Goal: Task Accomplishment & Management: Use online tool/utility

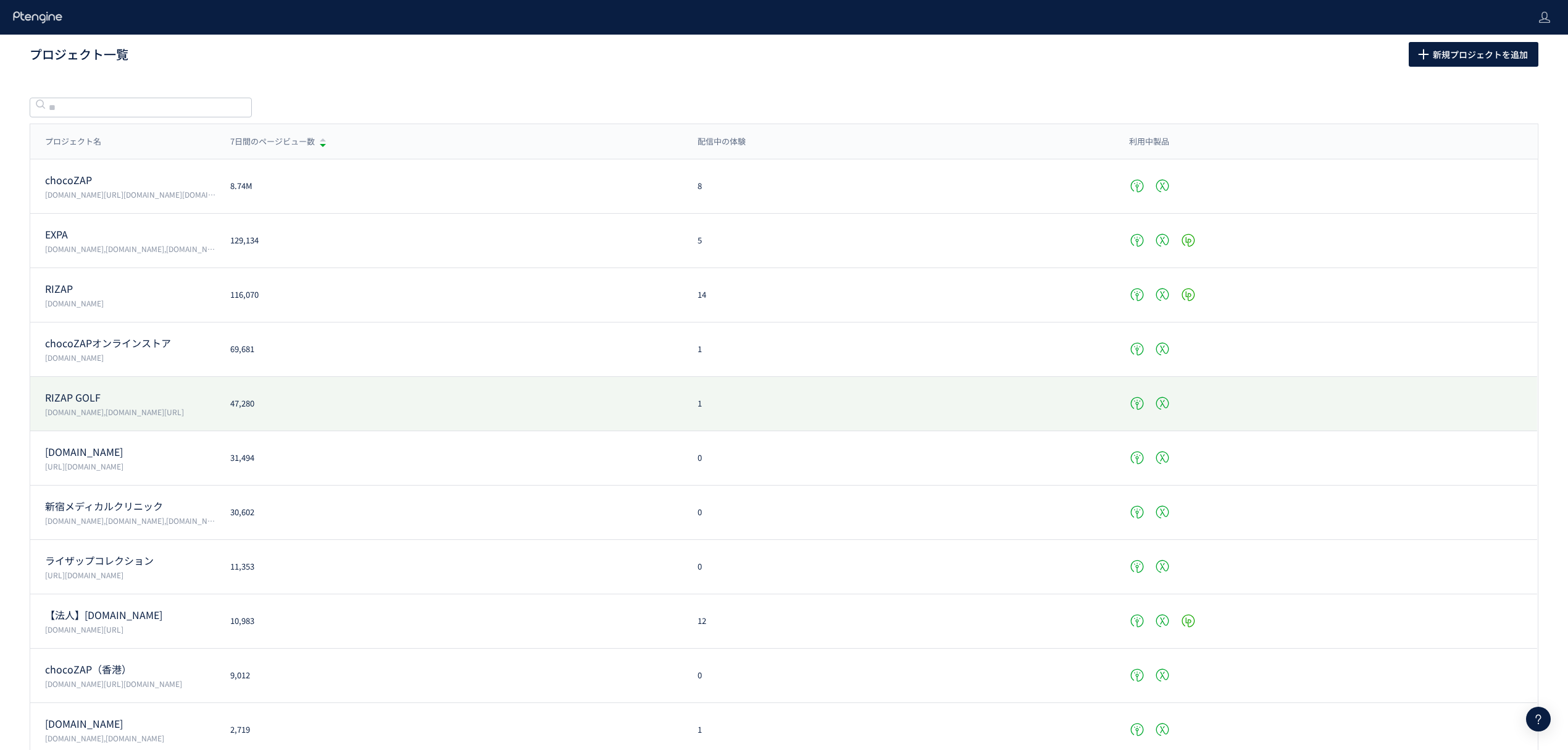
click at [211, 403] on p "RIZAP GOLF" at bounding box center [131, 397] width 170 height 15
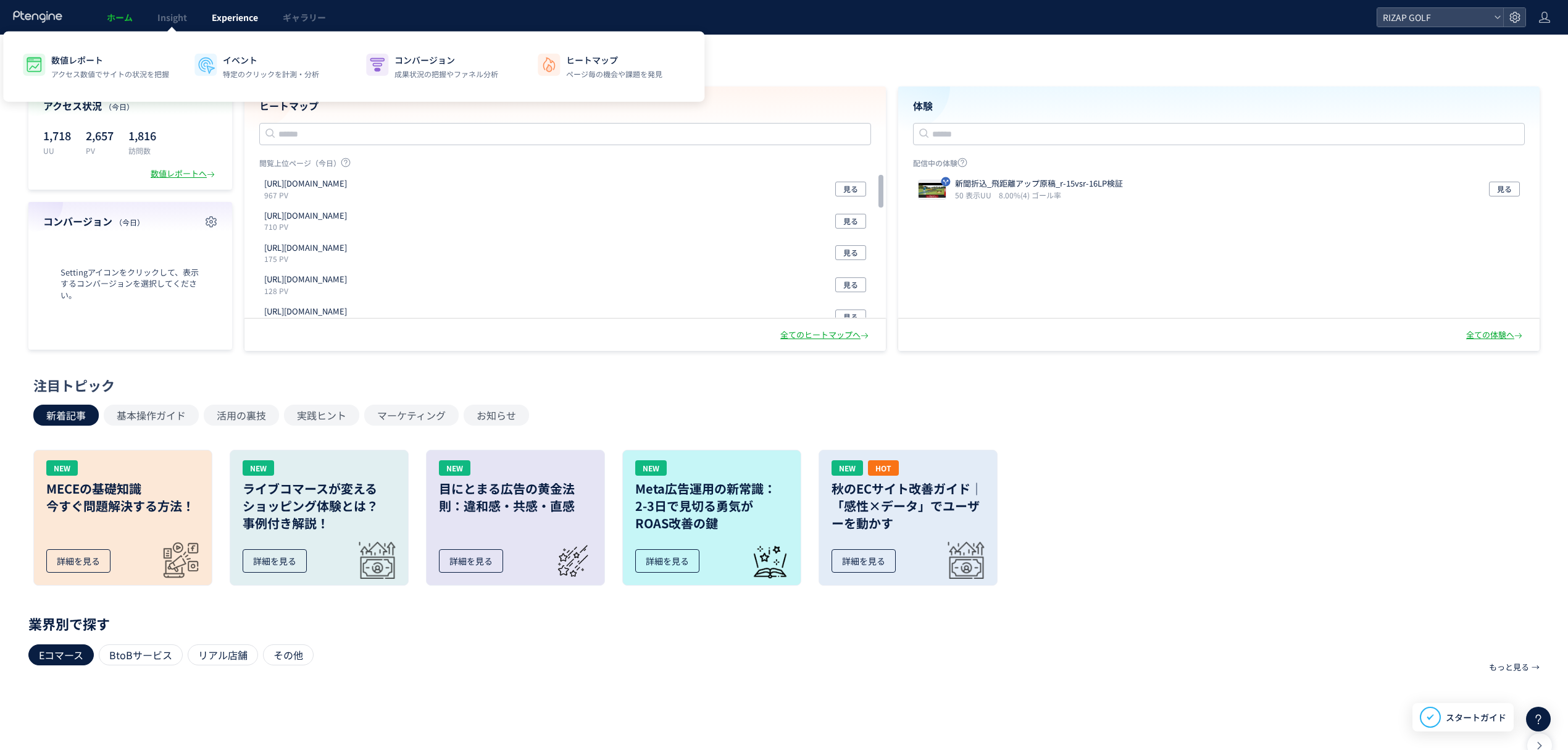
click at [247, 14] on span "Experience" at bounding box center [235, 17] width 46 height 13
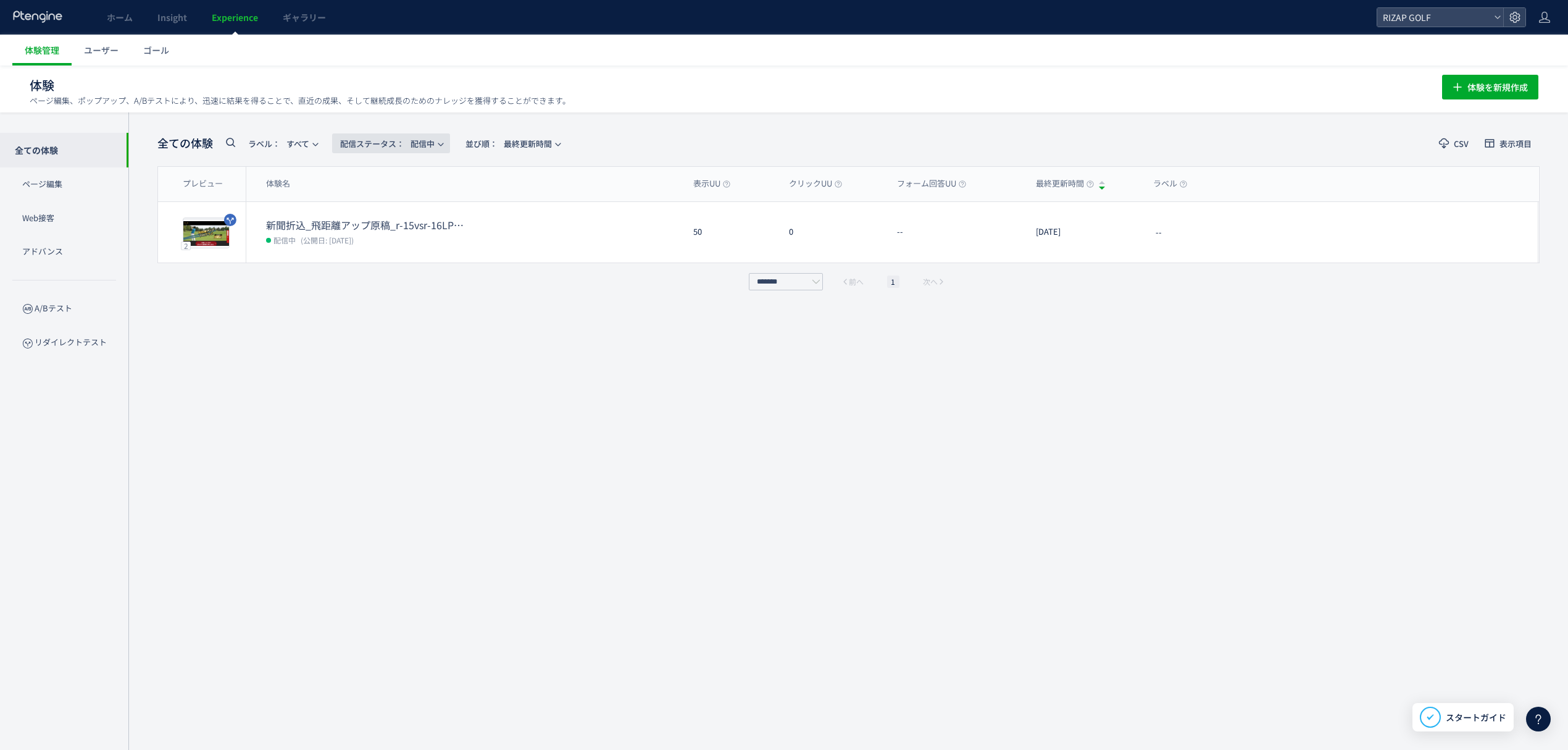
click at [425, 148] on span "配信ステータス​： 配信中" at bounding box center [387, 143] width 94 height 20
click at [399, 184] on li "すべて" at bounding box center [394, 179] width 51 height 23
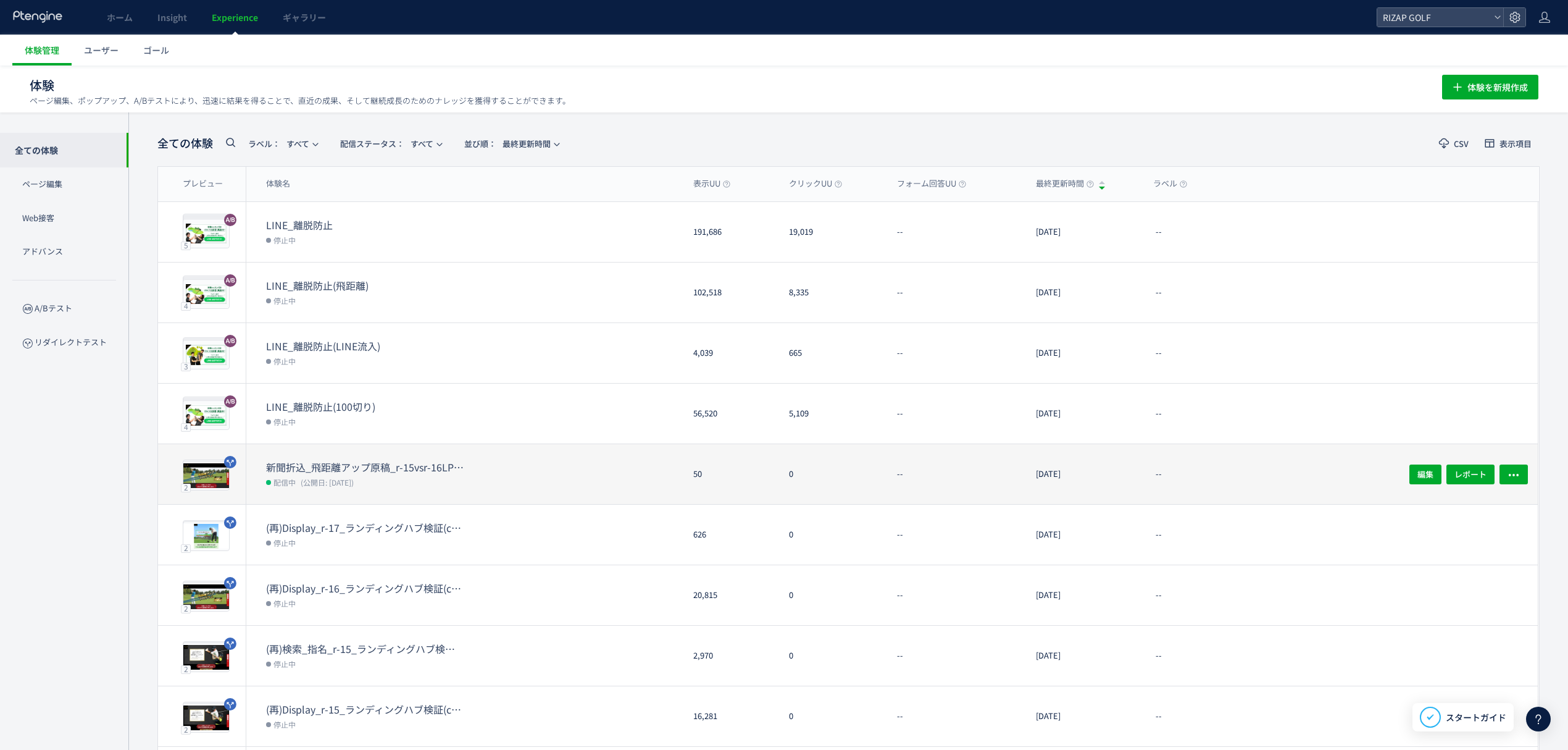
scroll to position [102, 0]
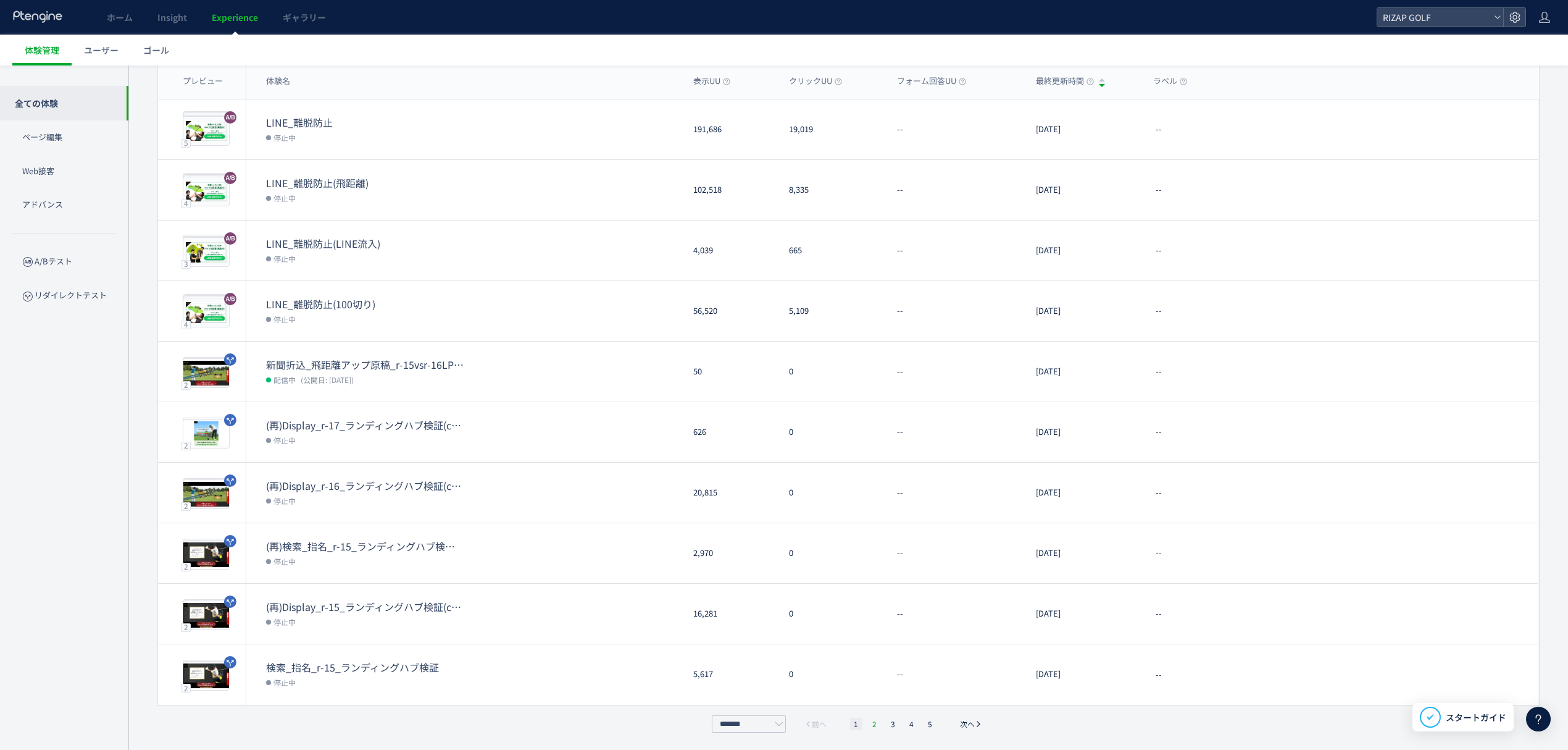
click at [874, 724] on li "2" at bounding box center [875, 724] width 13 height 13
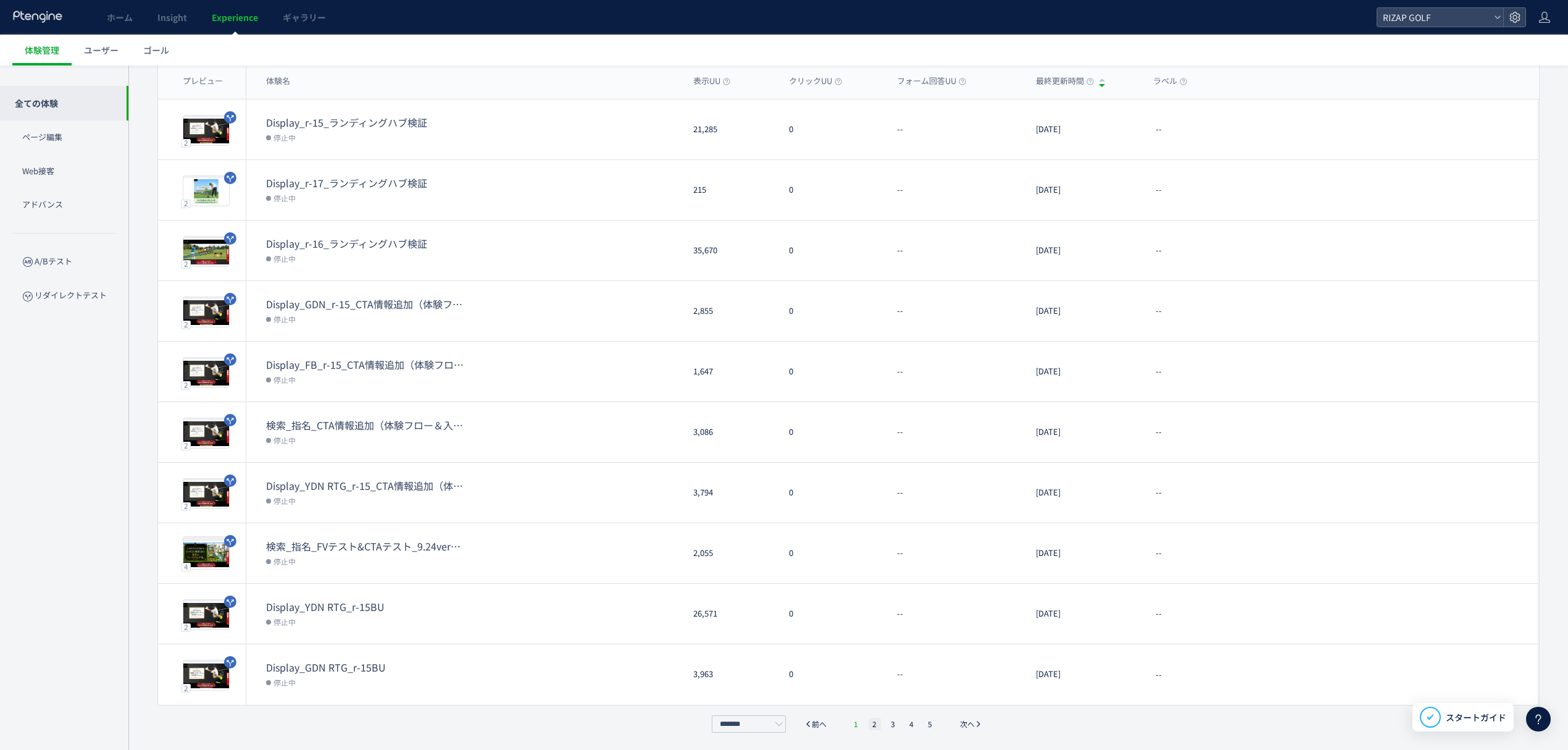
click at [858, 724] on li "1" at bounding box center [857, 724] width 13 height 13
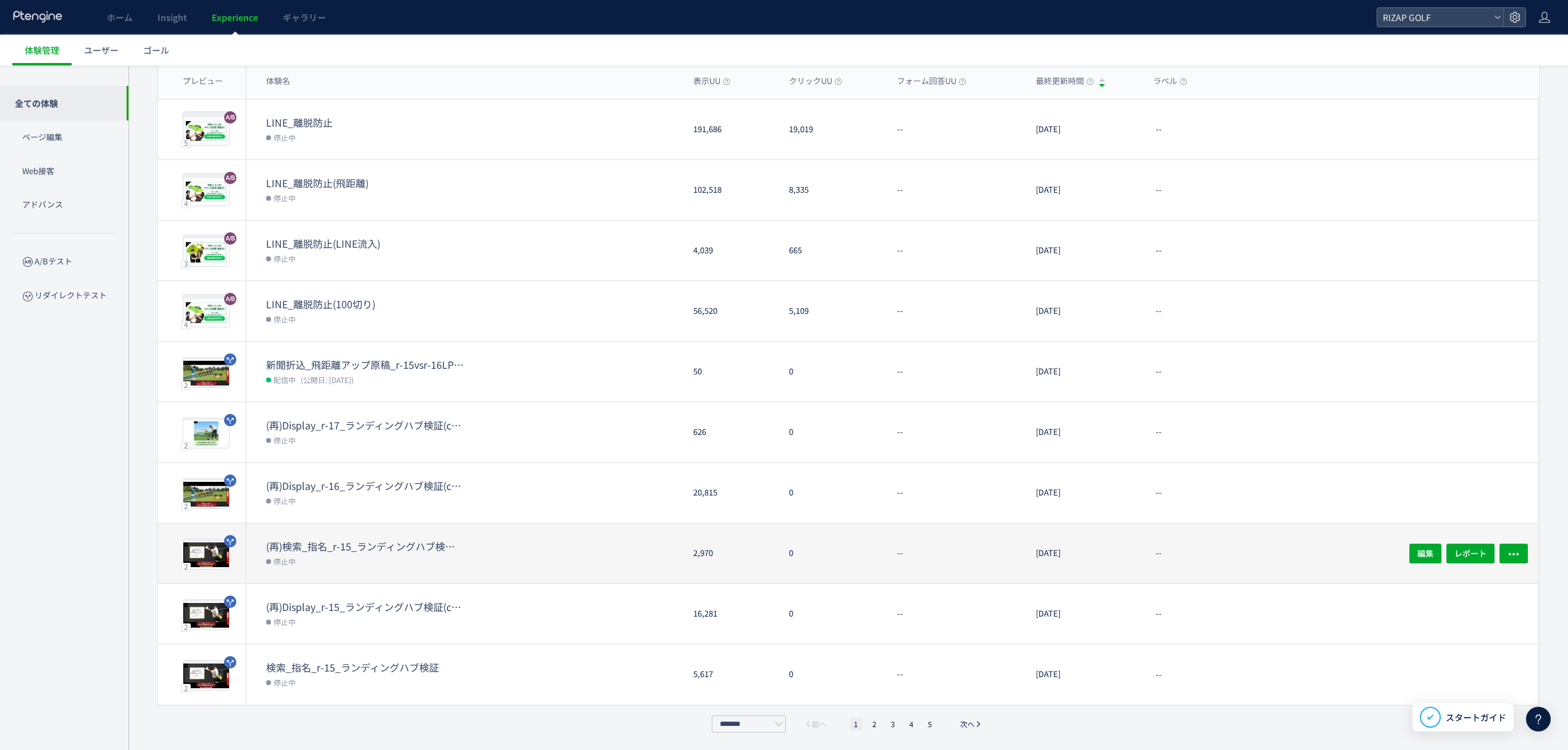
click at [426, 547] on dt "(再)検索_指名_r-15_ランディングハブ検証(copy)" at bounding box center [364, 546] width 198 height 15
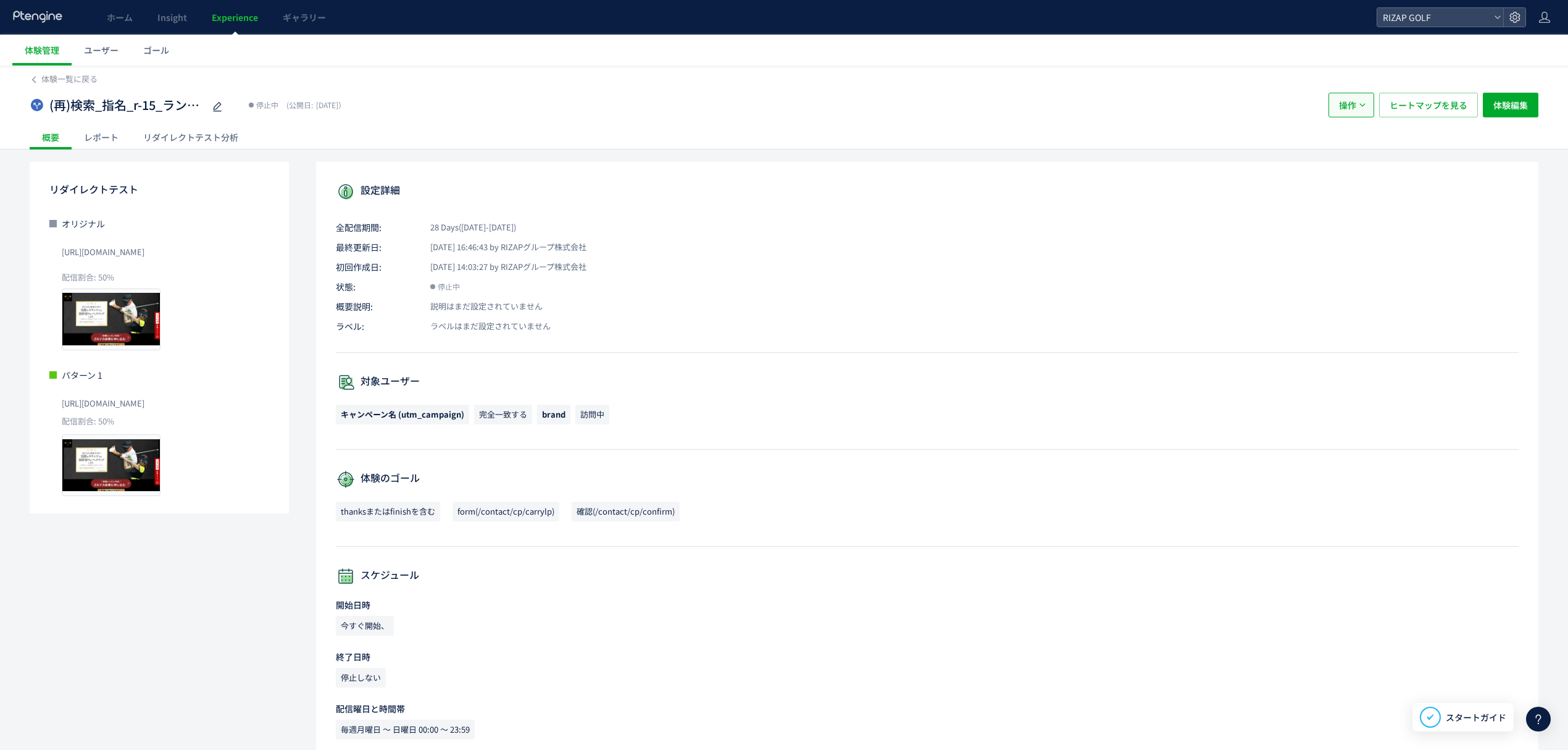
click at [1341, 100] on span "操作" at bounding box center [1347, 104] width 17 height 24
click at [1339, 158] on li "複製" at bounding box center [1350, 165] width 42 height 23
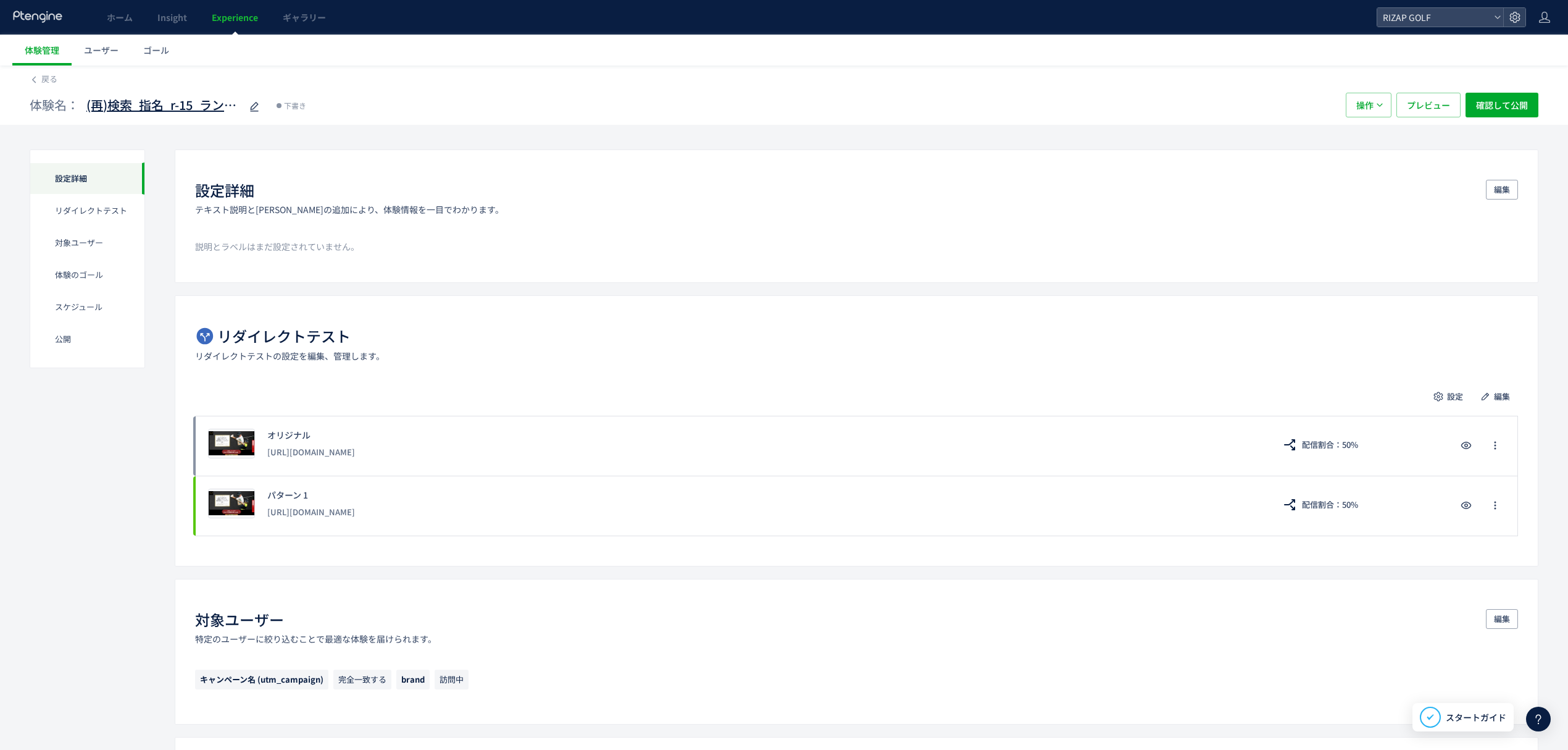
click at [122, 100] on span "(再)検索_指名_r-15_ランディングハブ検証(copy)(copy)" at bounding box center [163, 105] width 154 height 18
click at [106, 102] on input "**********" at bounding box center [163, 105] width 154 height 24
type input "**********"
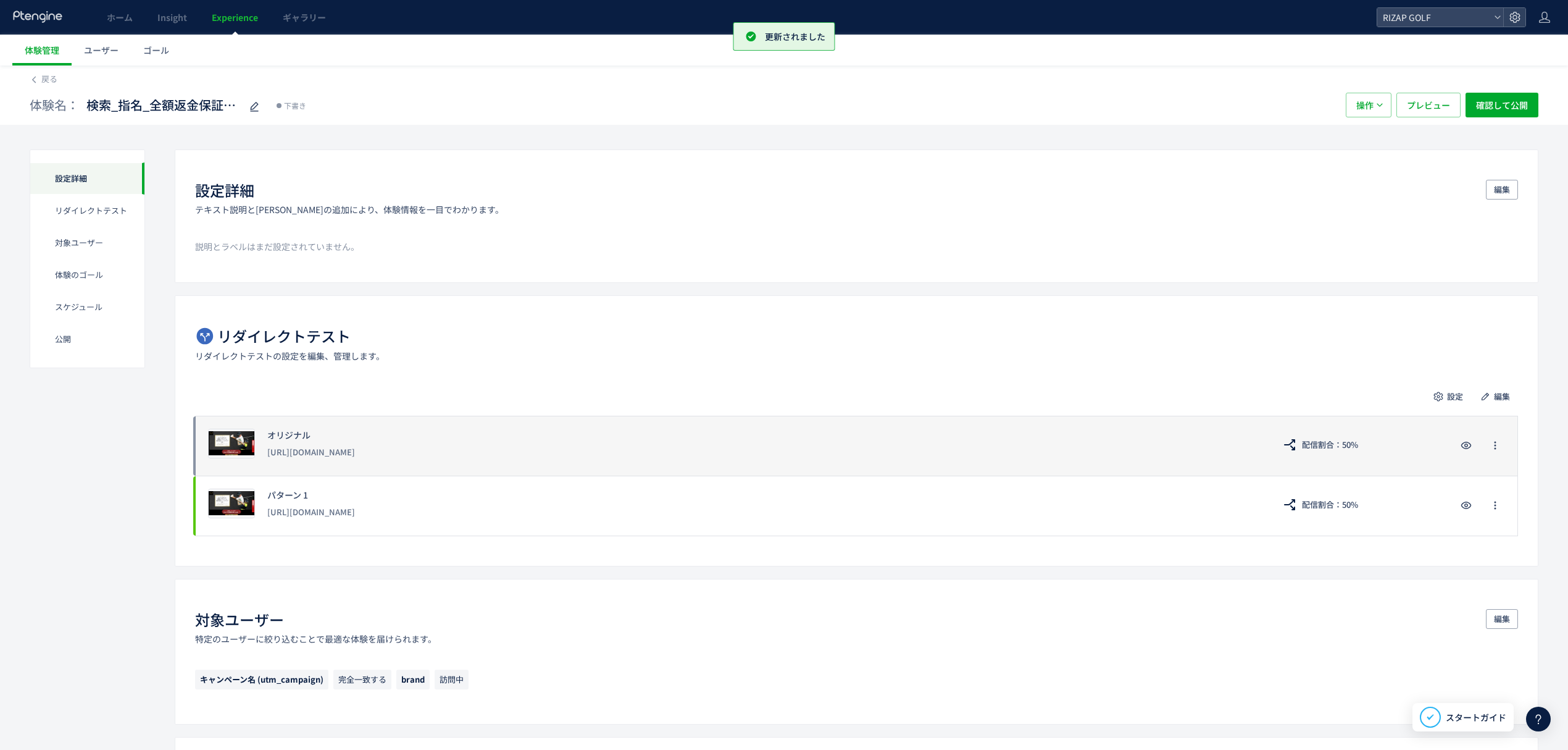
drag, startPoint x: 406, startPoint y: 462, endPoint x: 266, endPoint y: 453, distance: 140.3
click at [266, 453] on div "プレビュー オリジナル https://www.rizap-golf.jp/lp/r-15 配信割合：50%" at bounding box center [856, 445] width 1322 height 60
copy div "[URL][DOMAIN_NAME]"
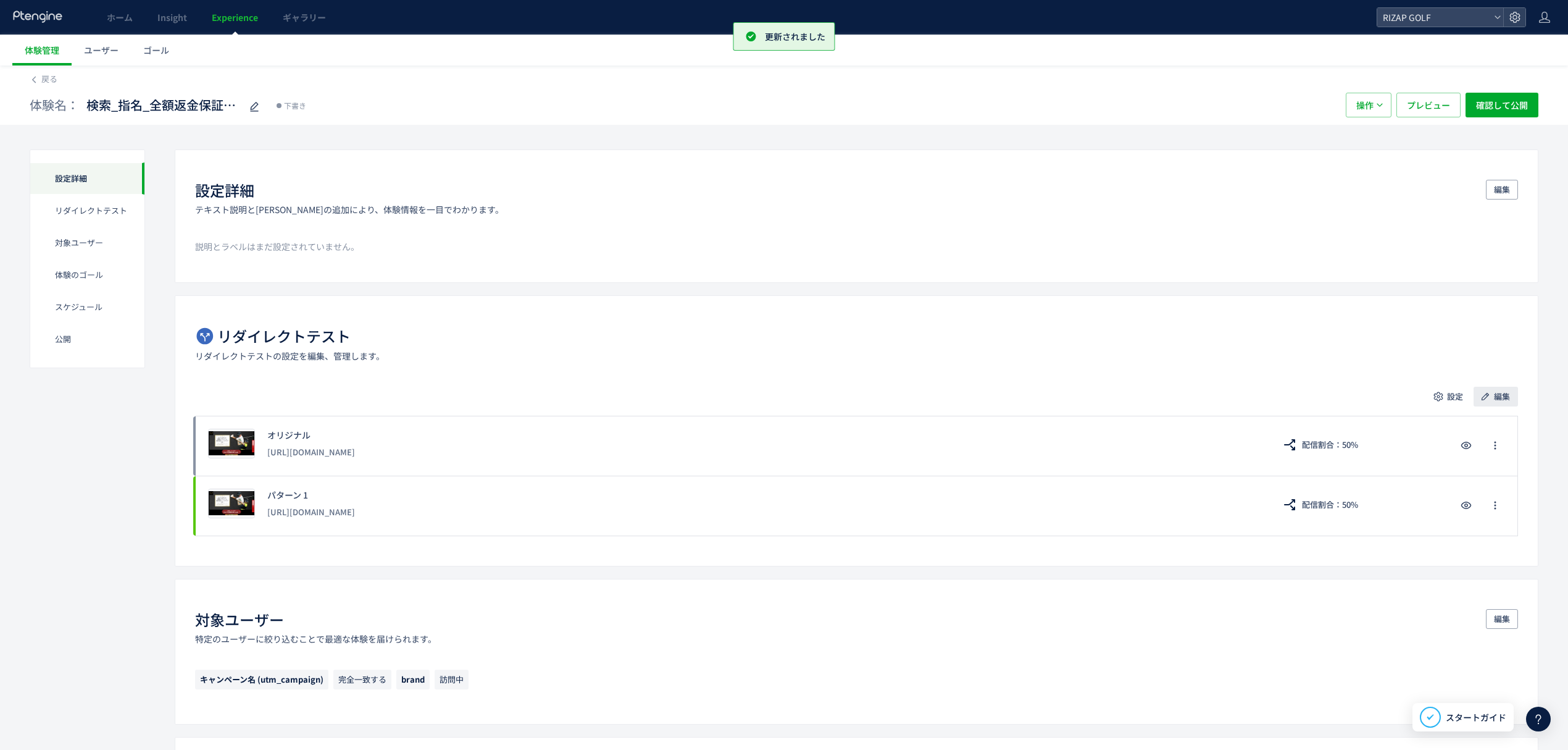
click at [1505, 398] on span "編集" at bounding box center [1502, 396] width 16 height 20
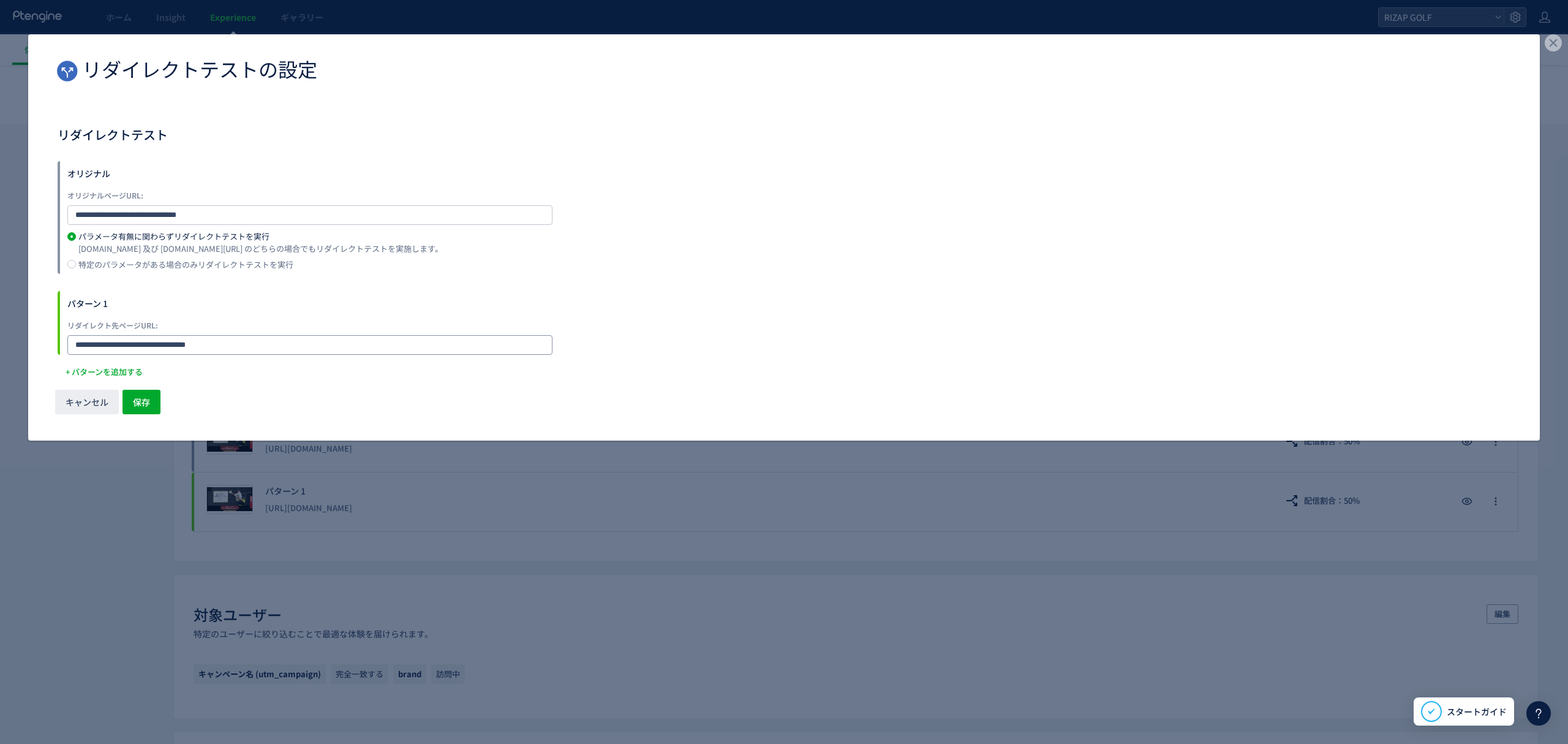
drag, startPoint x: 233, startPoint y: 334, endPoint x: 4, endPoint y: 334, distance: 229.0
click at [4, 334] on div "**********" at bounding box center [784, 372] width 1568 height 744
paste input "dialog"
type input "**********"
click at [157, 399] on button "保存" at bounding box center [141, 401] width 38 height 24
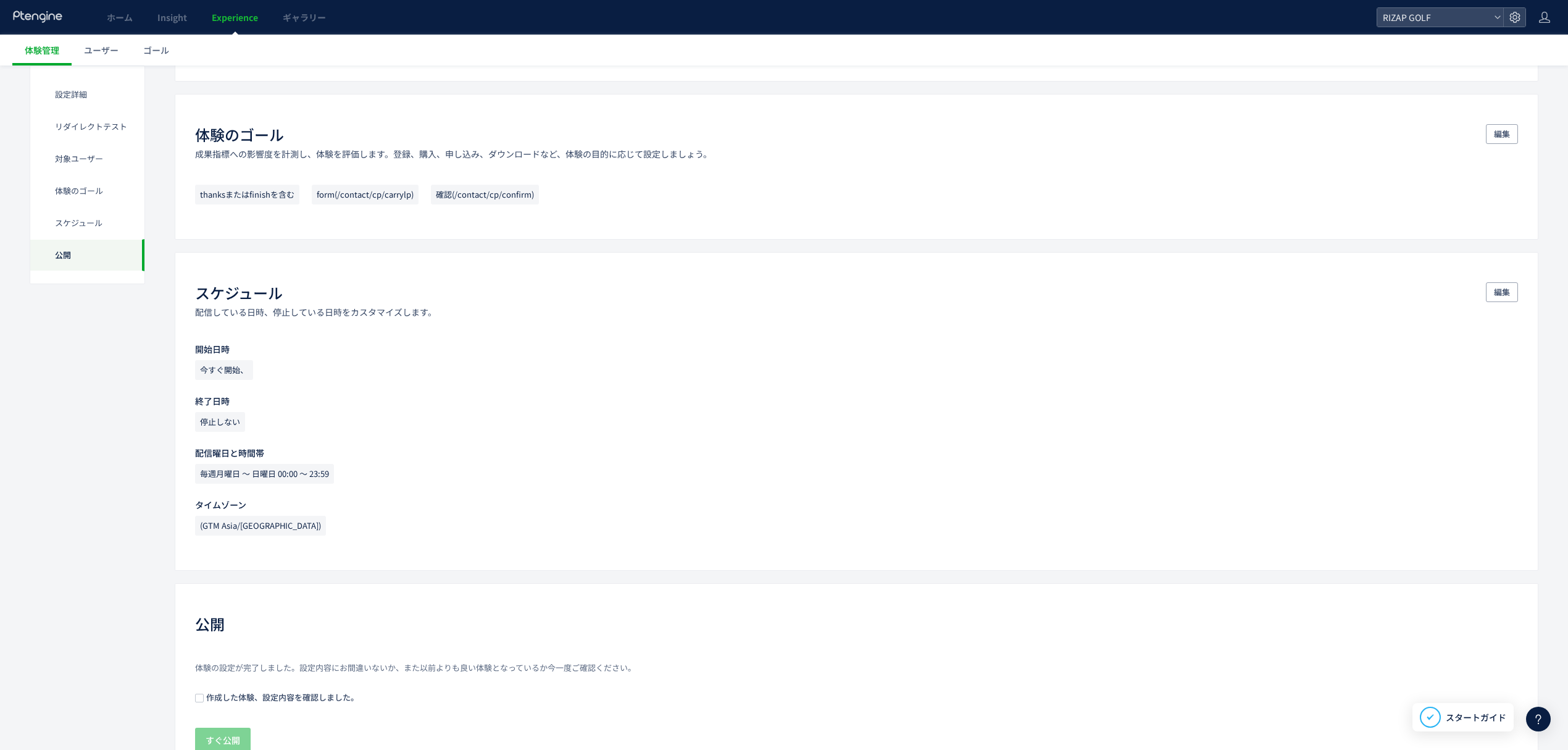
scroll to position [719, 0]
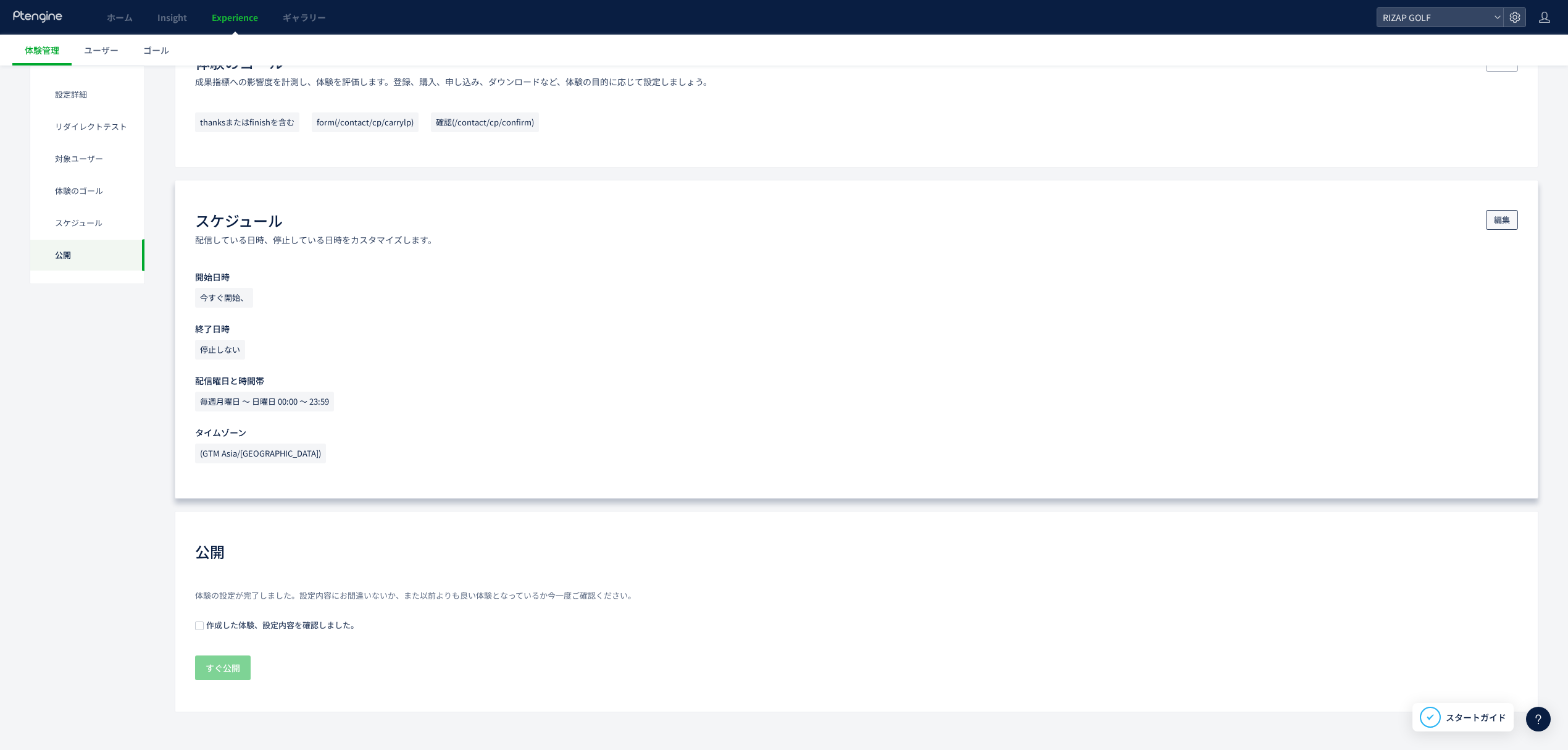
click at [1512, 226] on button "編集" at bounding box center [1501, 220] width 32 height 20
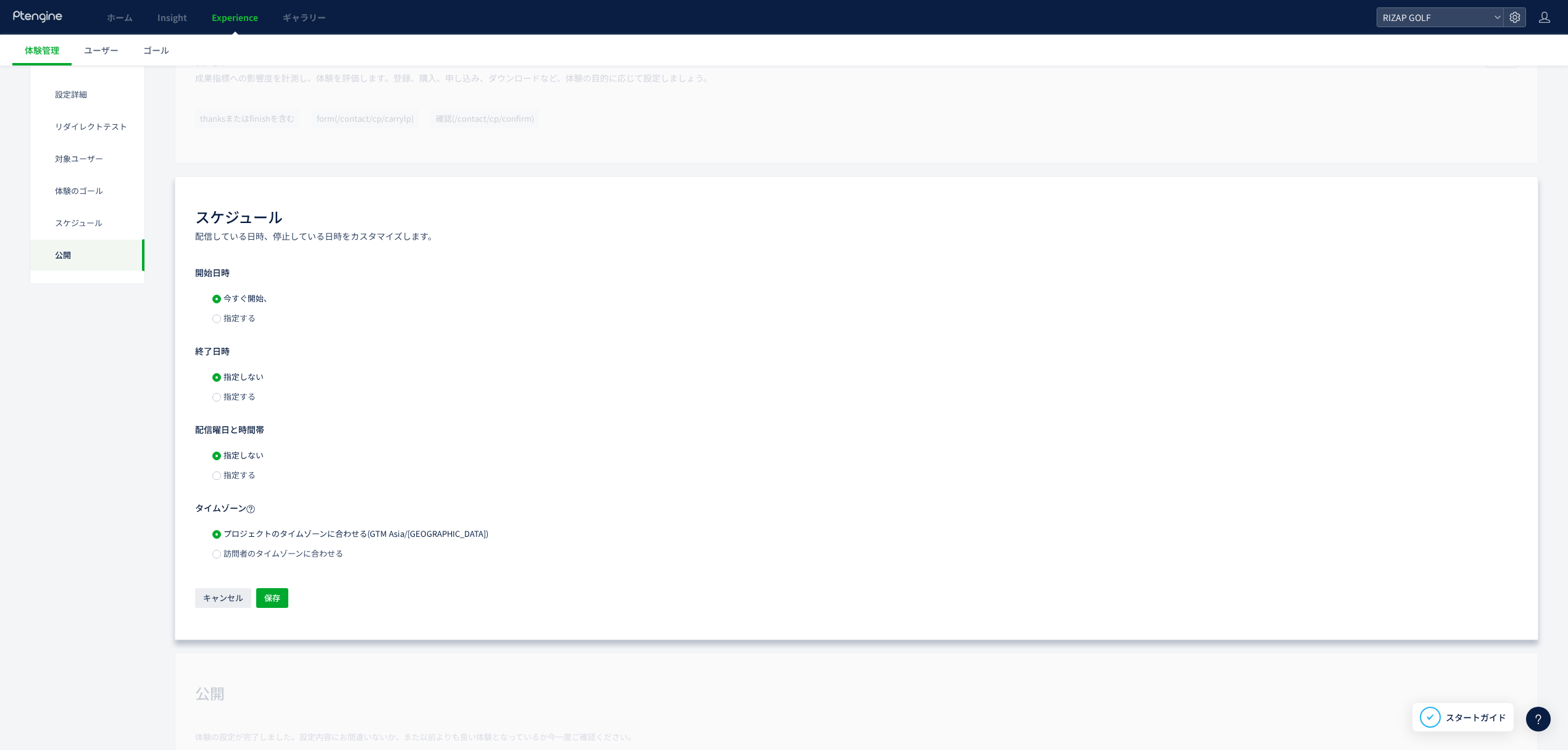
click at [245, 324] on span "指定する" at bounding box center [238, 317] width 34 height 12
click at [237, 297] on span "今すぐ開始、" at bounding box center [247, 297] width 51 height 12
click at [206, 603] on span "キャンセル" at bounding box center [223, 598] width 40 height 20
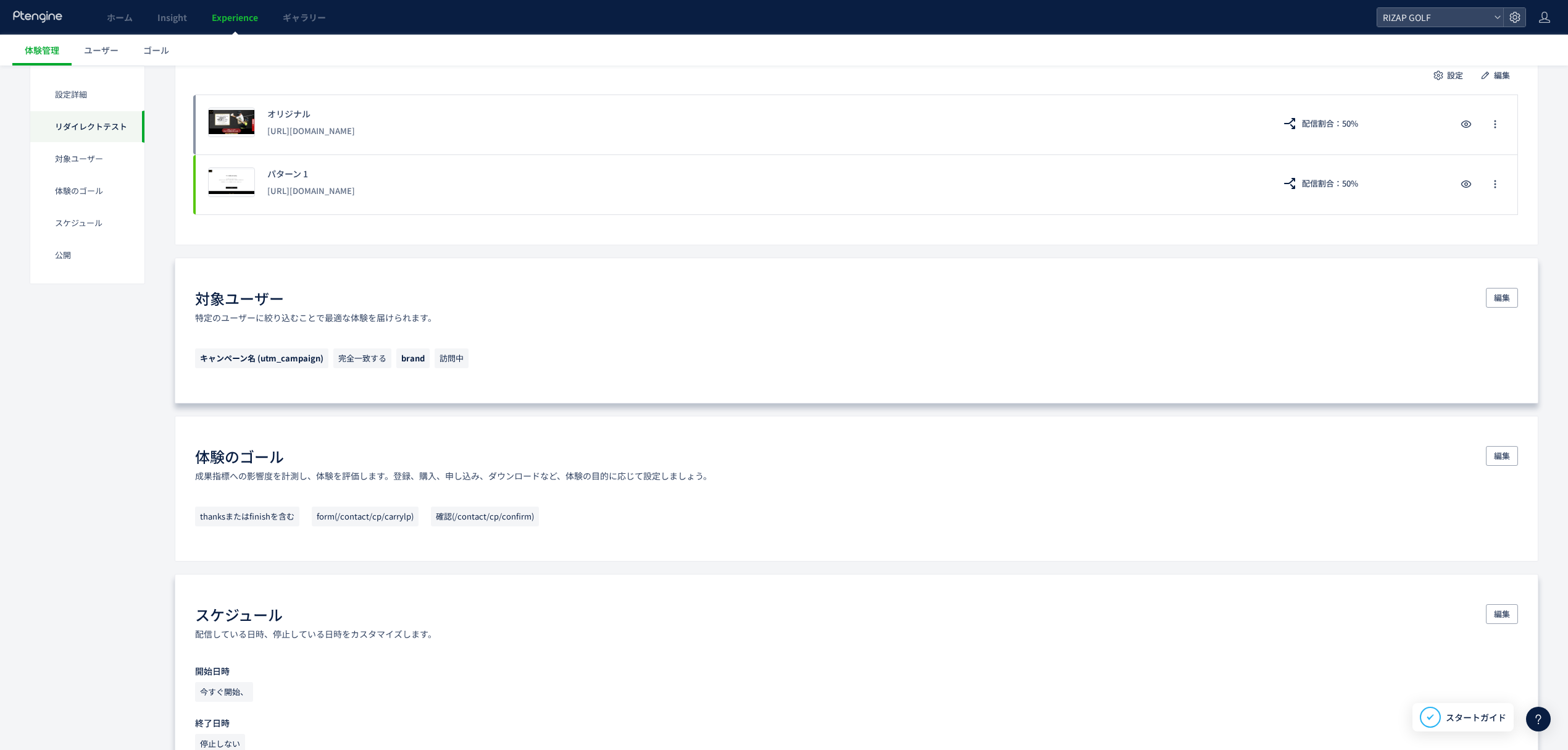
scroll to position [0, 0]
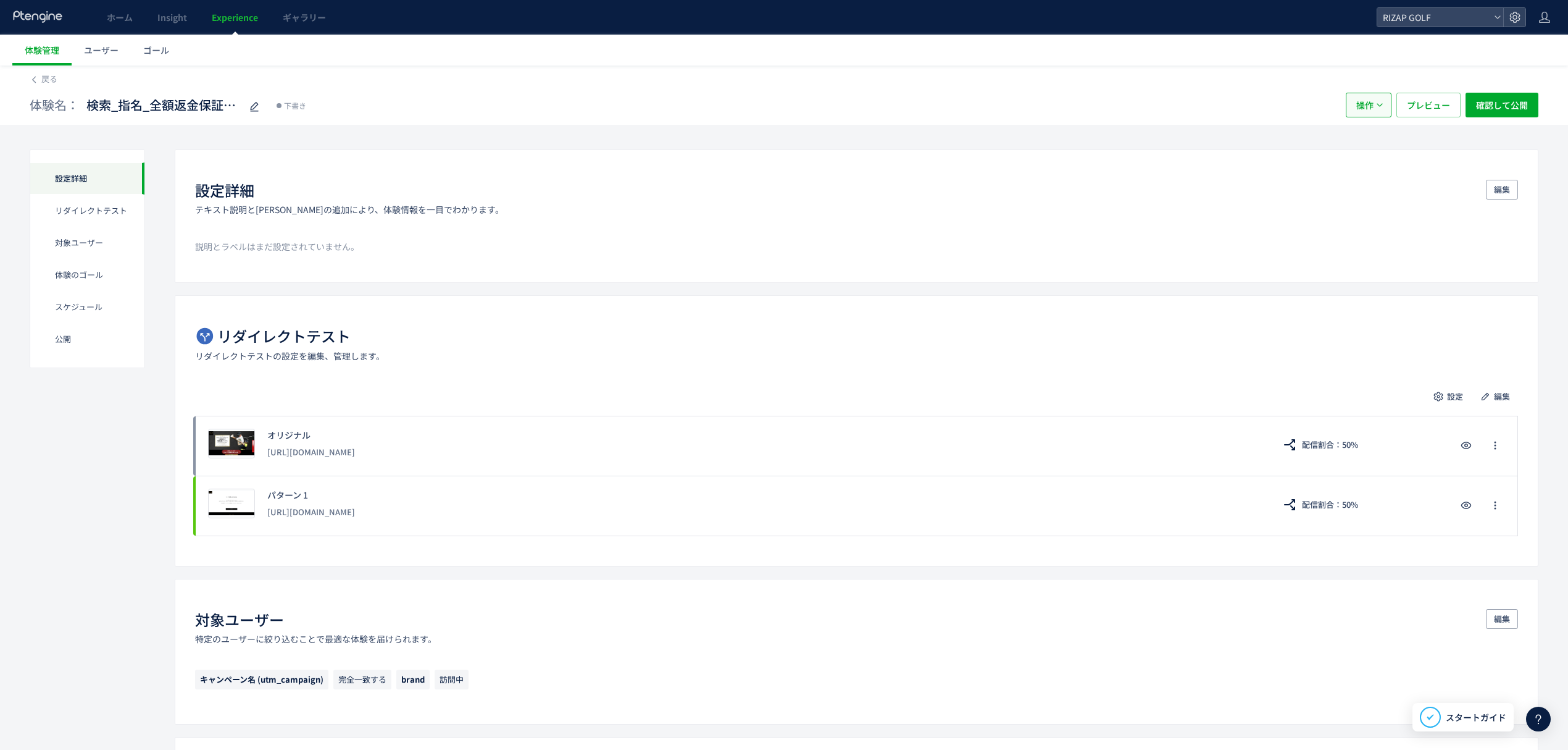
click at [1356, 109] on span "操作" at bounding box center [1364, 104] width 17 height 24
click at [1081, 122] on div "体験名： 検索_指名_全額返金保証LP vs /r-15 下書き 操作 プレビュー 確認して公開" at bounding box center [784, 105] width 1508 height 40
click at [1360, 104] on span "操作" at bounding box center [1364, 104] width 17 height 24
click at [1368, 144] on li "複製" at bounding box center [1367, 143] width 42 height 23
click at [189, 112] on span "検索_指名_全額返金保証LP vs /r-15(copy)" at bounding box center [163, 105] width 154 height 18
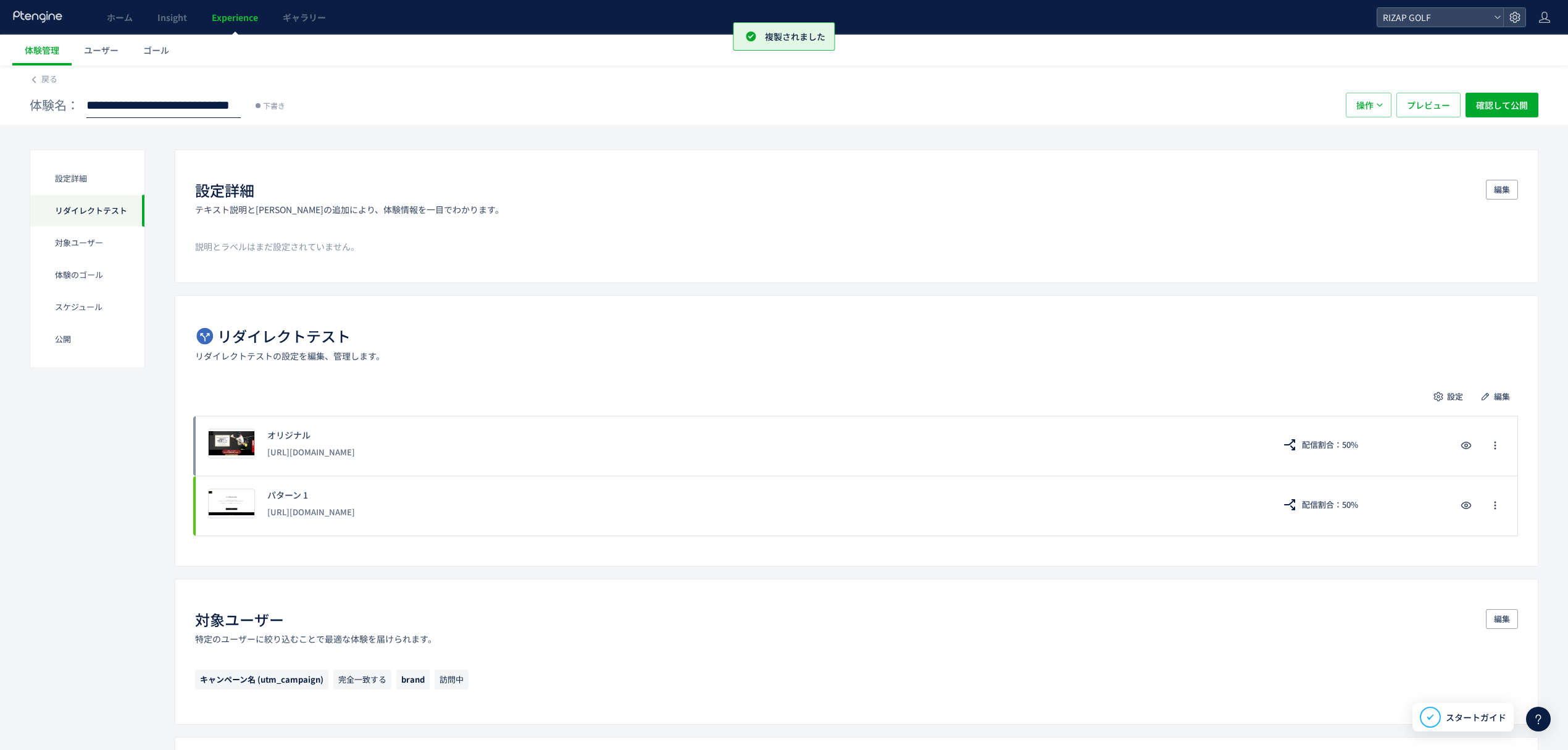
scroll to position [0, 81]
type input "**********"
click at [1501, 398] on span "編集" at bounding box center [1502, 396] width 16 height 20
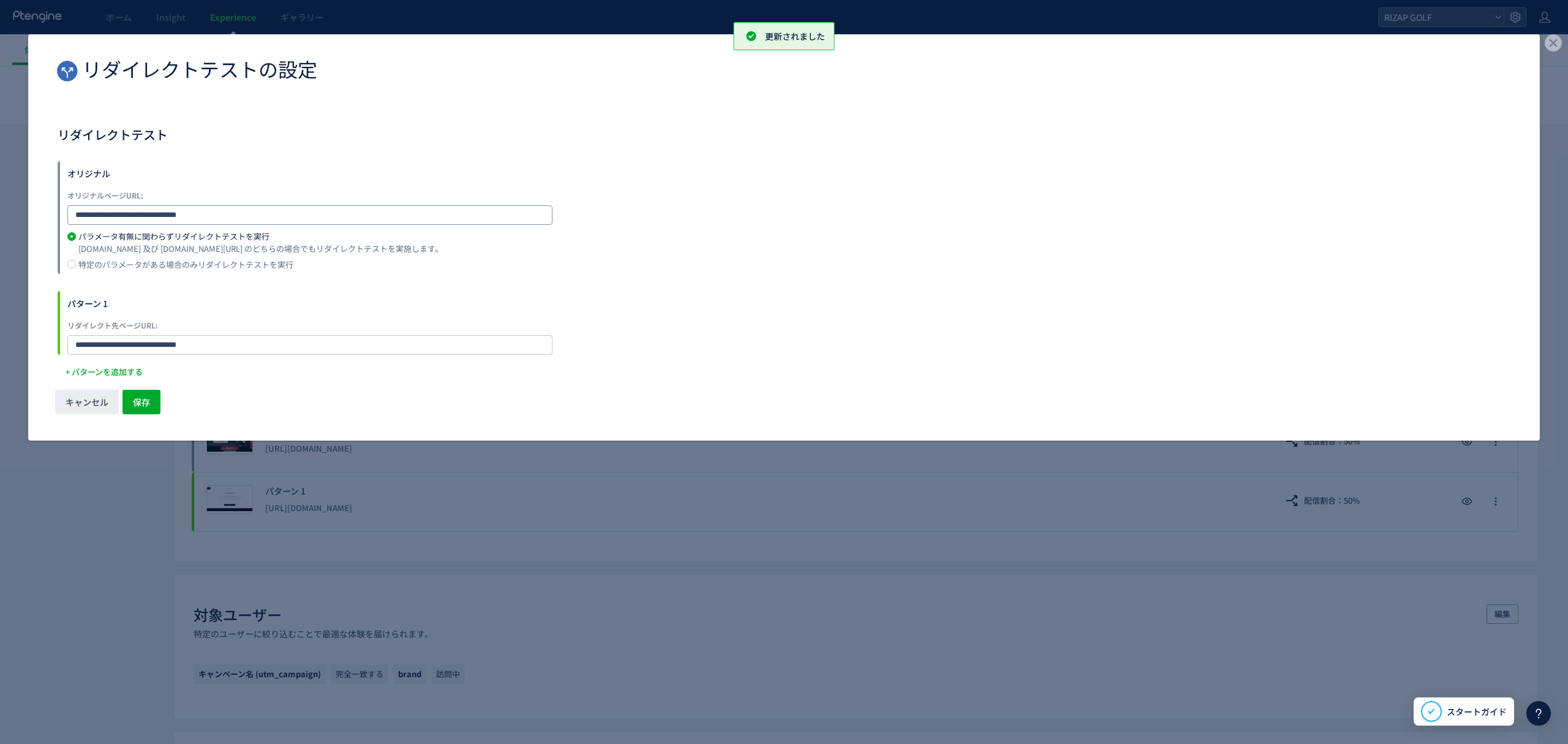
click at [292, 205] on input "**********" at bounding box center [309, 215] width 485 height 20
type input "**********"
click at [141, 405] on span "保存" at bounding box center [141, 401] width 17 height 24
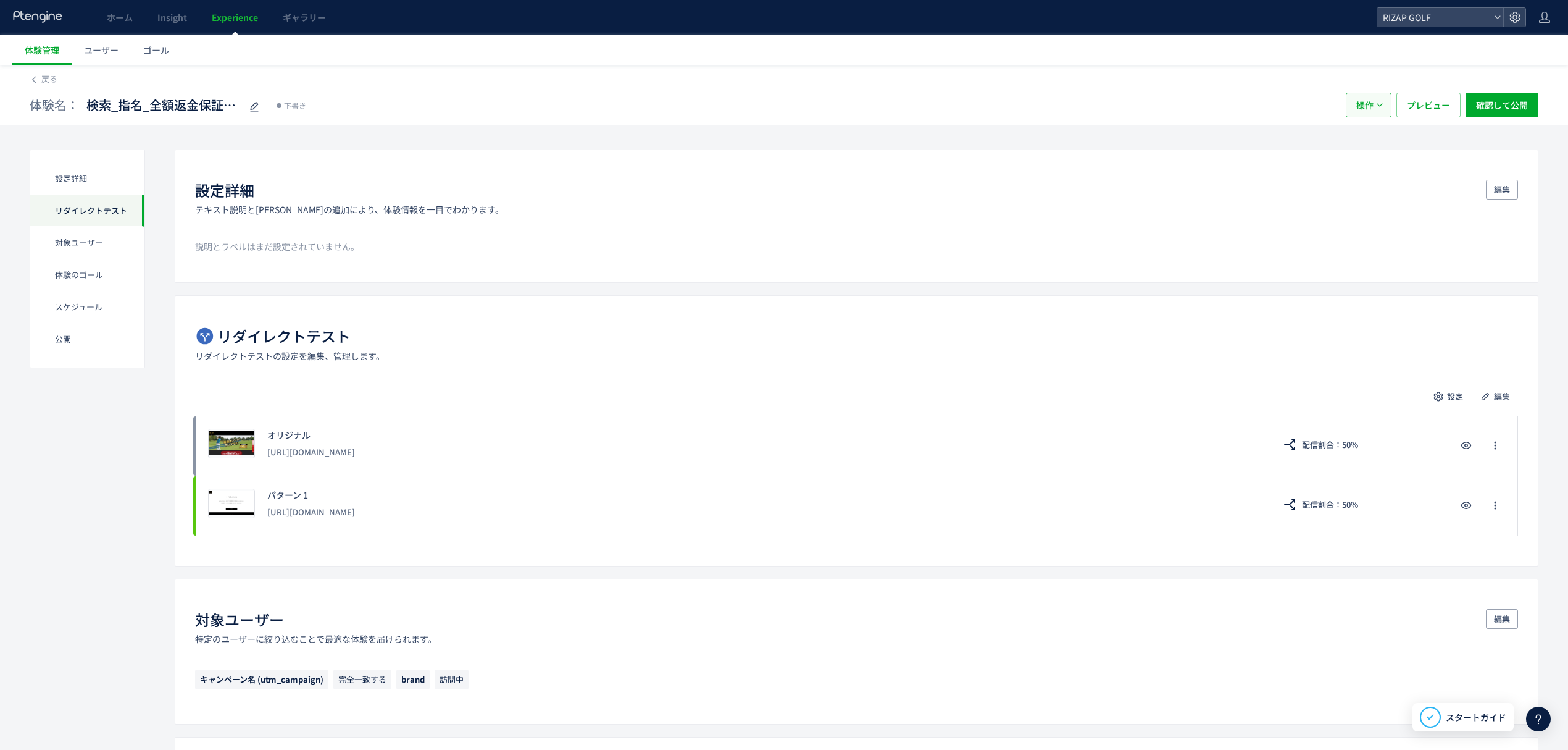
click at [1369, 109] on span "操作" at bounding box center [1364, 104] width 17 height 24
click at [1369, 142] on li "複製" at bounding box center [1367, 143] width 42 height 23
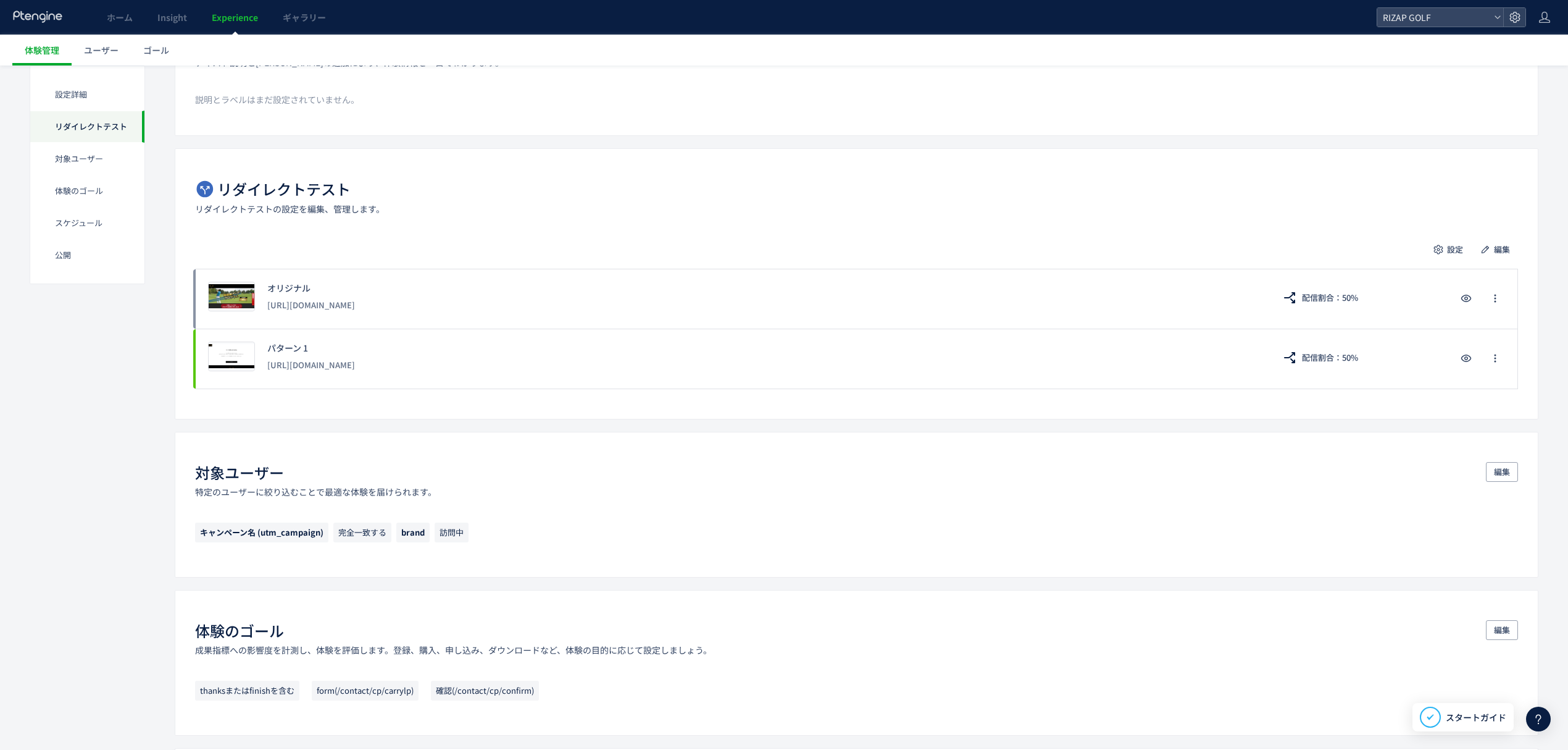
scroll to position [148, 0]
click at [1500, 246] on span "編集" at bounding box center [1502, 248] width 16 height 20
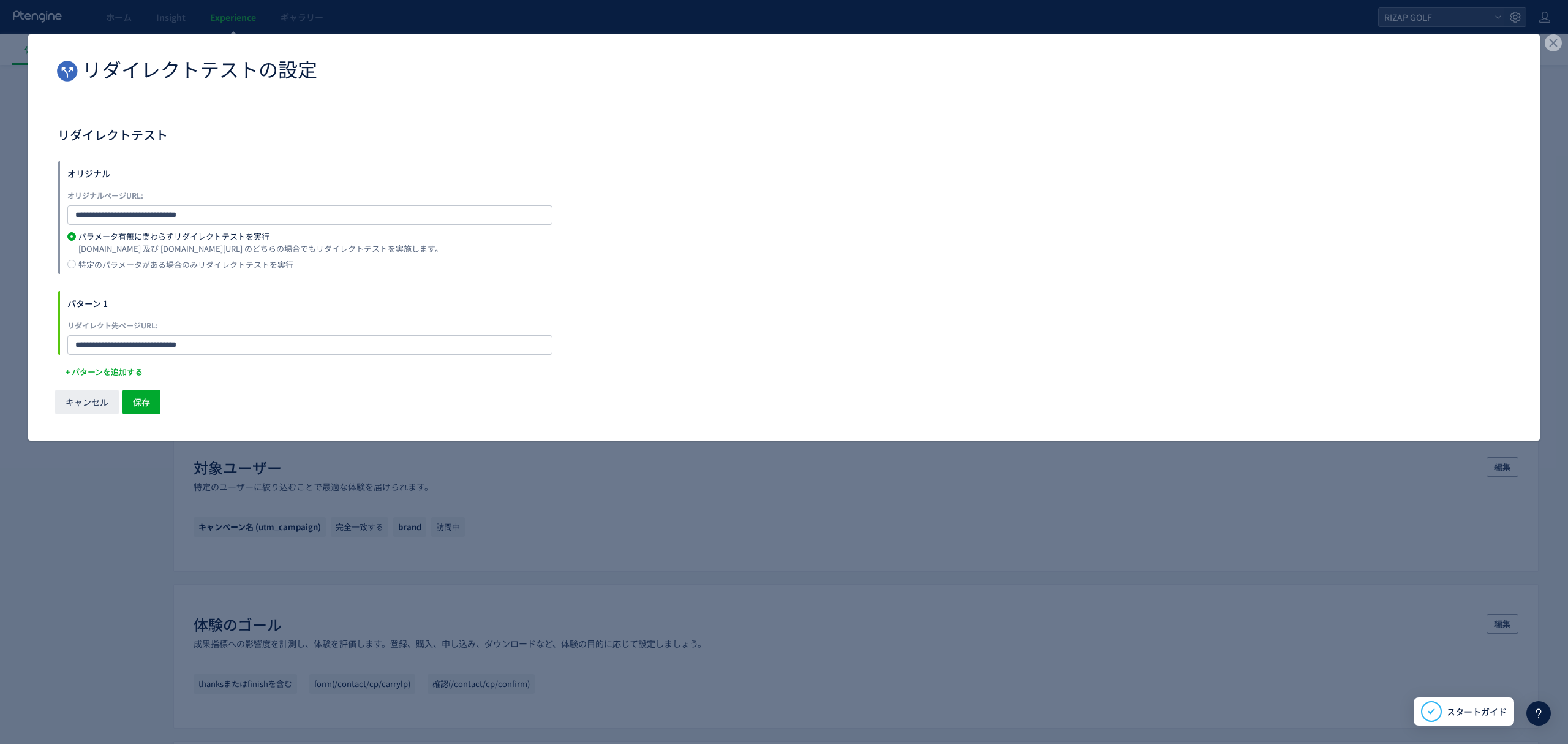
click at [135, 268] on label "特定のパラメータがある場合のみリダイレクトテストを実行" at bounding box center [789, 267] width 1443 height 14
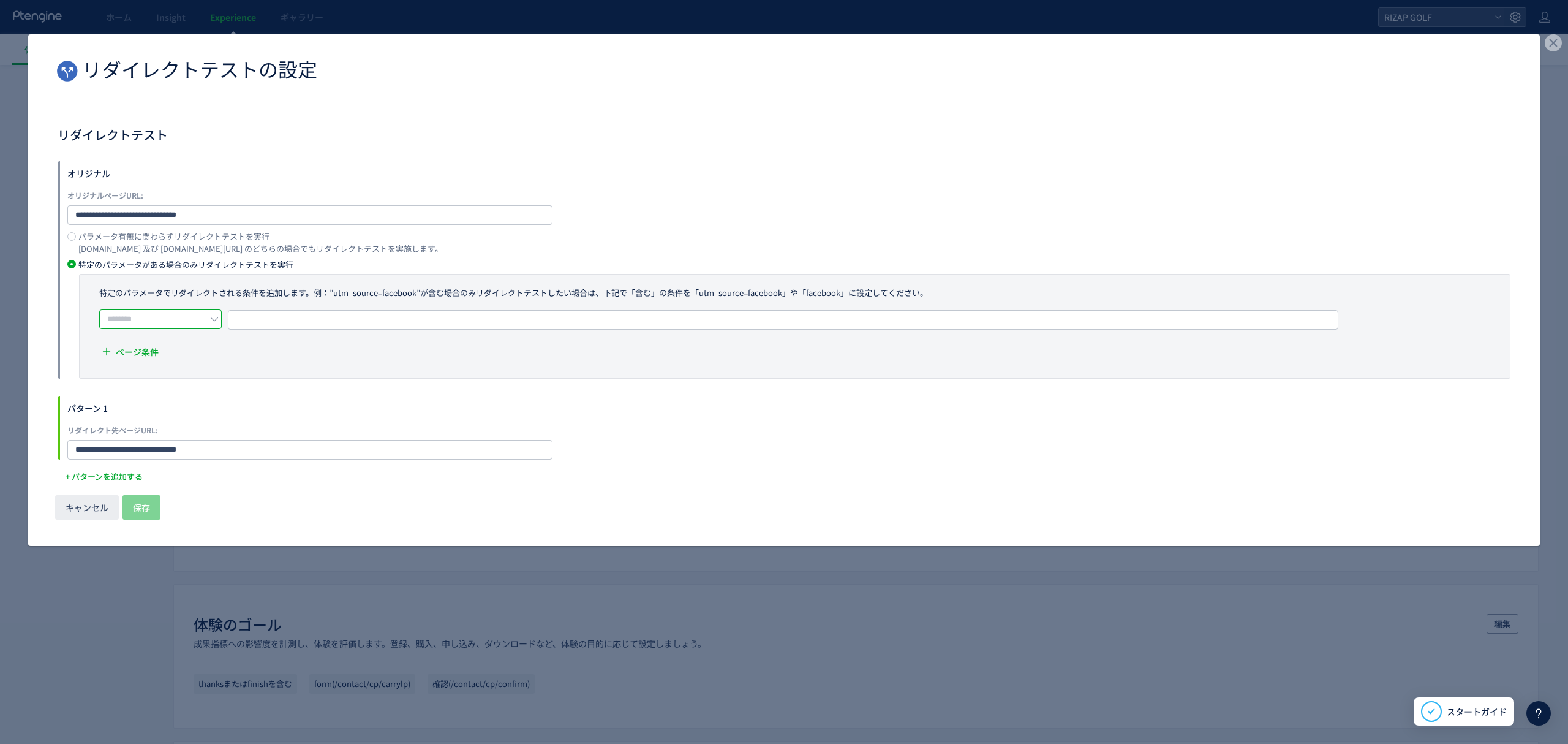
click at [175, 318] on input "dialog" at bounding box center [160, 319] width 122 height 20
click at [166, 345] on li "含む" at bounding box center [165, 349] width 129 height 21
type input "**"
click at [328, 316] on span "URLを1つずつ入力または複数貼り付け" at bounding box center [307, 319] width 139 height 18
type input "*******"
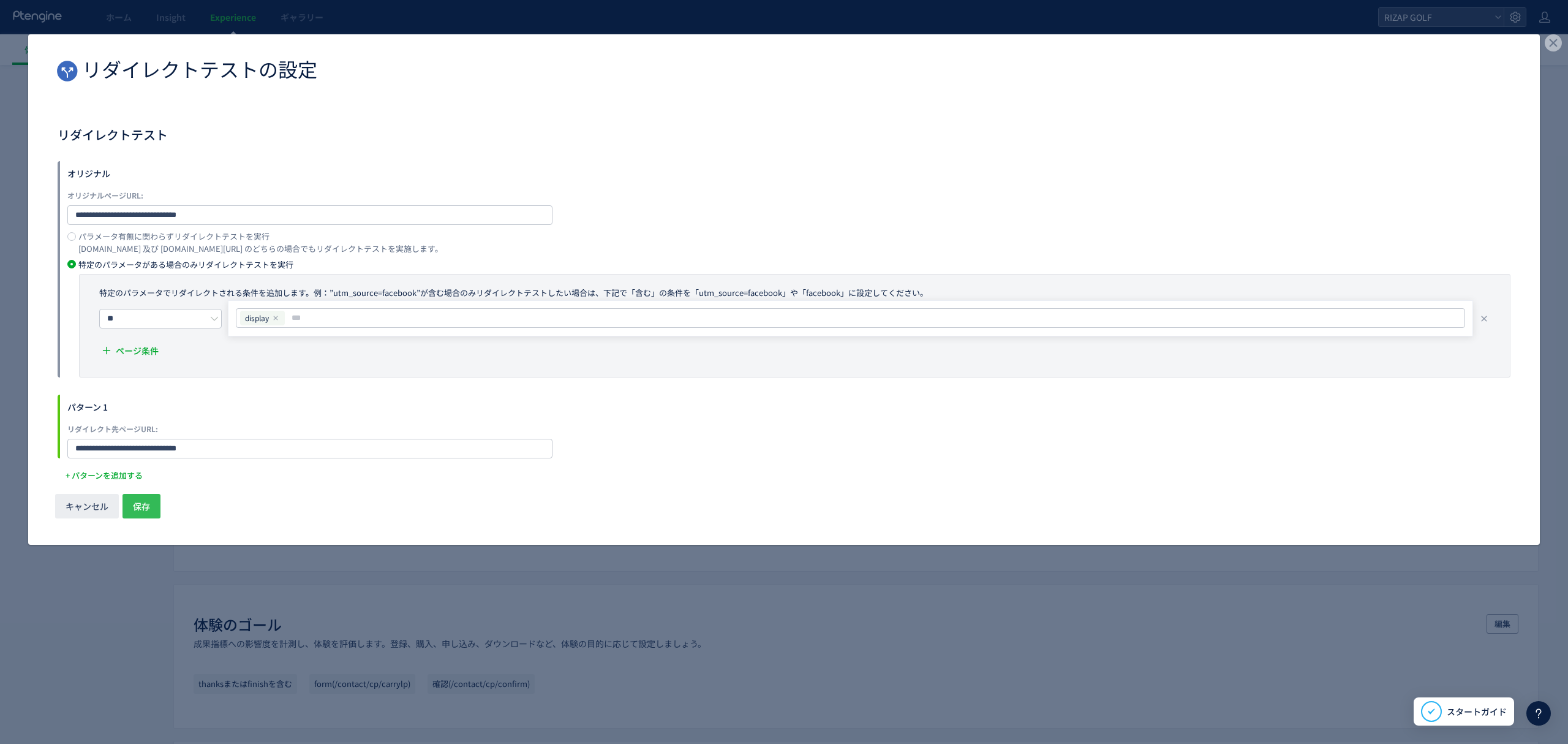
click at [135, 510] on span "保存" at bounding box center [141, 506] width 17 height 24
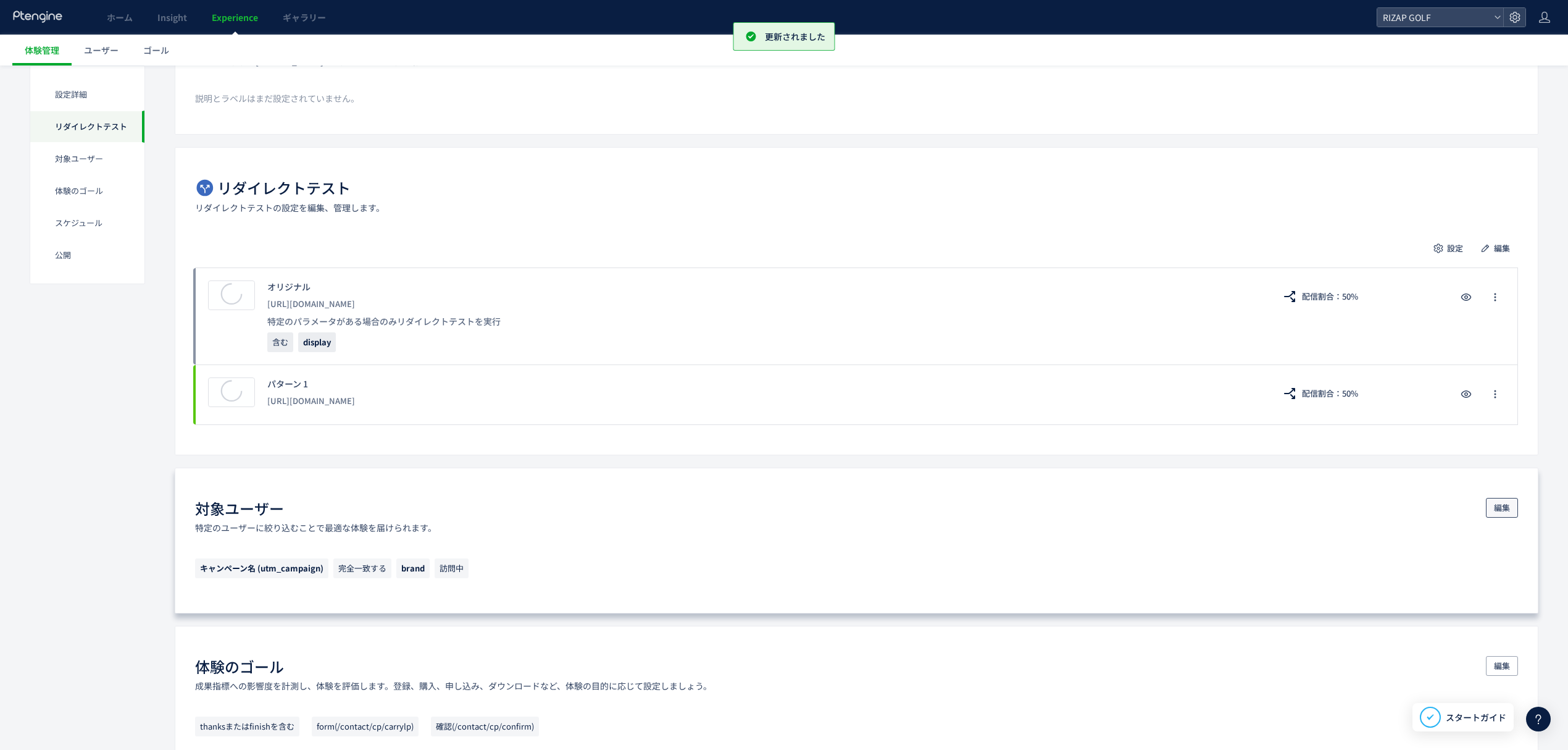
click at [1494, 510] on span "編集" at bounding box center [1502, 508] width 16 height 20
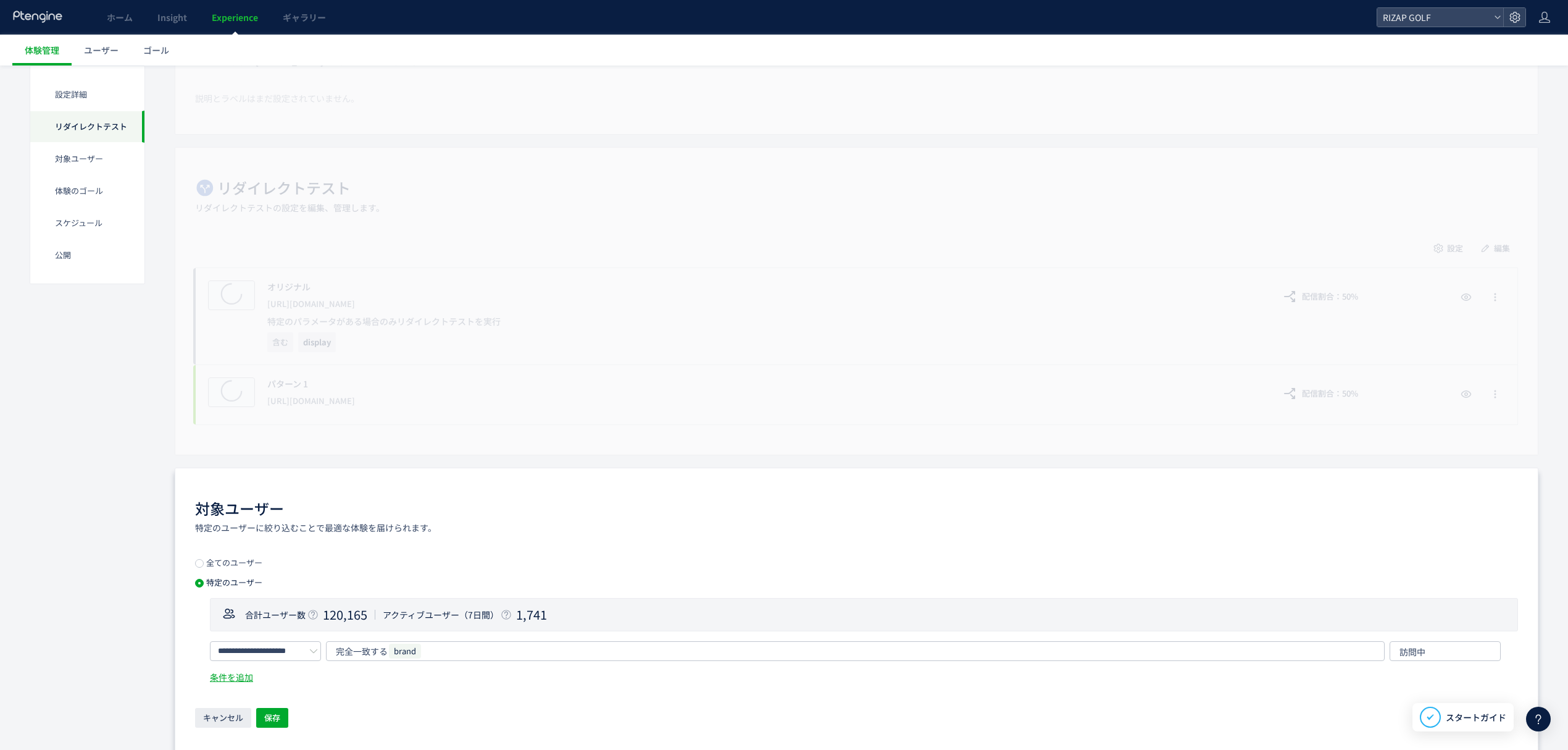
click at [240, 564] on span "全てのユーザー" at bounding box center [233, 562] width 59 height 12
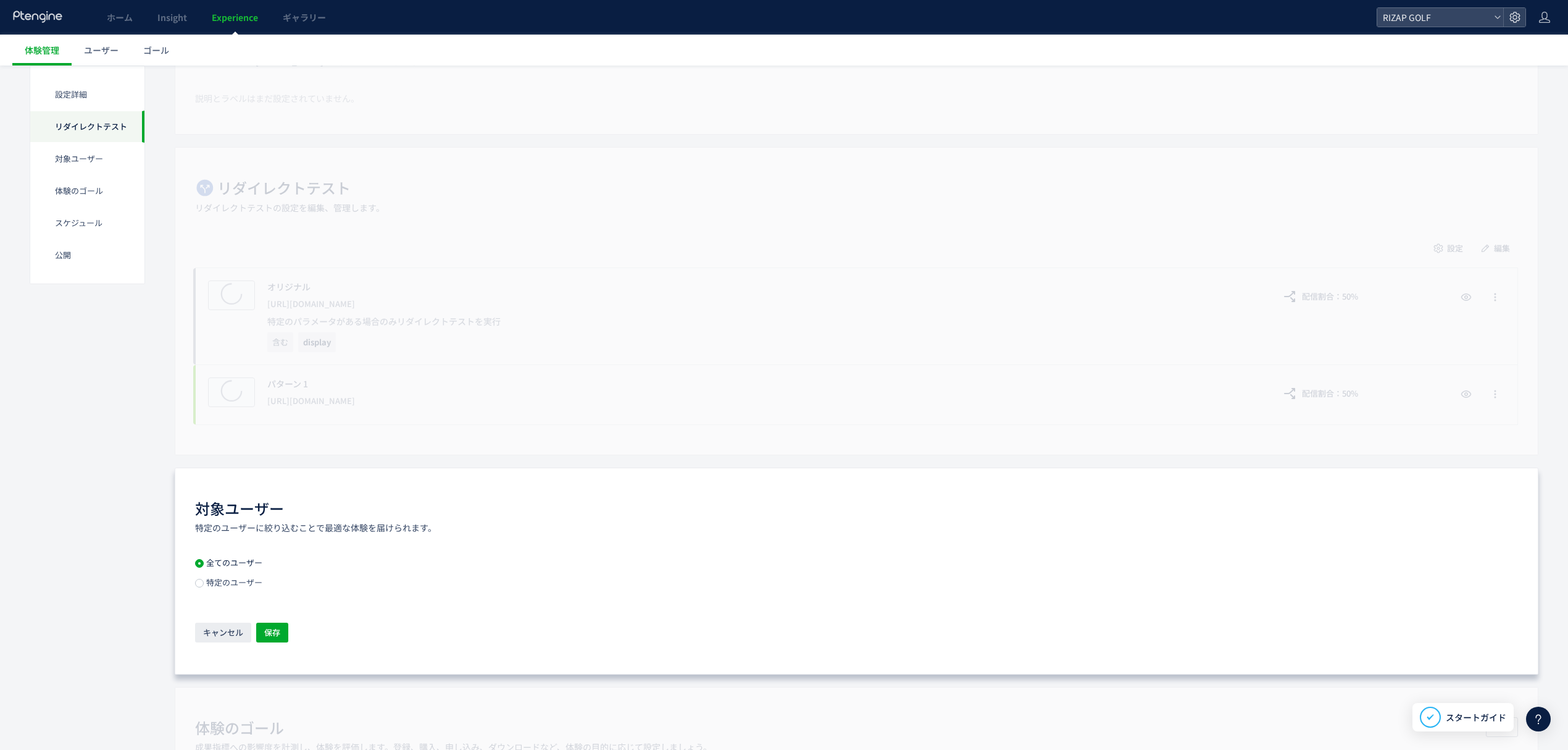
click at [266, 644] on div "キャンセル 保存" at bounding box center [856, 633] width 1322 height 22
click at [270, 632] on span "保存" at bounding box center [272, 632] width 16 height 20
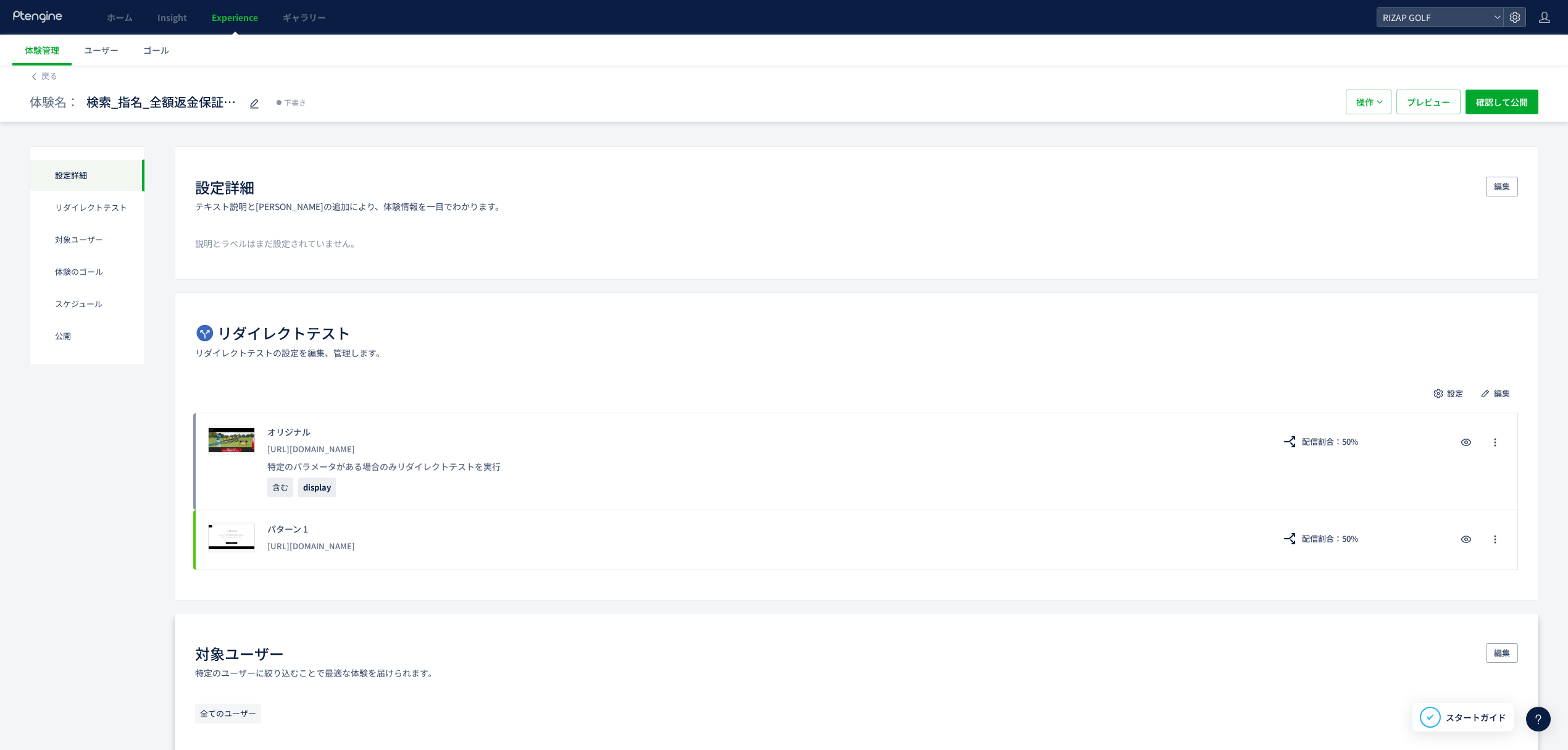
scroll to position [0, 0]
click at [171, 98] on span "検索_指名_全額返金保証LP vs /r-16(copy)" at bounding box center [163, 105] width 154 height 18
click at [133, 109] on input "**********" at bounding box center [163, 105] width 154 height 24
drag, startPoint x: 139, startPoint y: 110, endPoint x: 82, endPoint y: 110, distance: 57.0
click at [82, 110] on div "**********" at bounding box center [135, 104] width 211 height 24
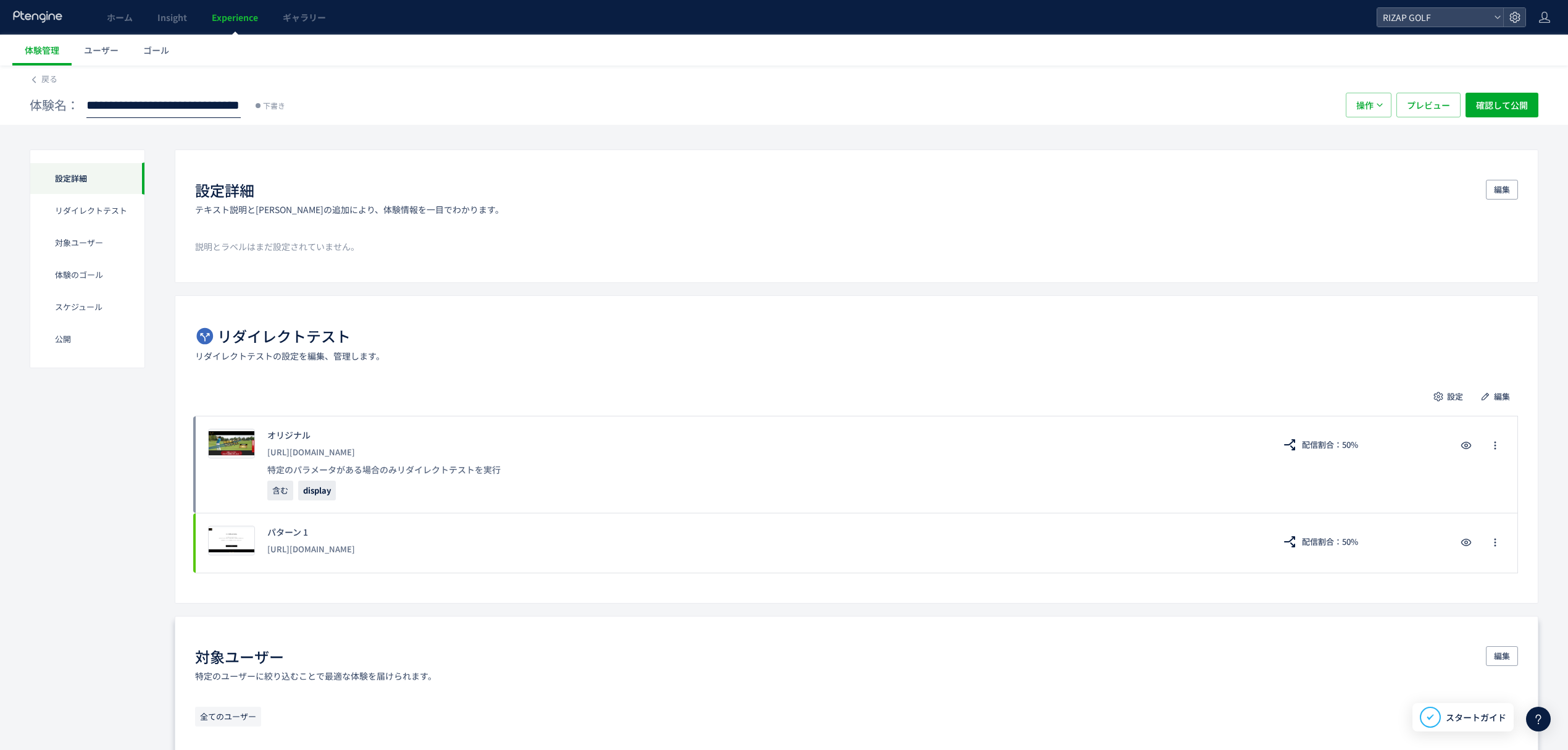
scroll to position [0, 67]
type input "**********"
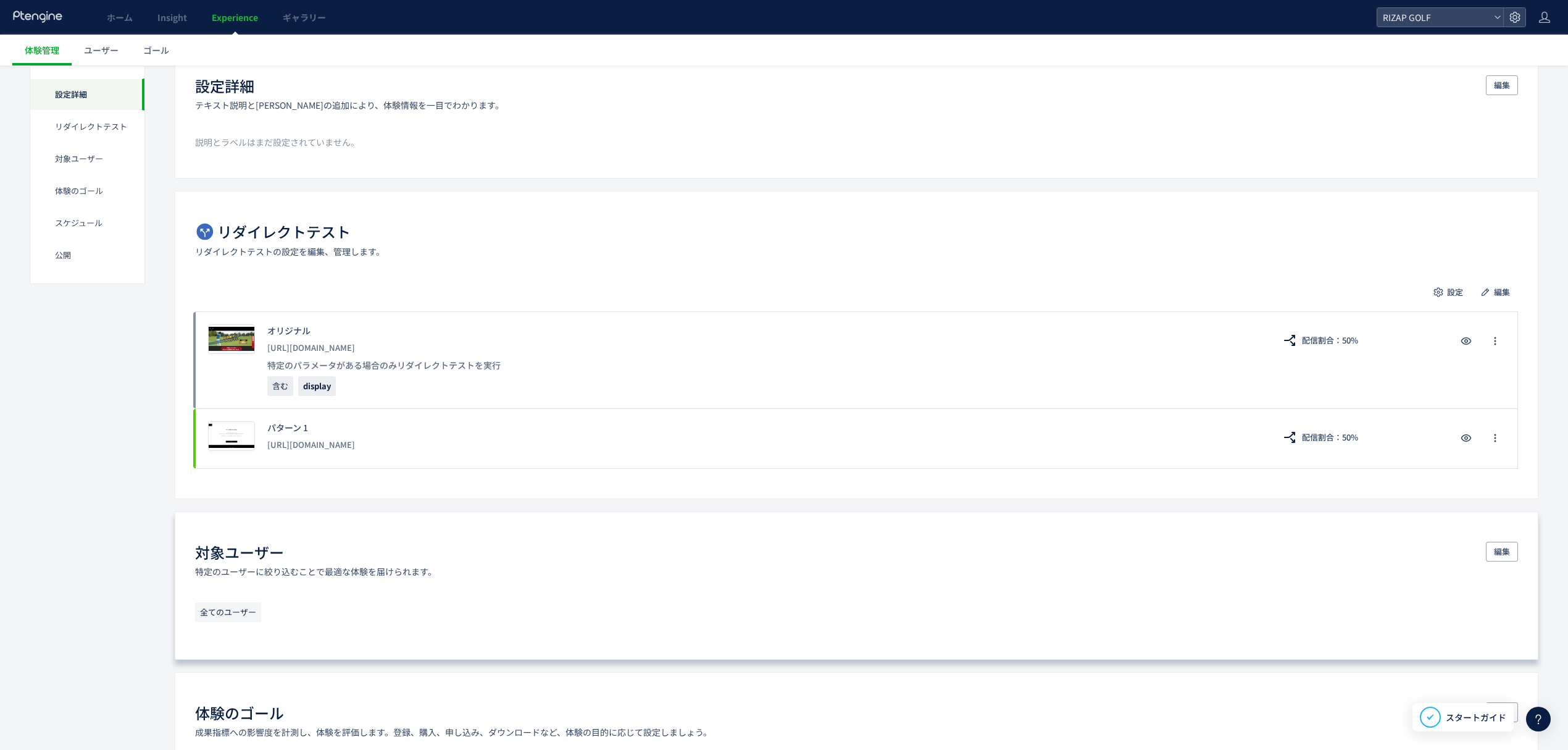
scroll to position [0, 0]
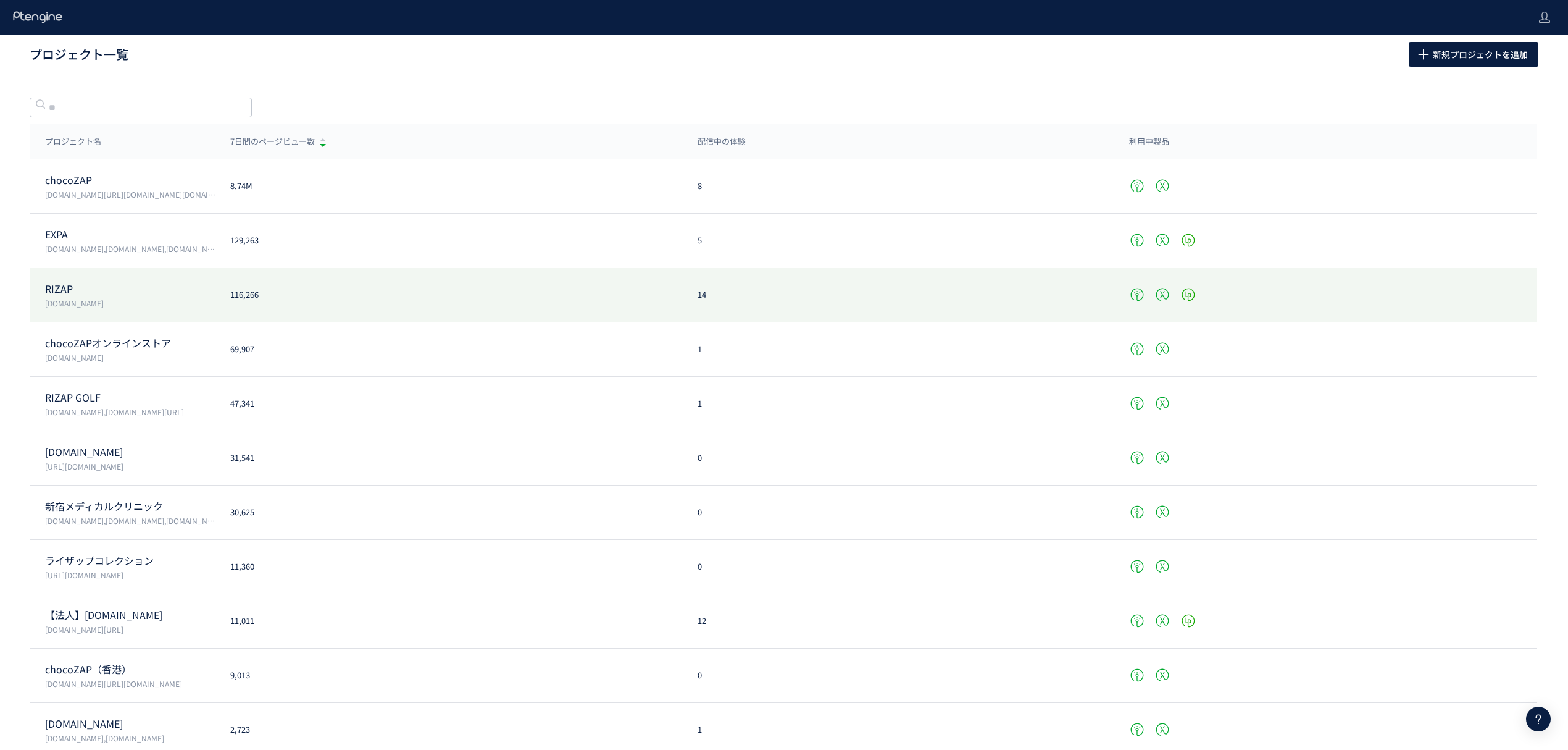
click at [98, 290] on p "RIZAP" at bounding box center [131, 289] width 170 height 15
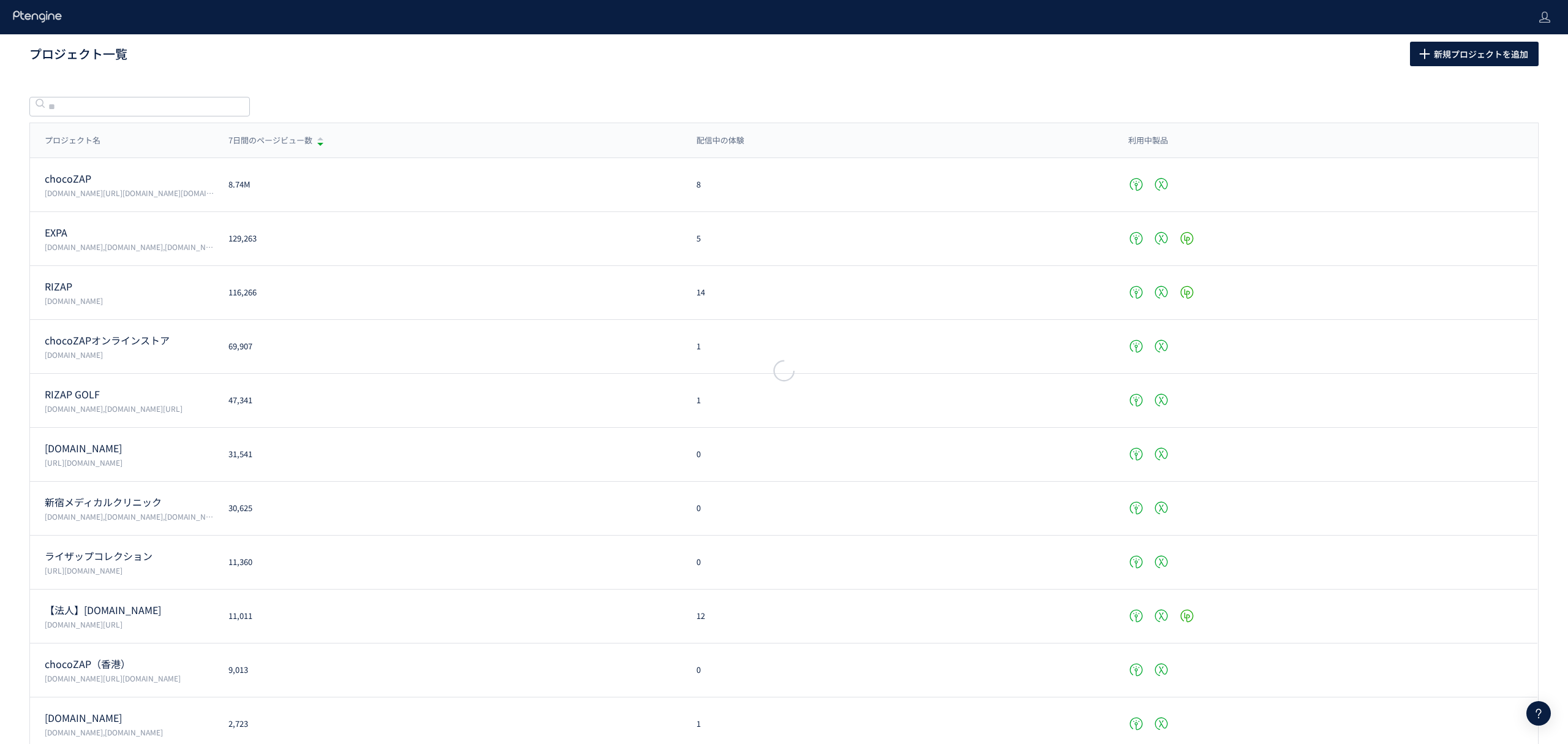
click at [67, 287] on div at bounding box center [784, 372] width 1568 height 744
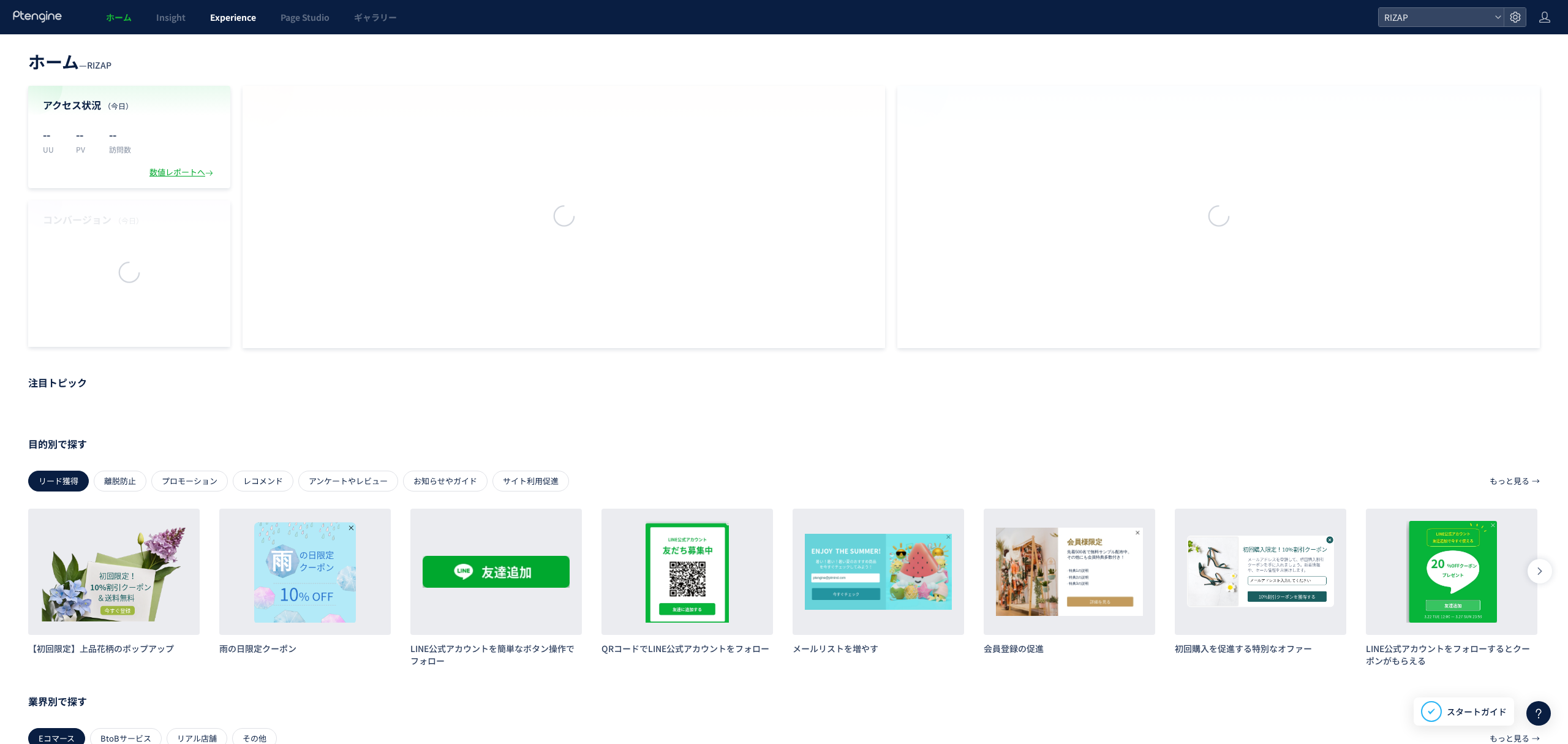
click at [220, 15] on span "Experience" at bounding box center [233, 17] width 46 height 13
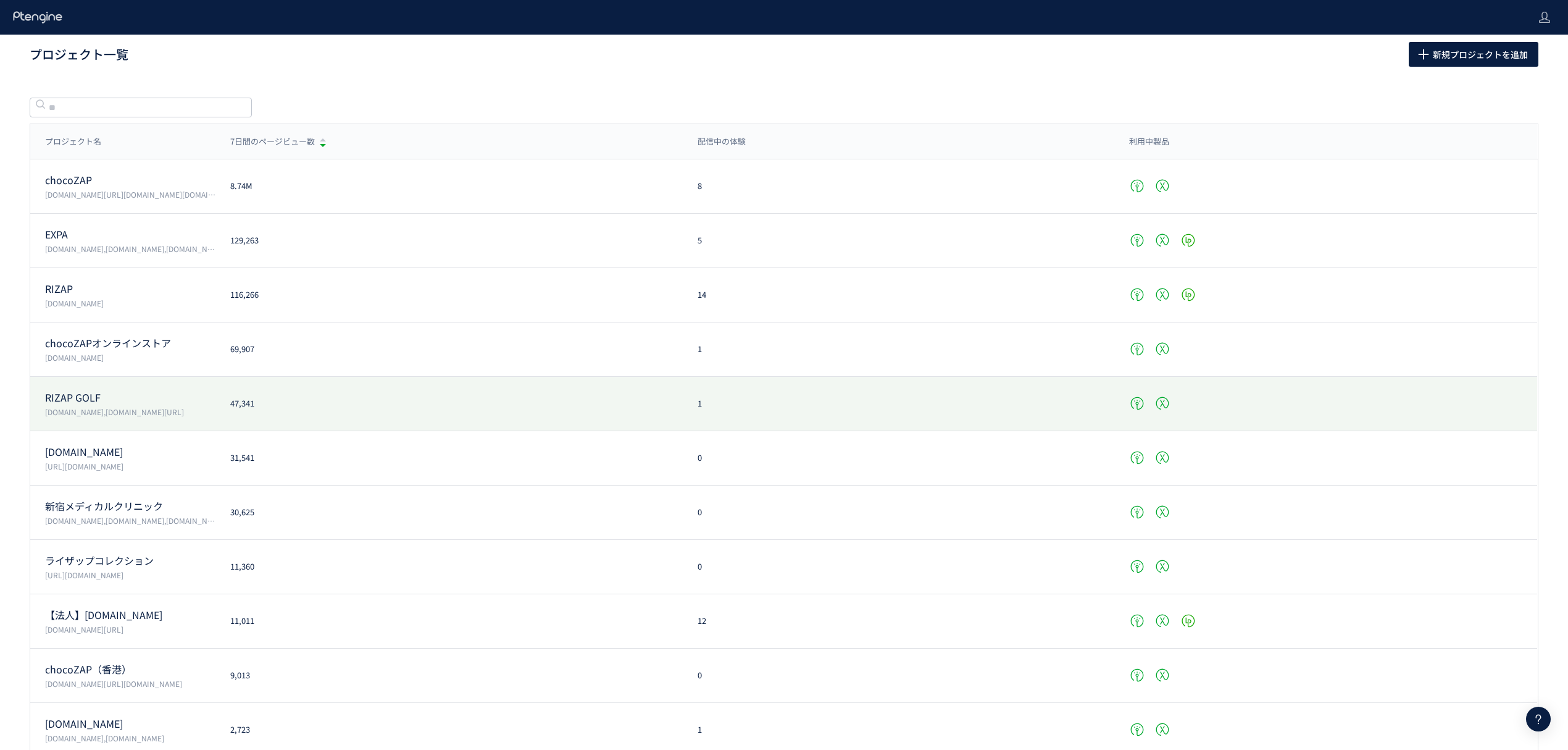
click at [69, 395] on p "RIZAP GOLF" at bounding box center [131, 397] width 170 height 15
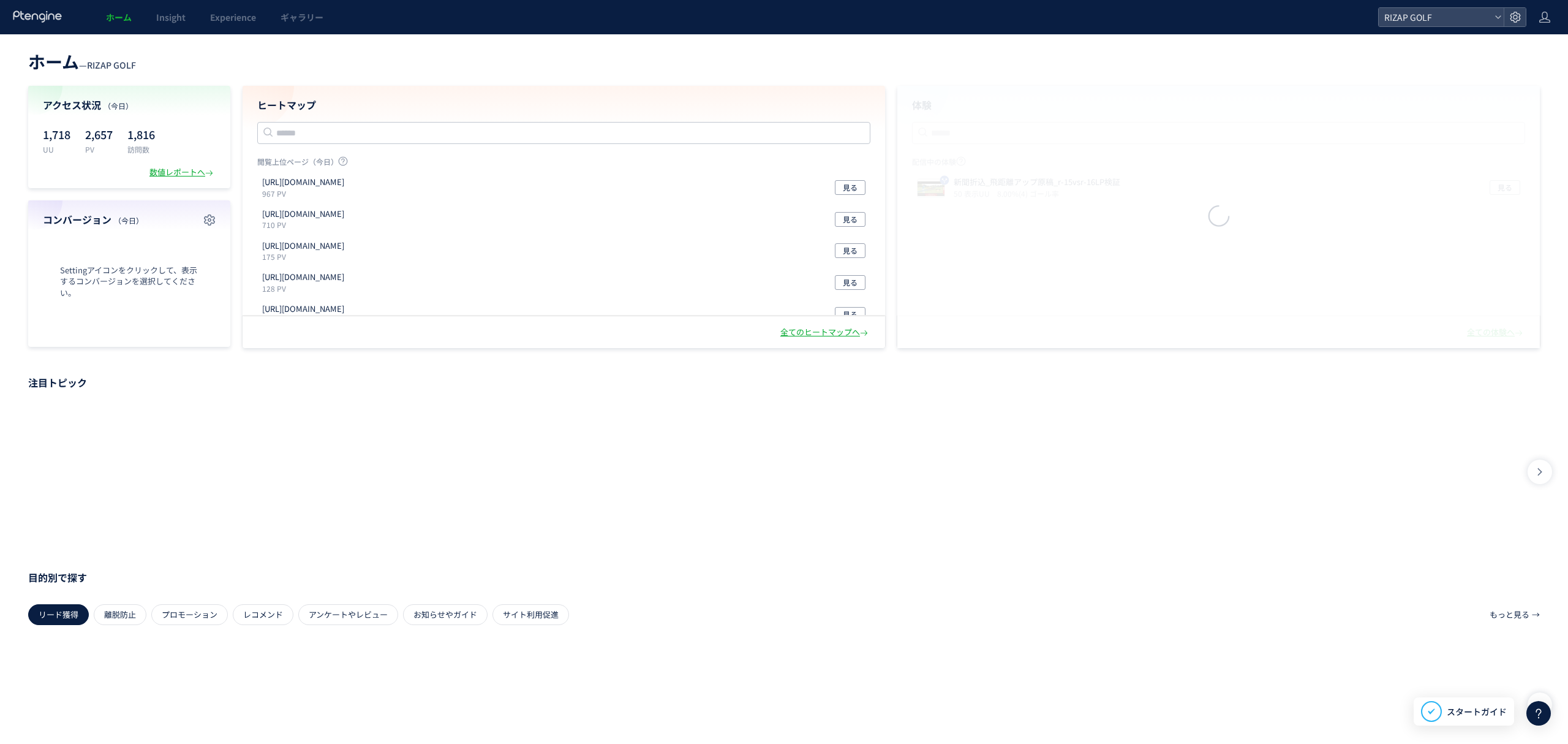
click at [226, 30] on link "Experience" at bounding box center [233, 17] width 70 height 34
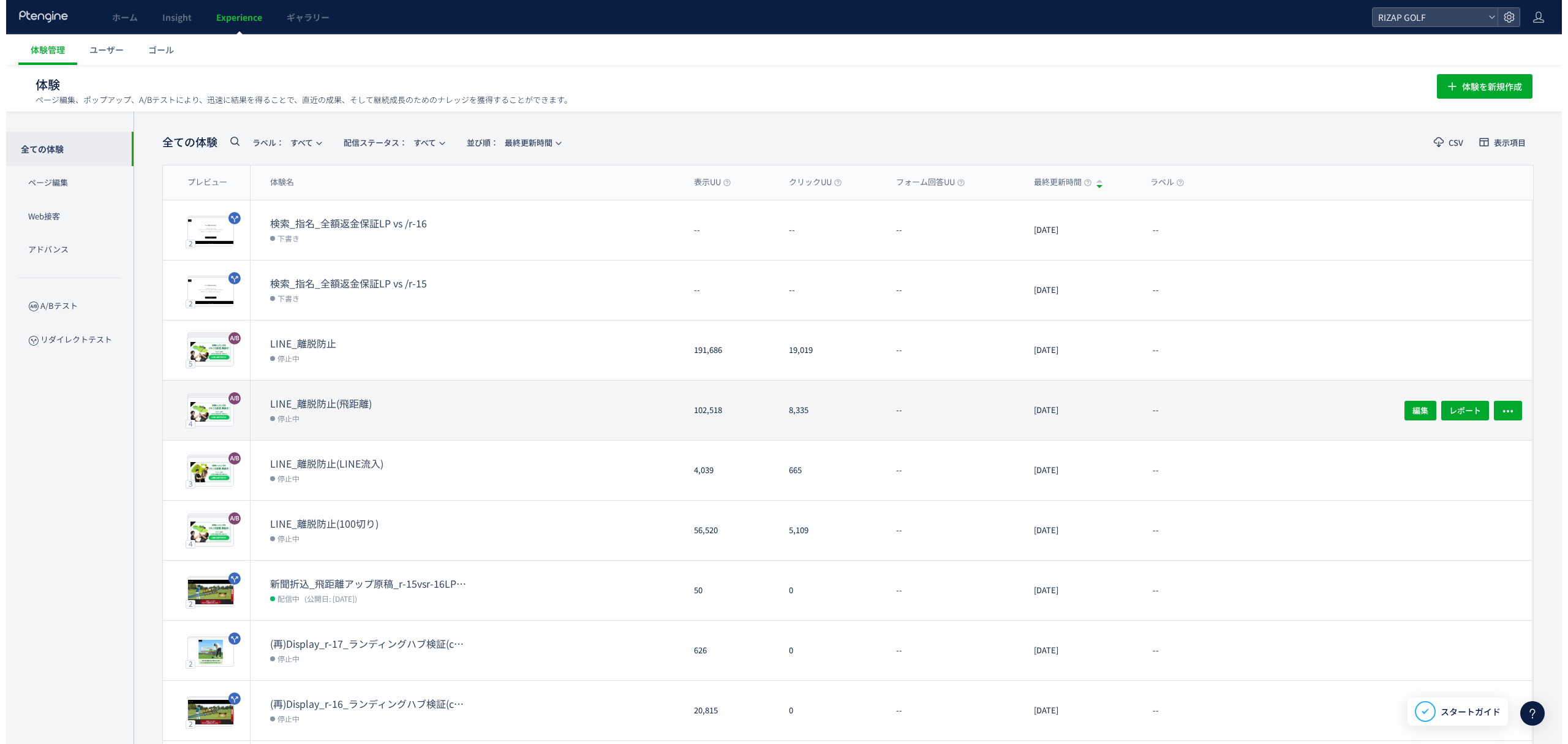
scroll to position [1, 0]
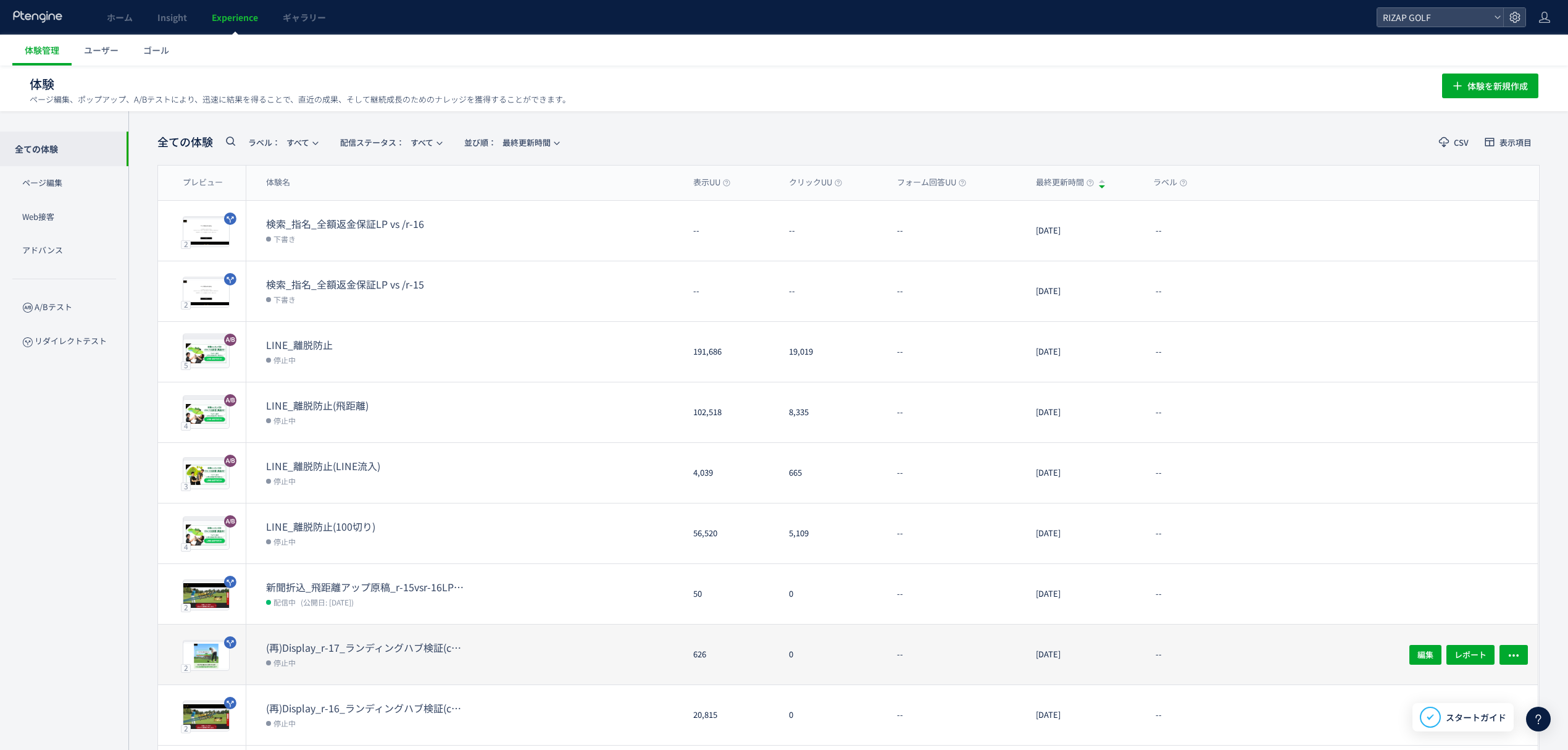
click at [373, 646] on dt "(再)Display_r-17_ランディングハブ検証(copy)" at bounding box center [364, 648] width 198 height 15
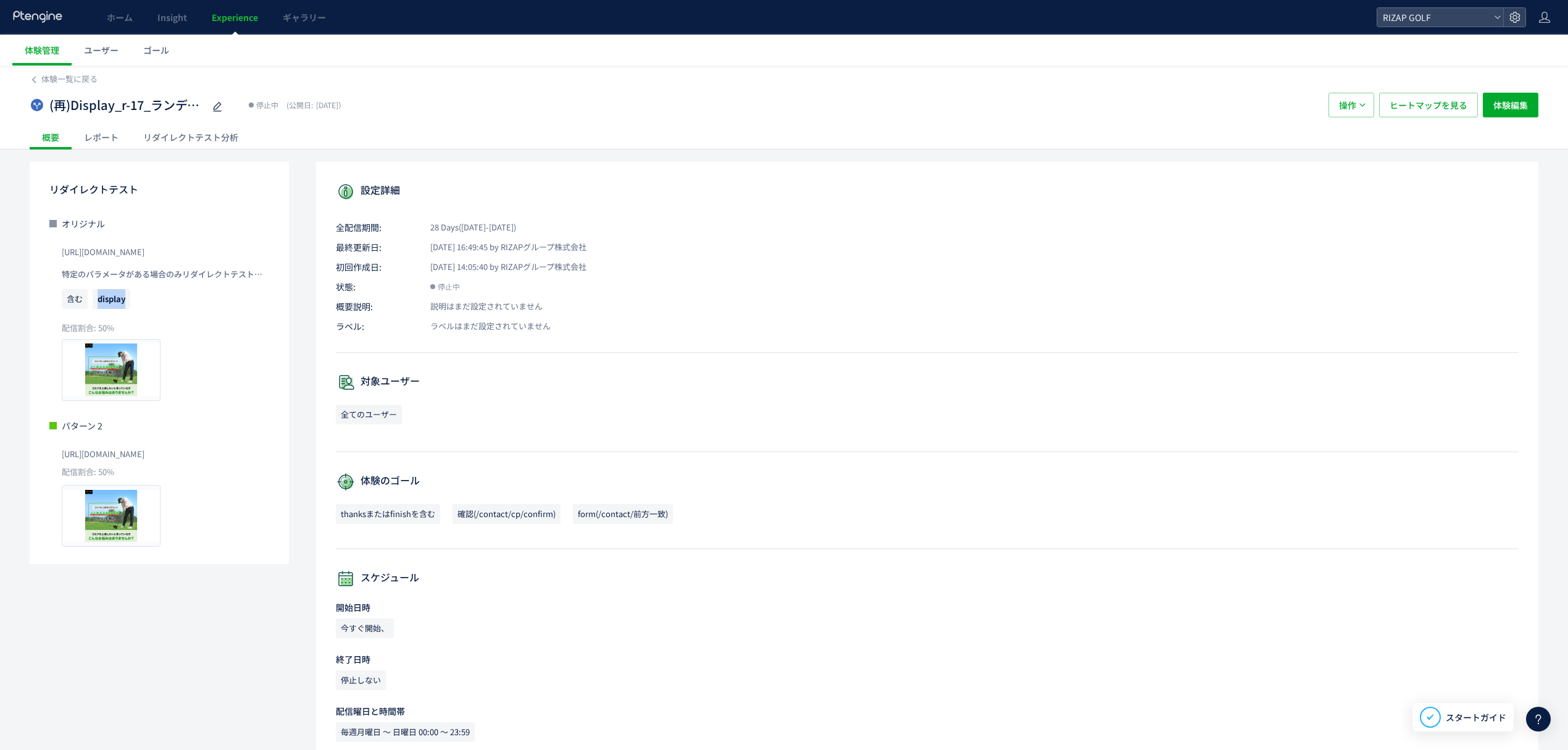
drag, startPoint x: 146, startPoint y: 297, endPoint x: 96, endPoint y: 297, distance: 50.0
click at [96, 297] on p "含む display" at bounding box center [165, 302] width 208 height 26
copy span "display"
click at [82, 77] on span "体験一覧に戻る" at bounding box center [70, 78] width 56 height 12
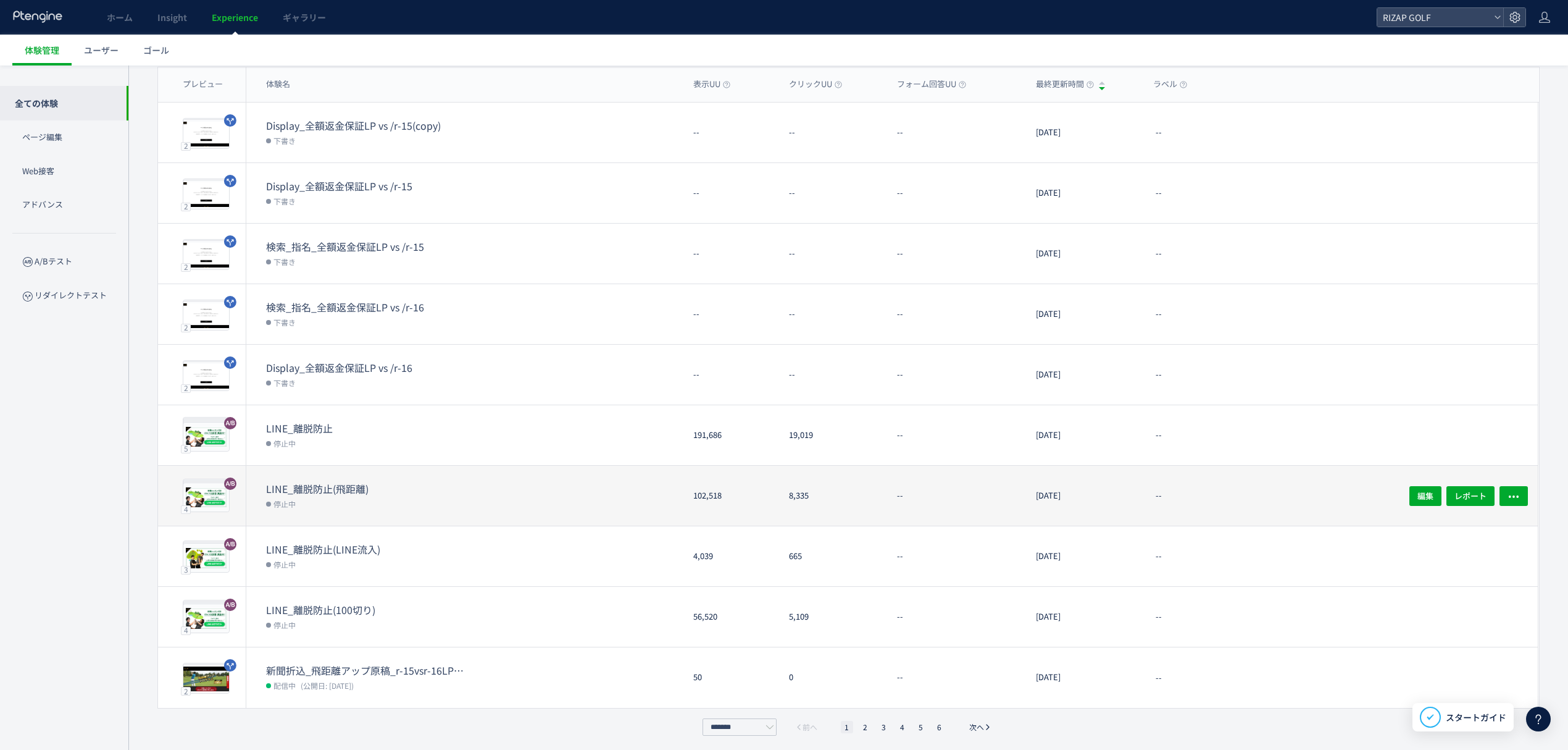
scroll to position [100, 0]
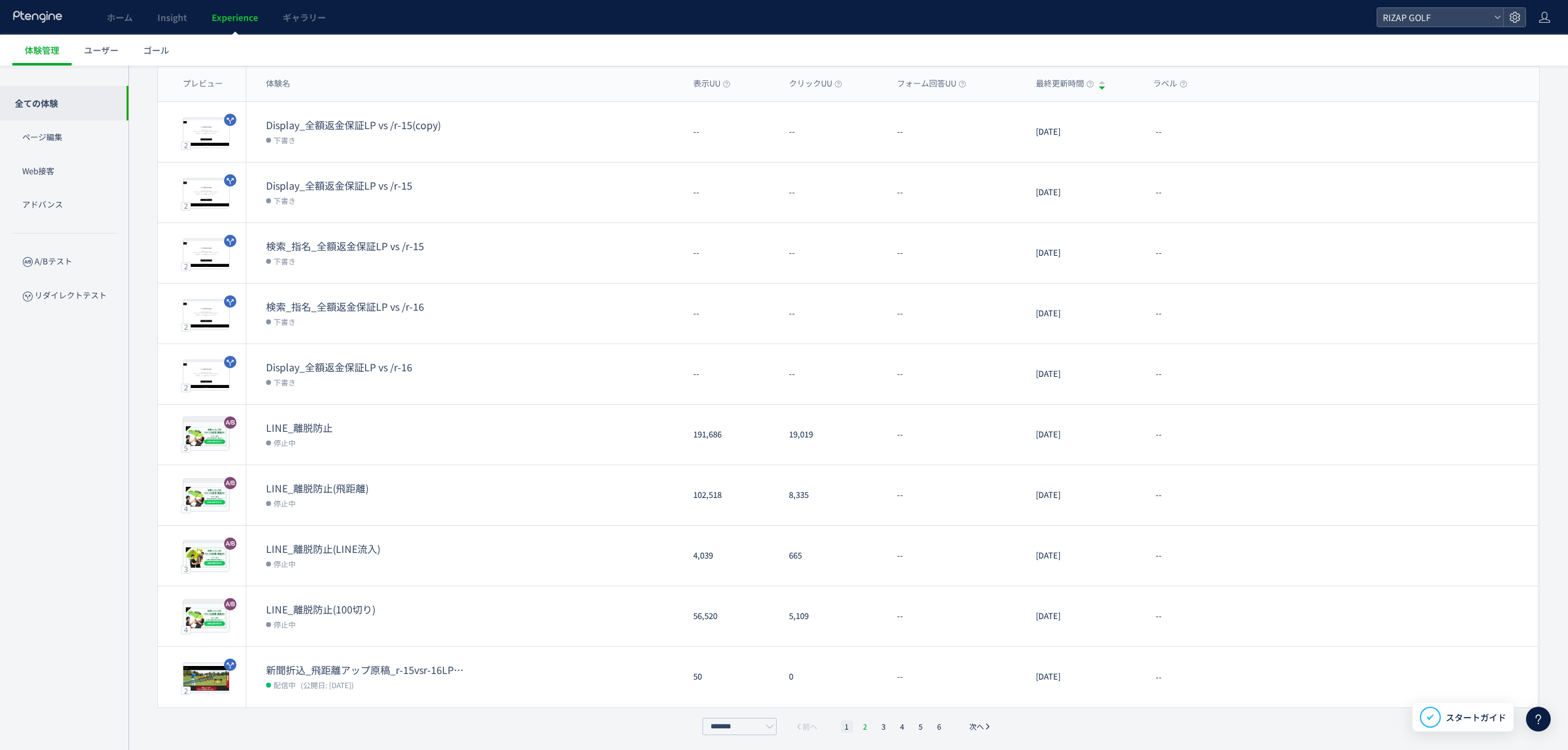
click at [867, 726] on li "2" at bounding box center [866, 726] width 13 height 13
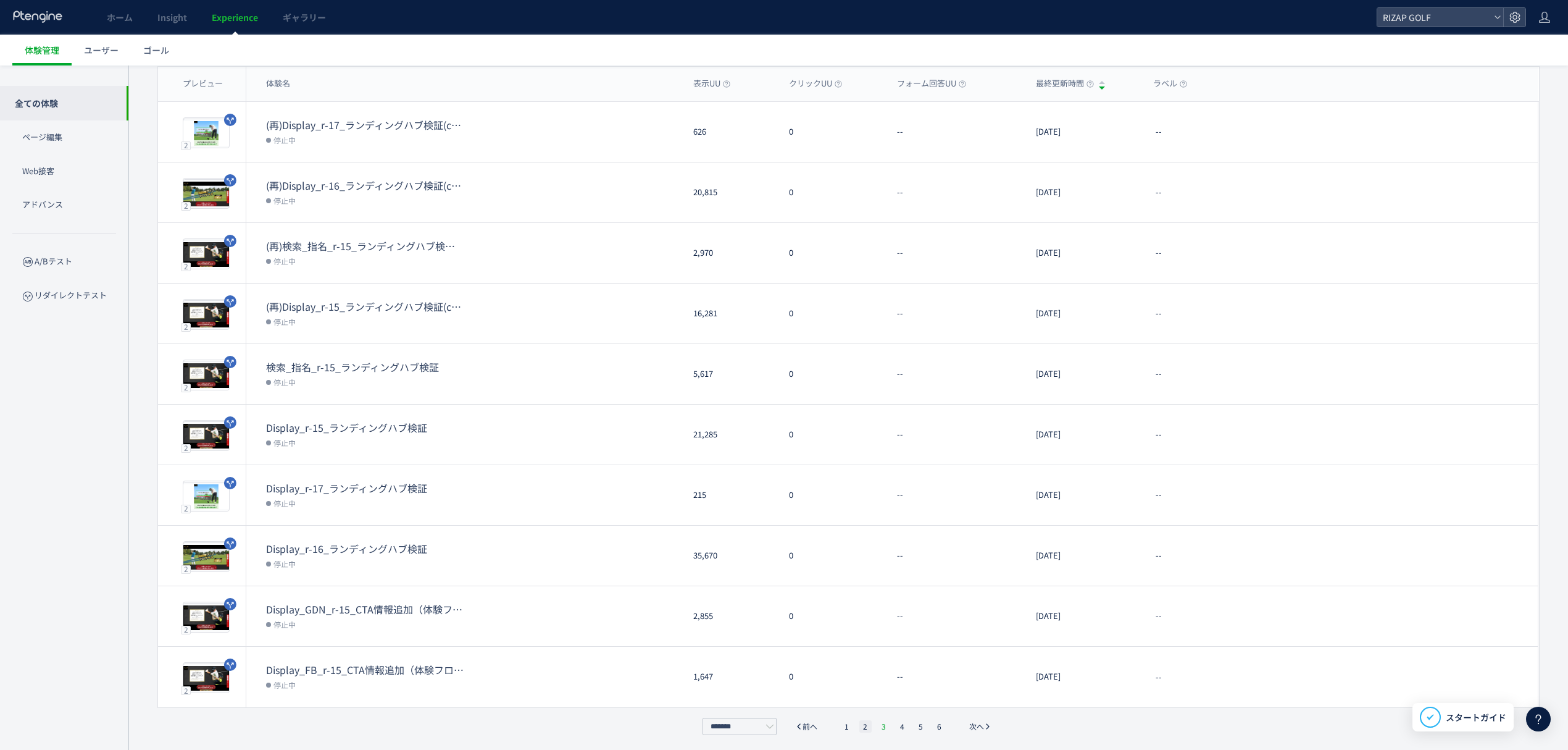
click at [880, 726] on li "3" at bounding box center [884, 726] width 13 height 13
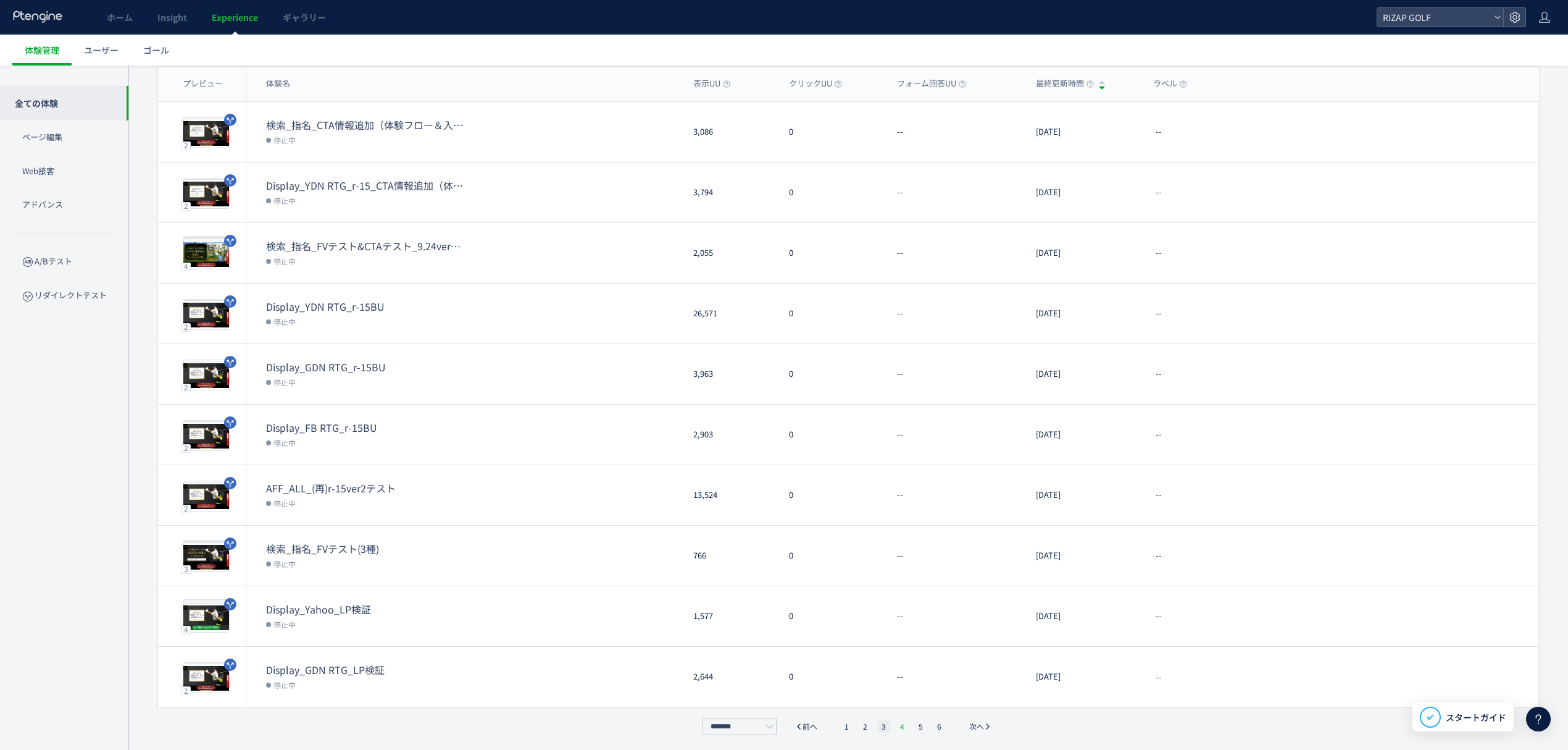
click at [896, 726] on li "4" at bounding box center [903, 726] width 13 height 13
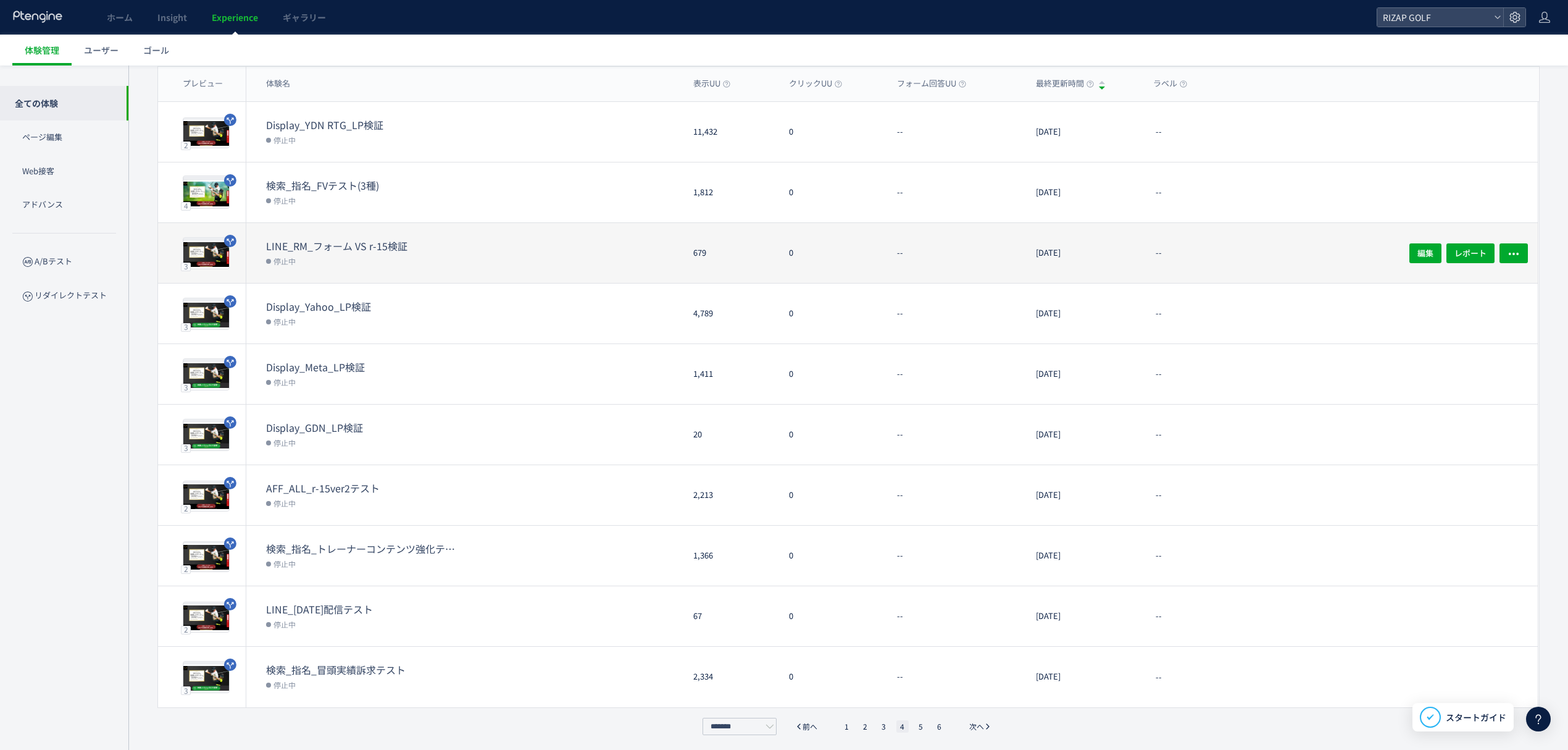
click at [361, 239] on dt "LINE_RM_フォーム VS r-15検証" at bounding box center [364, 247] width 198 height 15
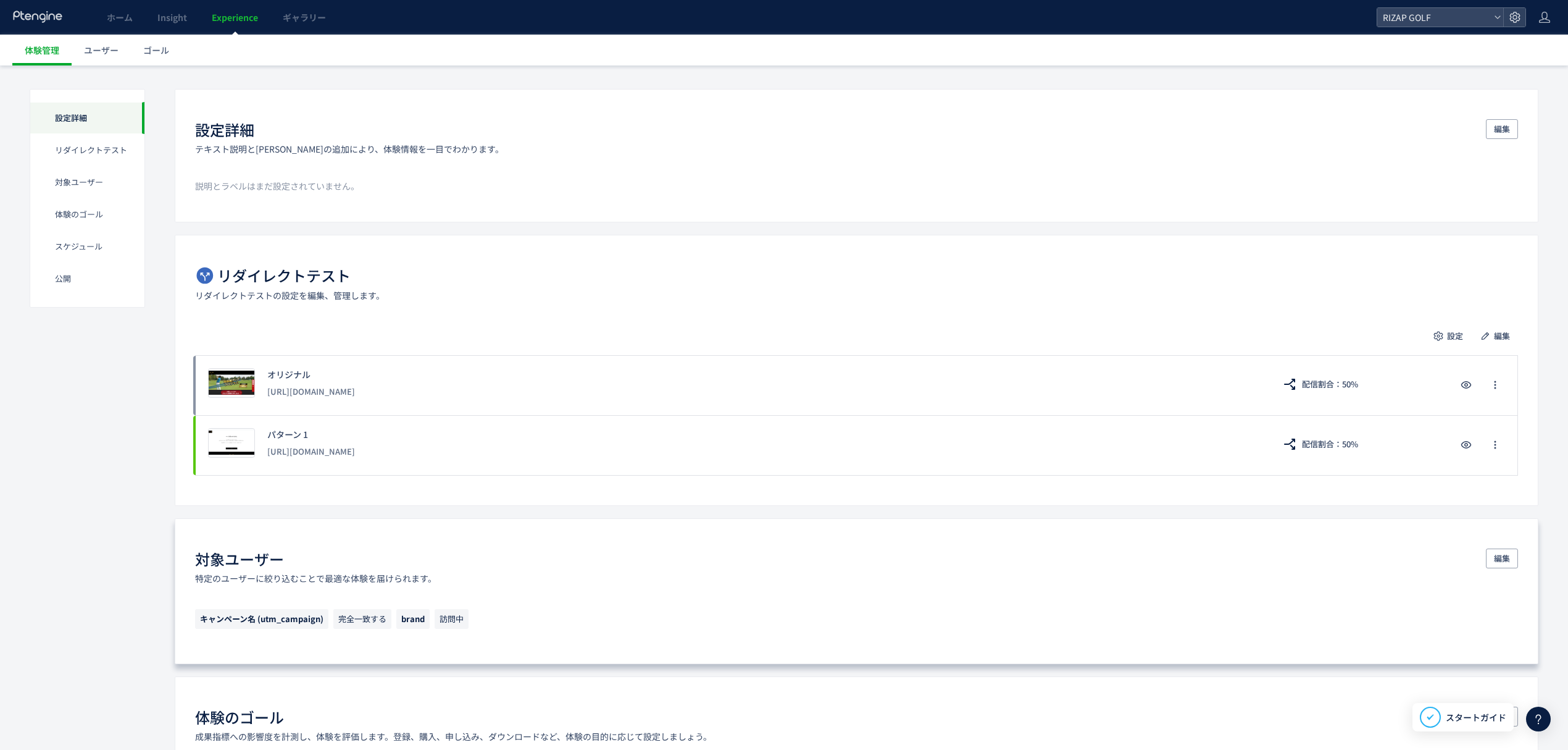
scroll to position [62, 0]
drag, startPoint x: 426, startPoint y: 620, endPoint x: 398, endPoint y: 621, distance: 28.0
click at [398, 621] on span "brand" at bounding box center [412, 618] width 34 height 20
copy span "brand"
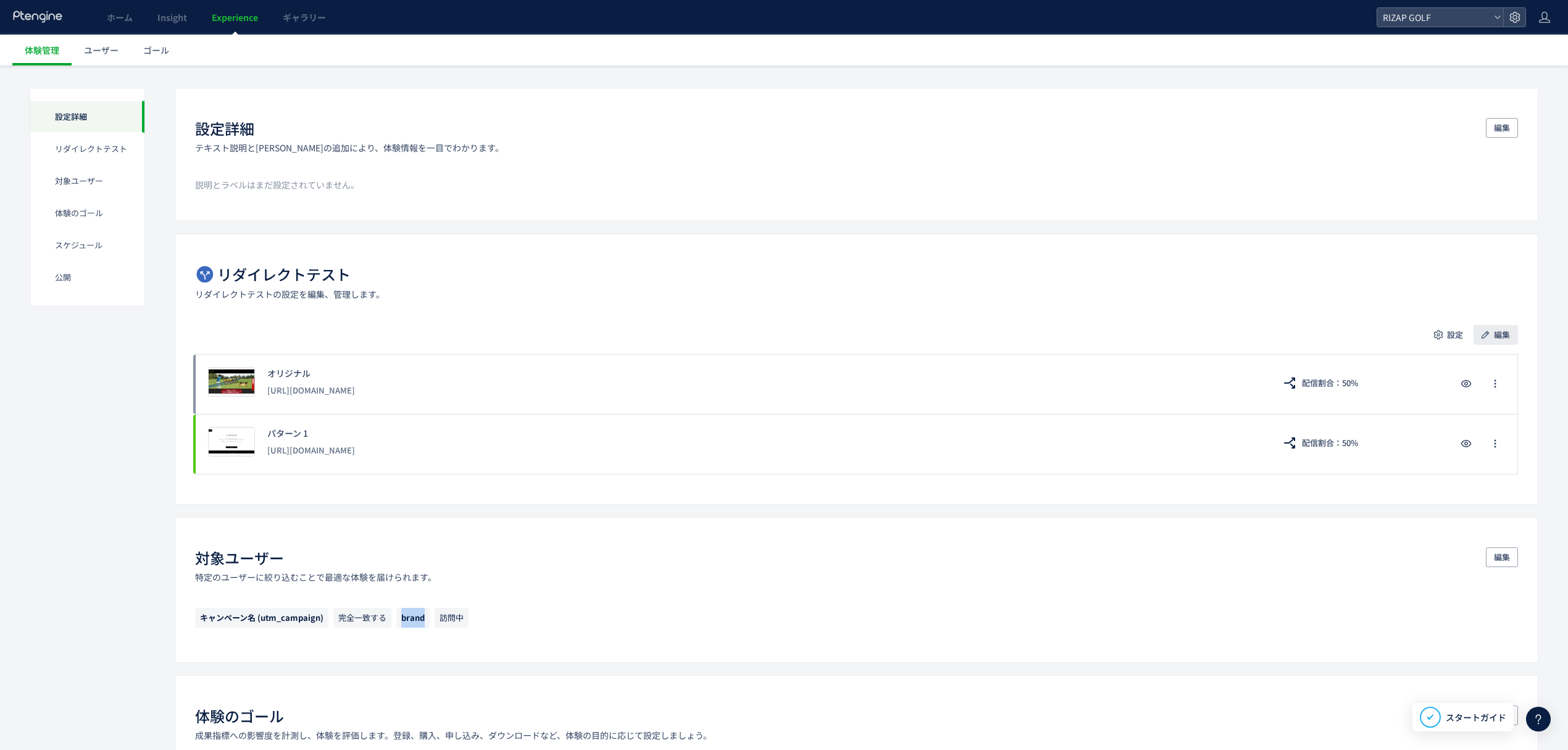
click at [1500, 336] on span "編集" at bounding box center [1502, 335] width 16 height 20
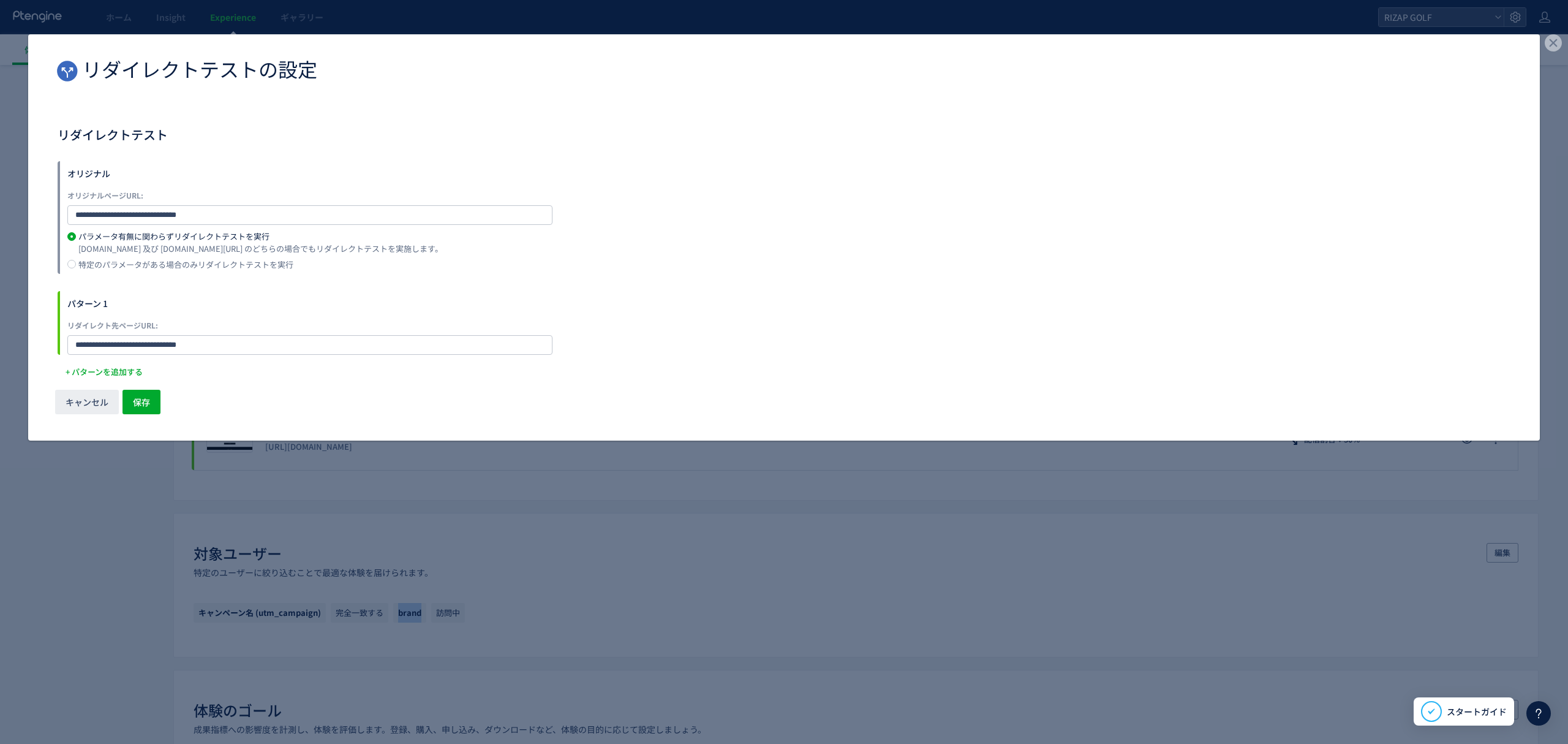
click at [99, 255] on div "[DOMAIN_NAME] 及び [DOMAIN_NAME][URL] のどちらの場合でもリダイレクトテストを実施します。" at bounding box center [260, 250] width 364 height 20
click at [121, 267] on div "特定のパラメータがある場合のみリダイレクトテストを実行" at bounding box center [185, 264] width 215 height 8
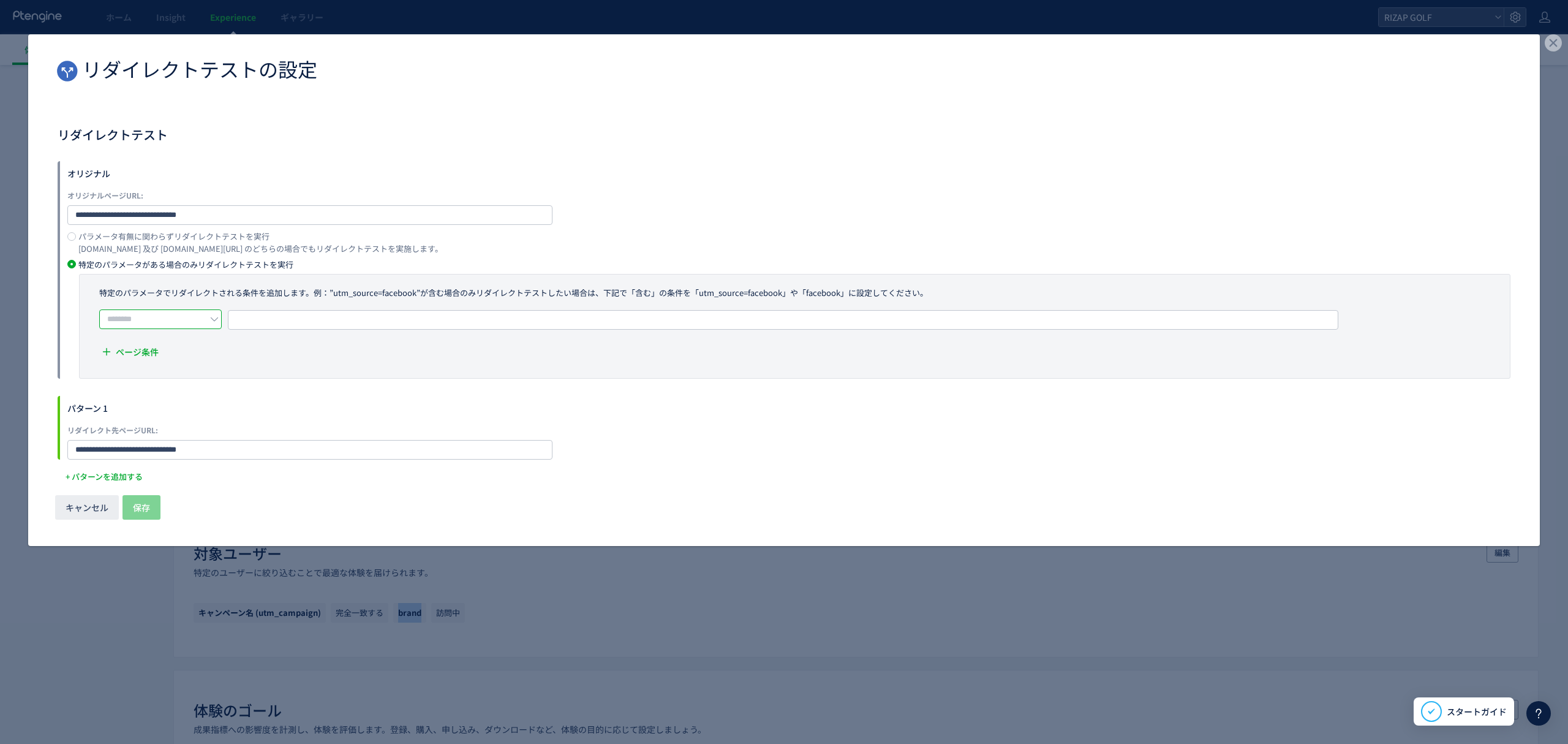
click at [128, 319] on input "dialog" at bounding box center [160, 319] width 122 height 20
click at [148, 351] on li "含む" at bounding box center [165, 349] width 129 height 21
type input "**"
click at [341, 319] on span "URLを1つずつ入力または複数貼り付け" at bounding box center [307, 319] width 139 height 18
type input "*****"
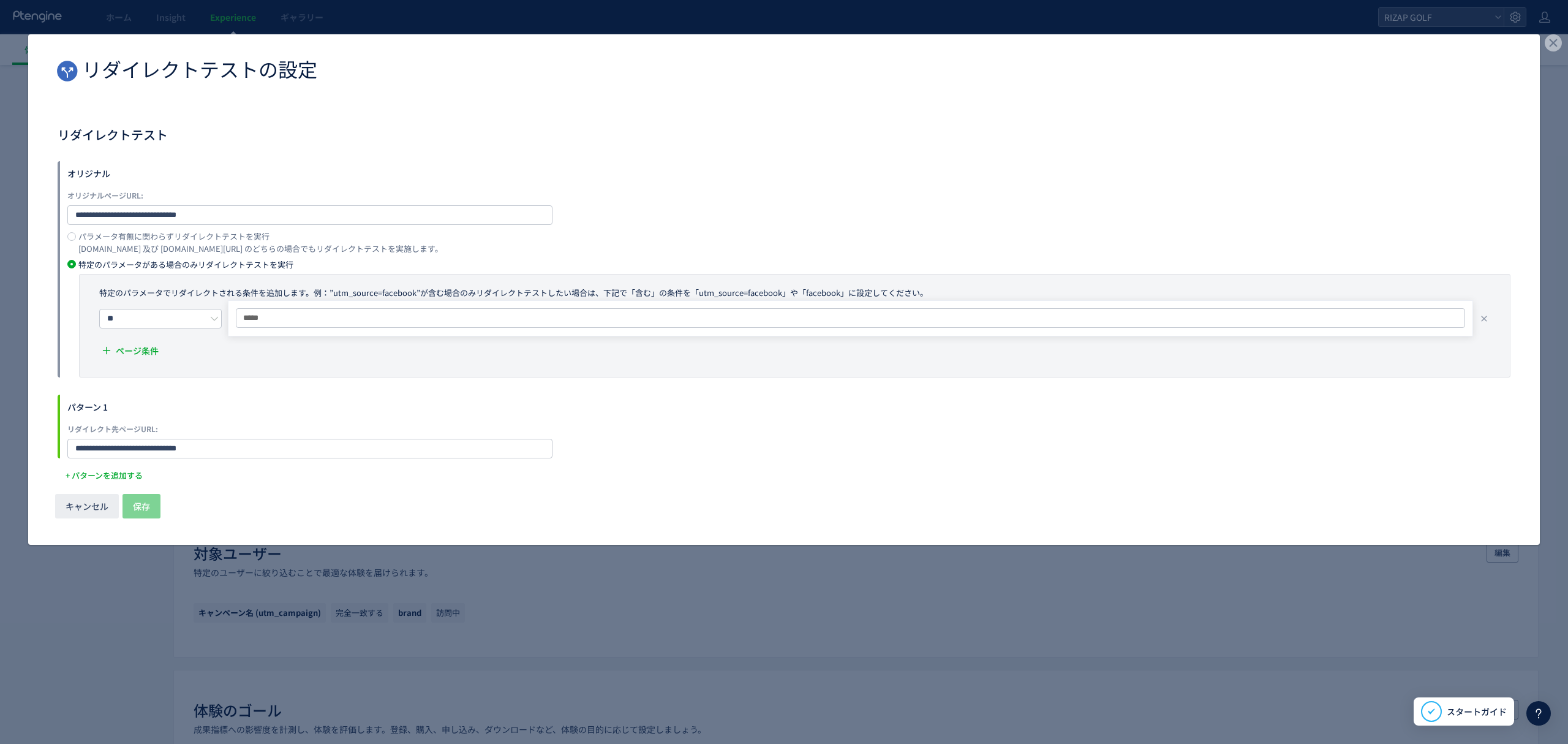
click at [444, 388] on form "**********" at bounding box center [784, 309] width 1453 height 298
click at [311, 326] on span "URLを1つずつ入力または複数貼り付け" at bounding box center [307, 319] width 139 height 18
type input "*****"
click at [146, 504] on span "保存" at bounding box center [141, 506] width 17 height 24
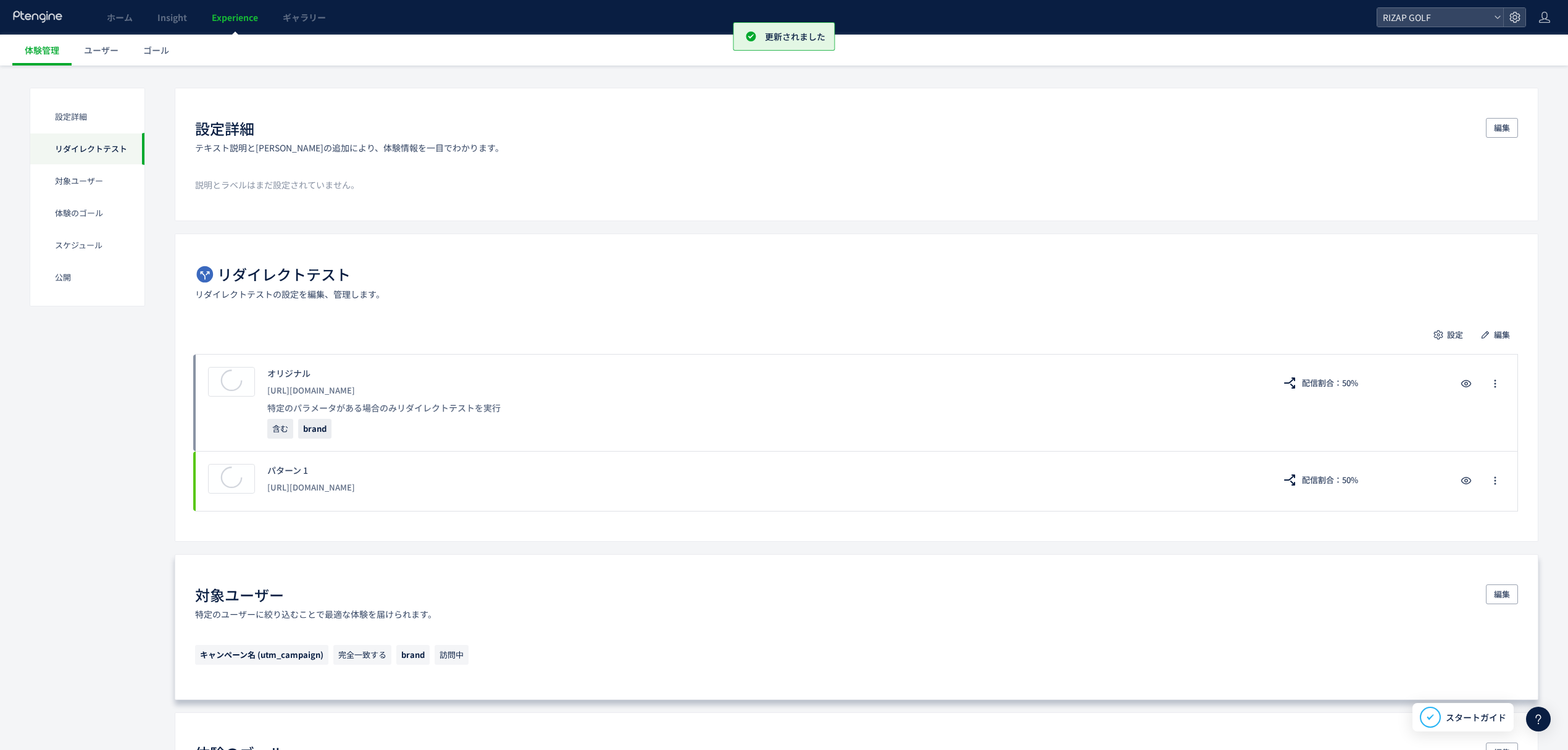
scroll to position [150, 0]
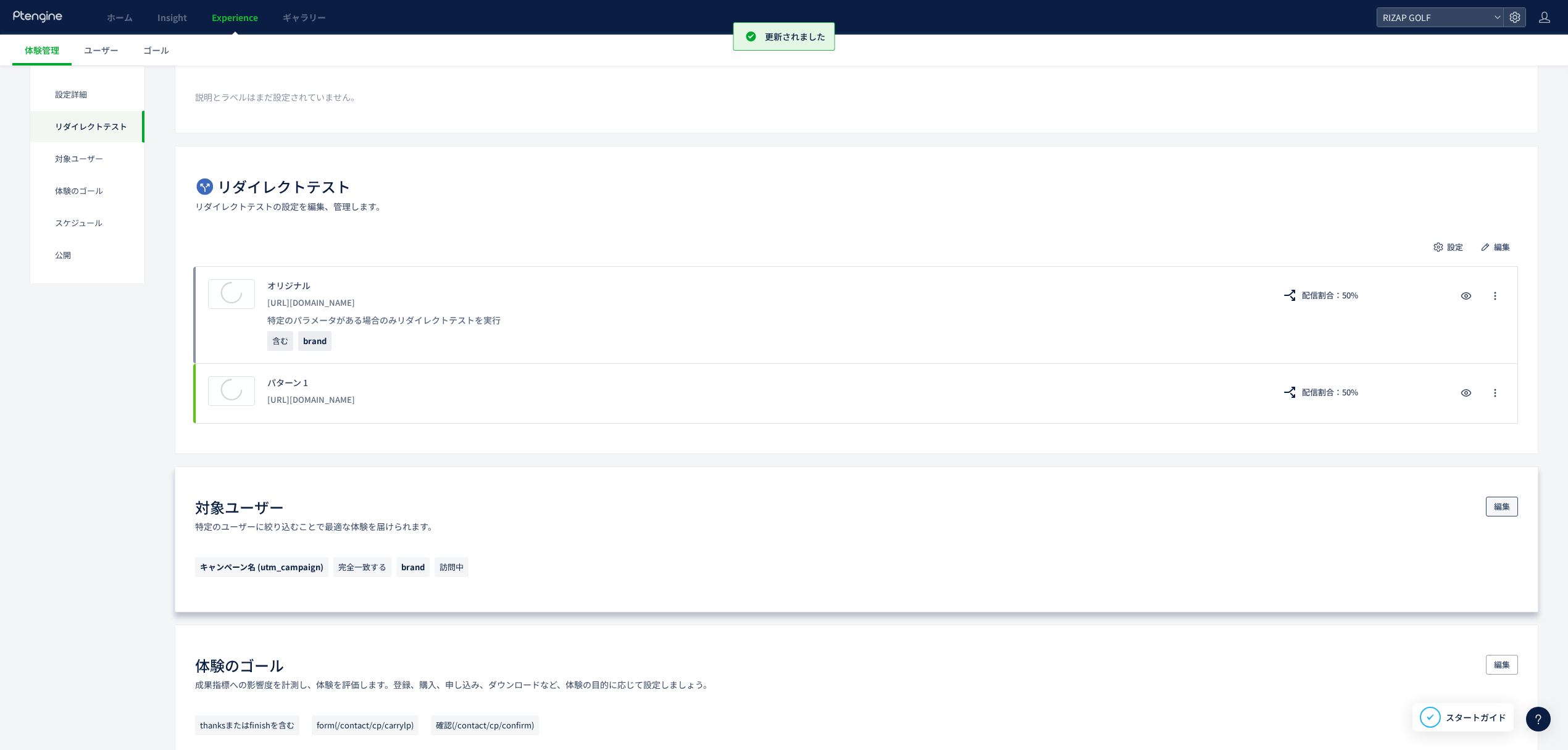
click at [1505, 508] on span "編集" at bounding box center [1502, 506] width 16 height 20
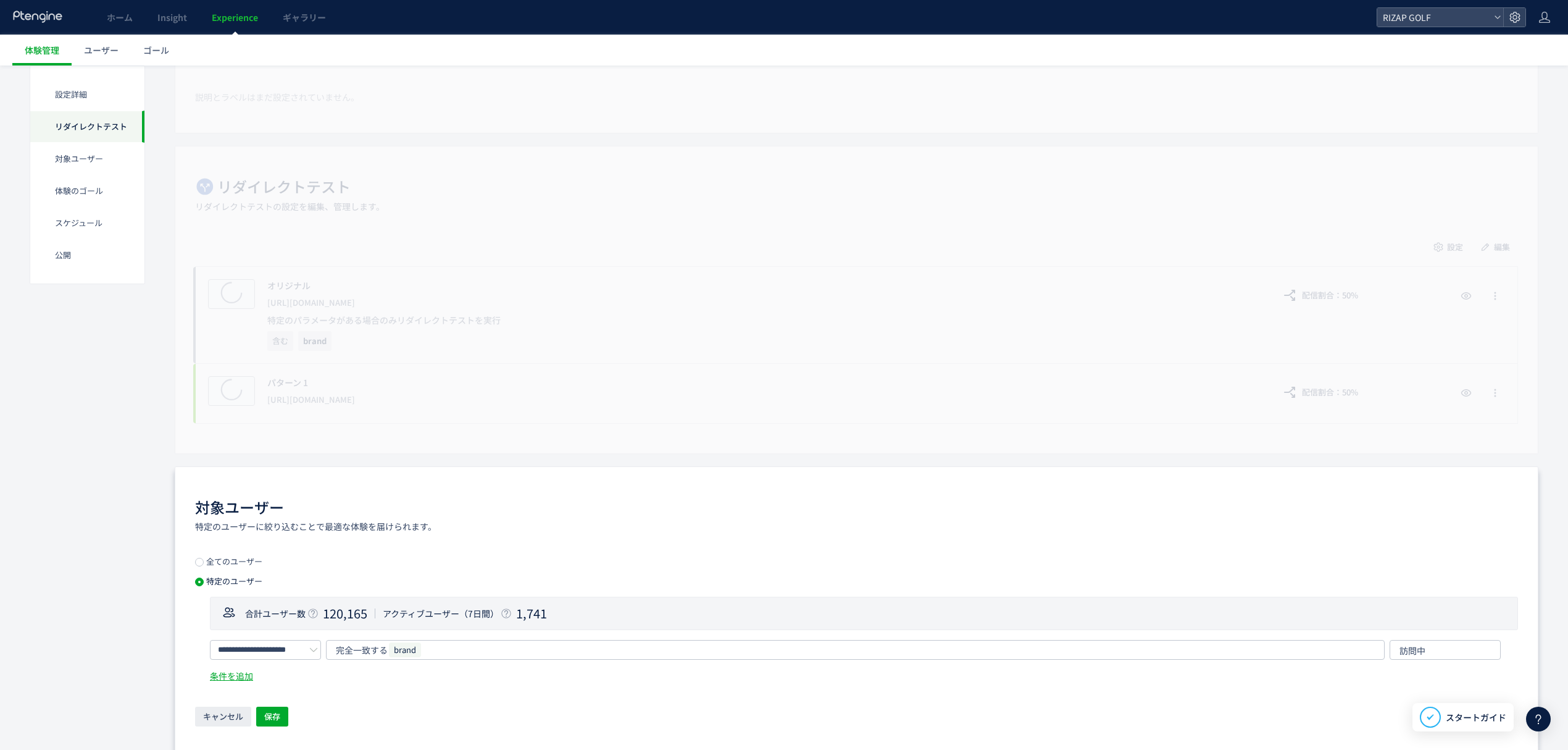
click at [237, 570] on div "全てのユーザー 特定のユーザー" at bounding box center [236, 571] width 82 height 30
click at [228, 559] on span "全てのユーザー" at bounding box center [233, 560] width 59 height 12
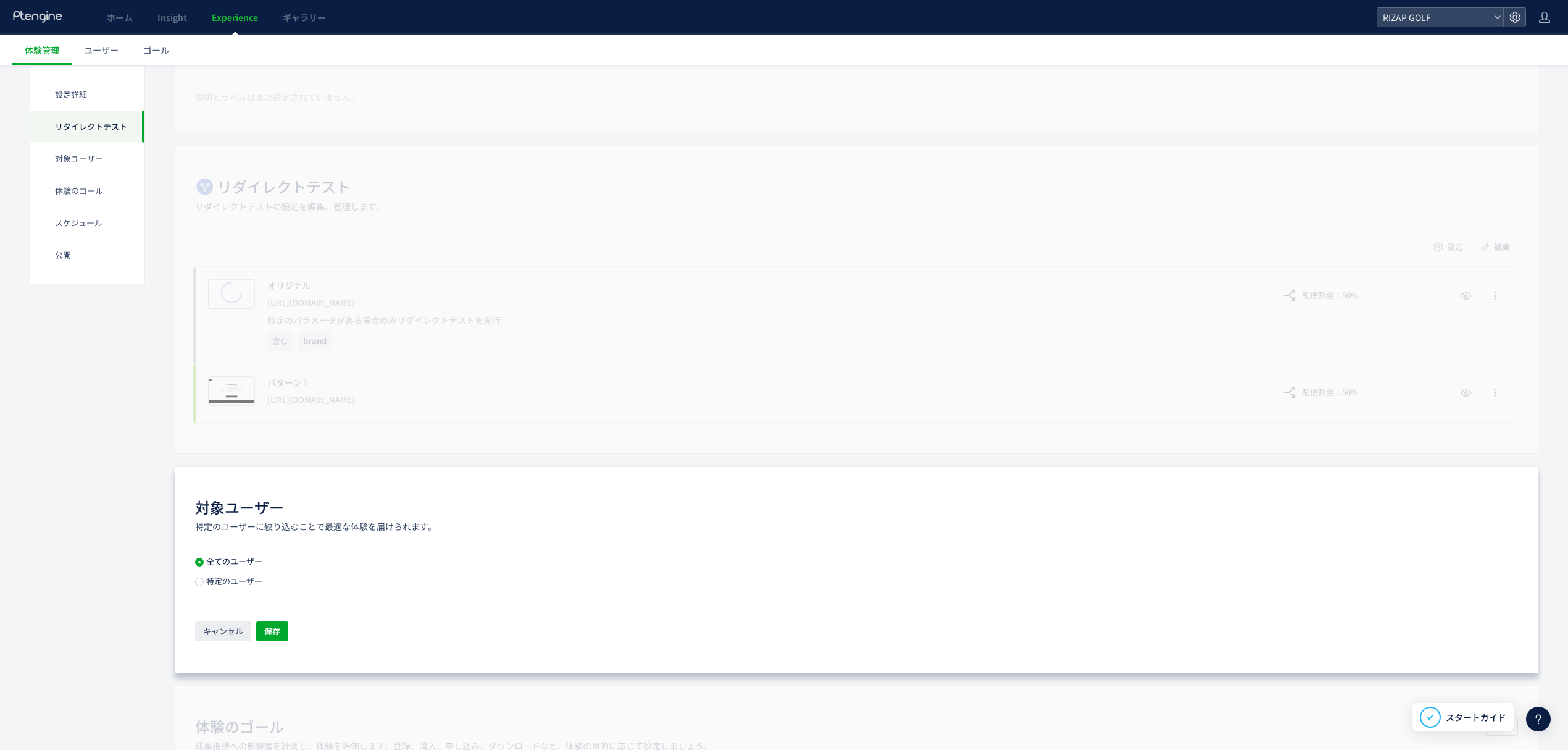
click at [272, 643] on div "キャンセル 保存" at bounding box center [856, 632] width 1322 height 22
click at [272, 633] on span "保存" at bounding box center [272, 631] width 16 height 20
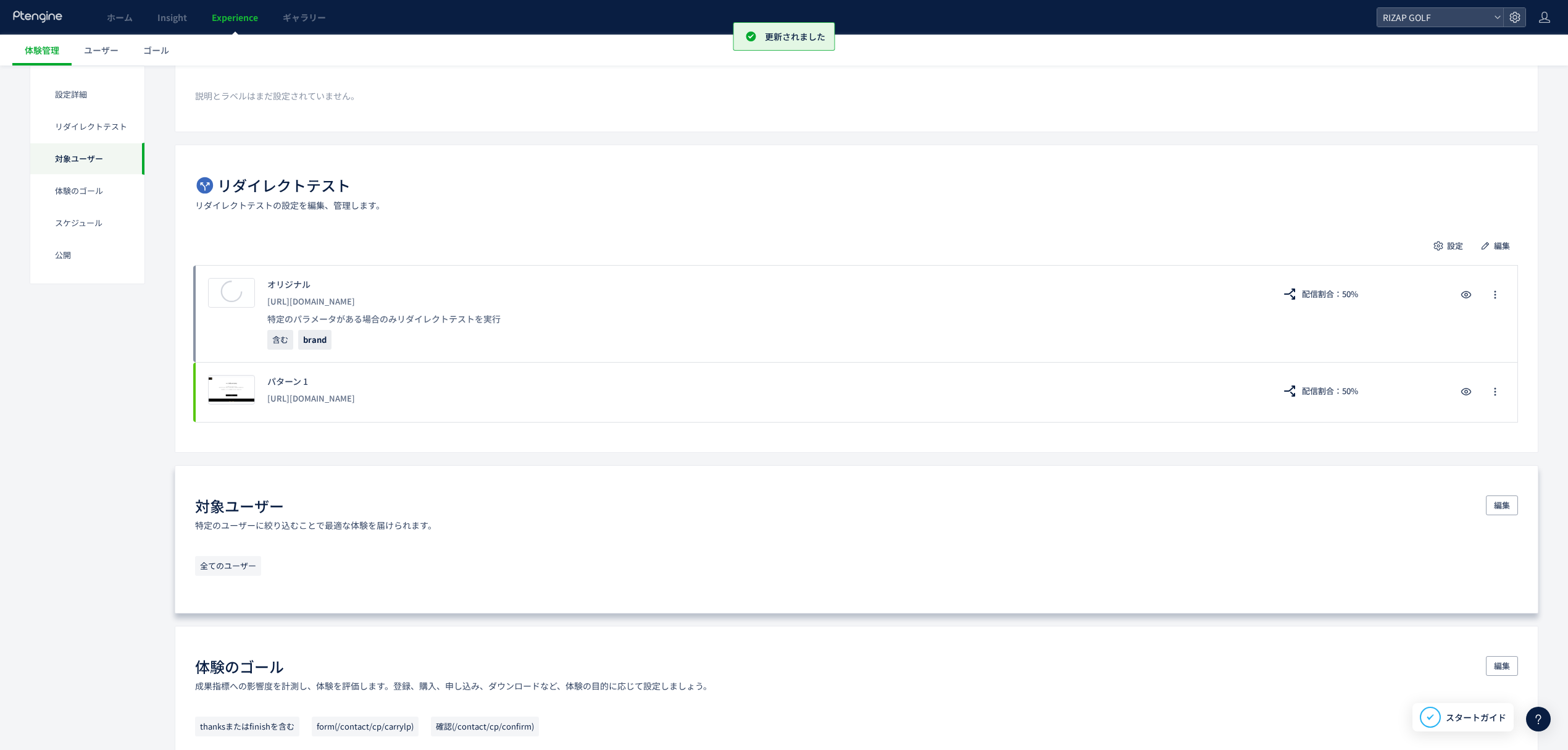
scroll to position [0, 0]
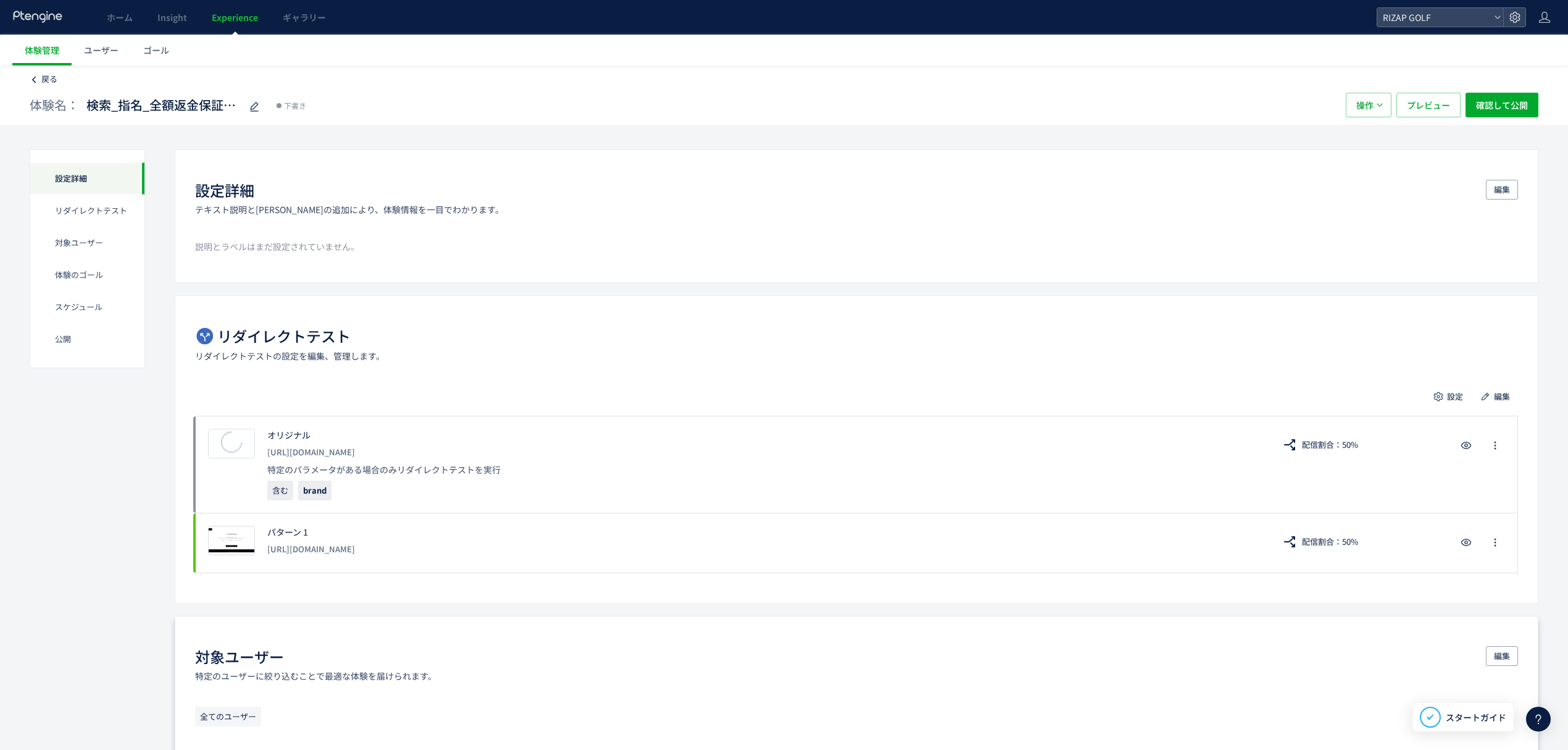
click at [50, 79] on span "戻る" at bounding box center [50, 78] width 16 height 12
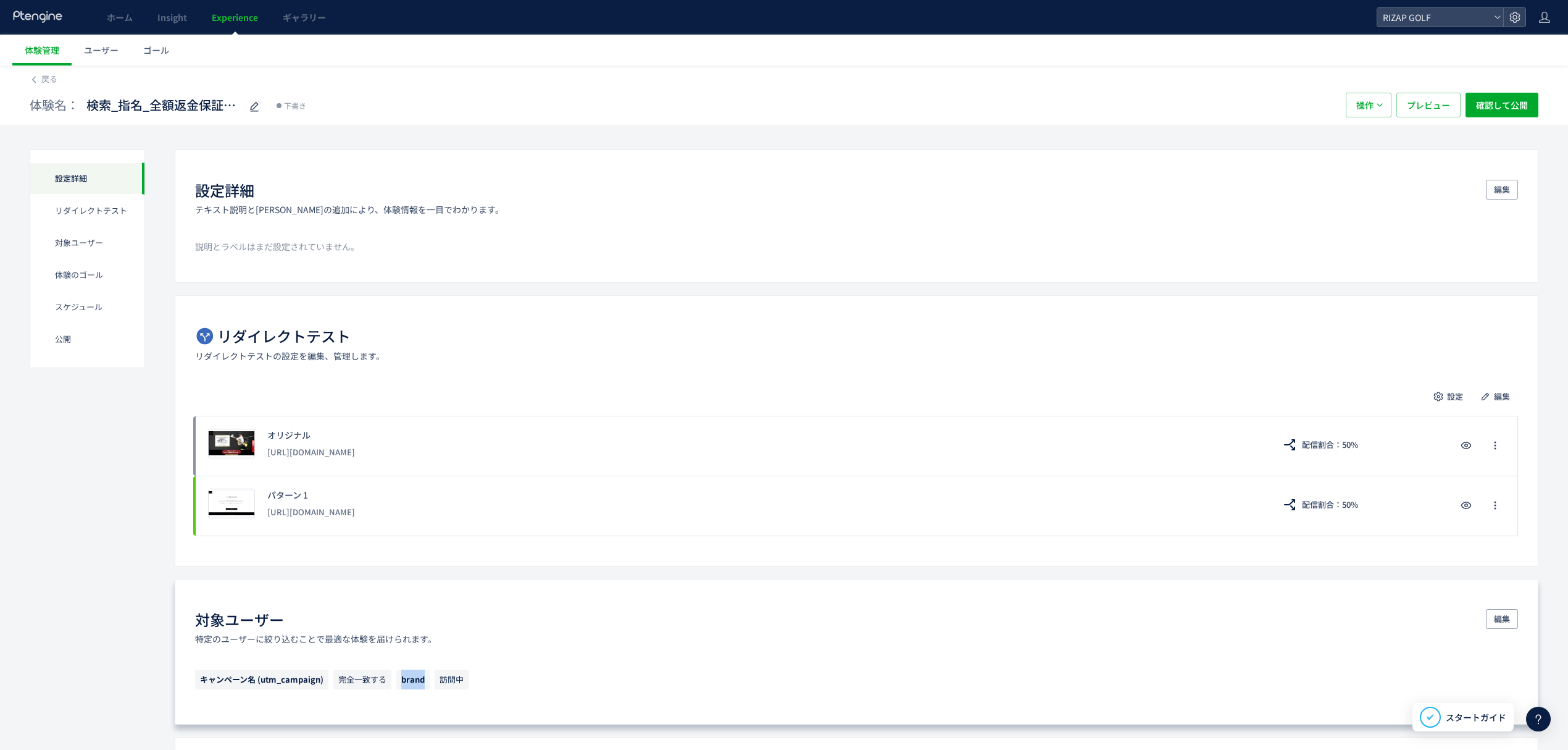
drag, startPoint x: 429, startPoint y: 686, endPoint x: 400, endPoint y: 683, distance: 29.2
click at [400, 683] on span "brand" at bounding box center [412, 679] width 34 height 20
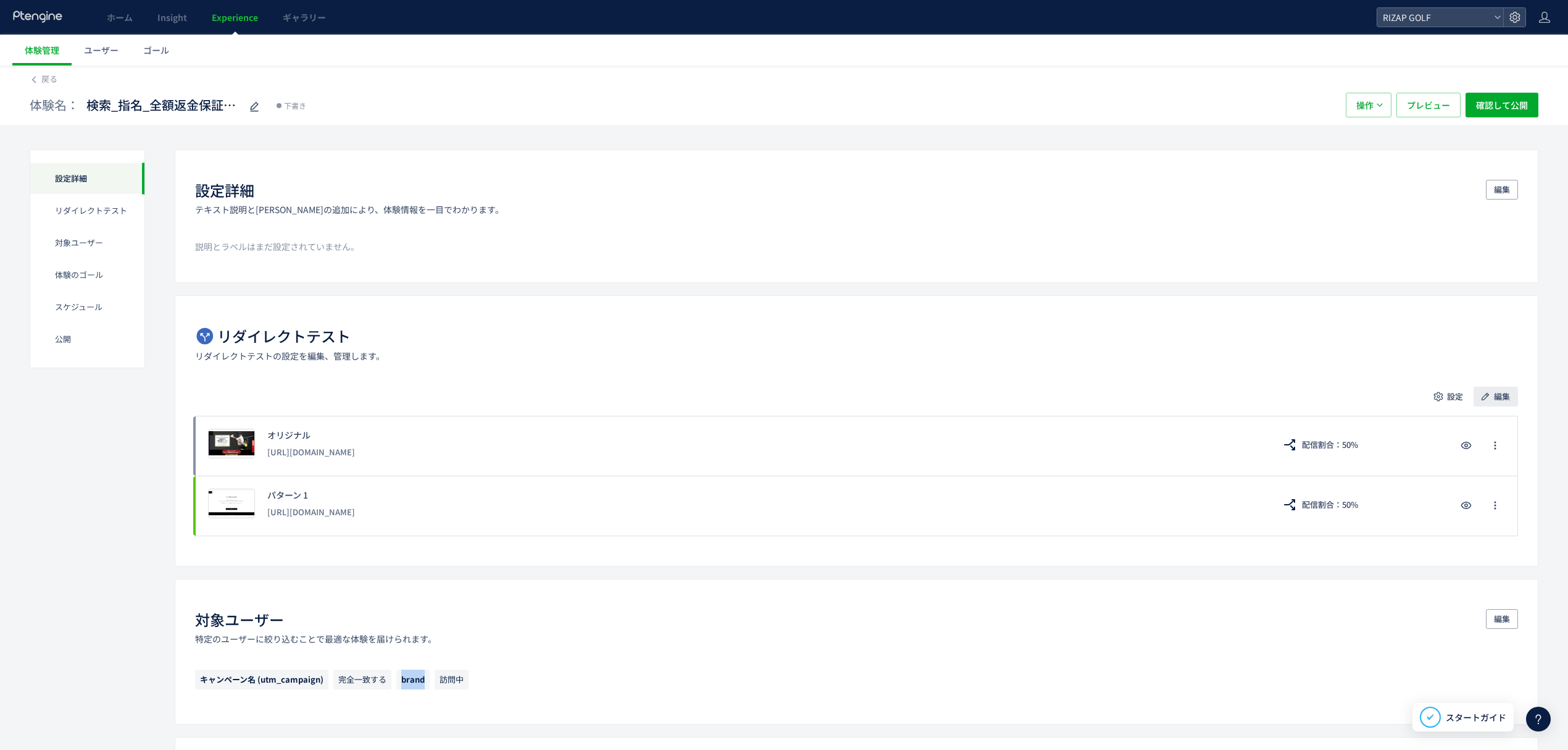
click at [1492, 392] on button "編集" at bounding box center [1495, 396] width 44 height 20
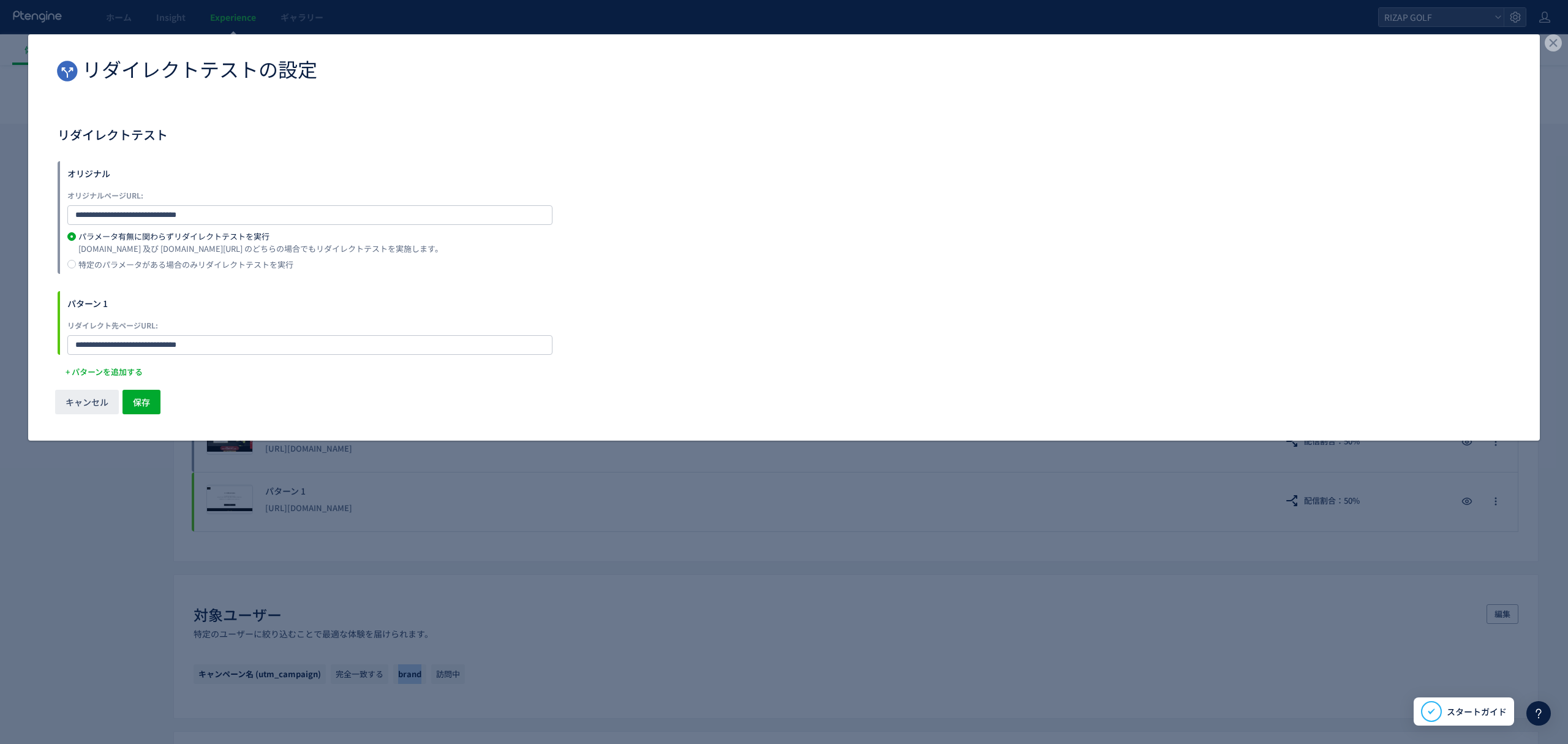
click at [138, 255] on div "[DOMAIN_NAME] 及び [DOMAIN_NAME][URL] のどちらの場合でもリダイレクトテストを実施します。" at bounding box center [260, 250] width 364 height 20
click at [145, 270] on label "特定のパラメータがある場合のみリダイレクトテストを実行" at bounding box center [789, 267] width 1443 height 14
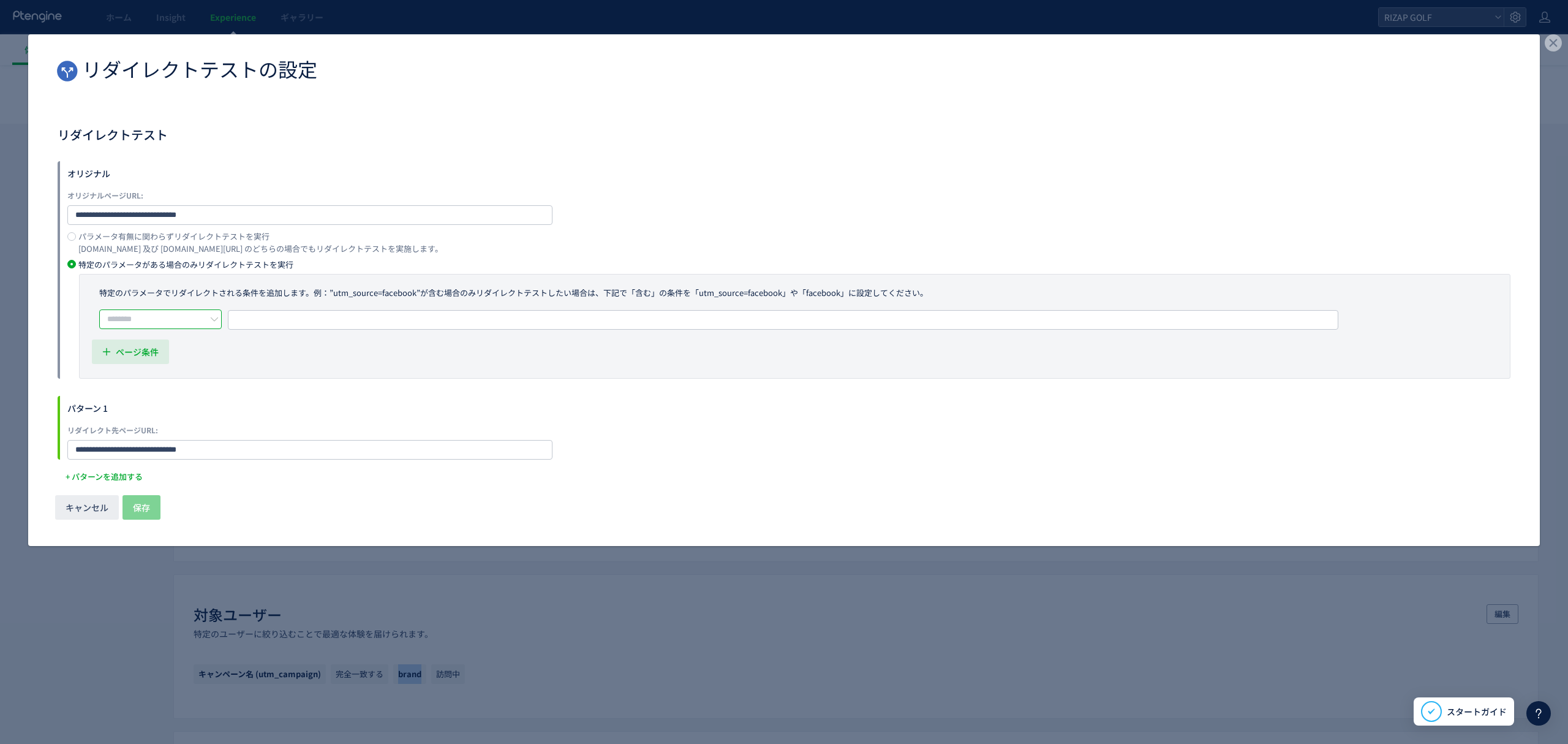
click at [143, 319] on input "dialog" at bounding box center [160, 319] width 122 height 20
click at [147, 351] on li "含む" at bounding box center [165, 349] width 129 height 21
type input "**"
click at [274, 318] on span "URLを1つずつ入力または複数貼り付け" at bounding box center [307, 319] width 139 height 18
type input "*****"
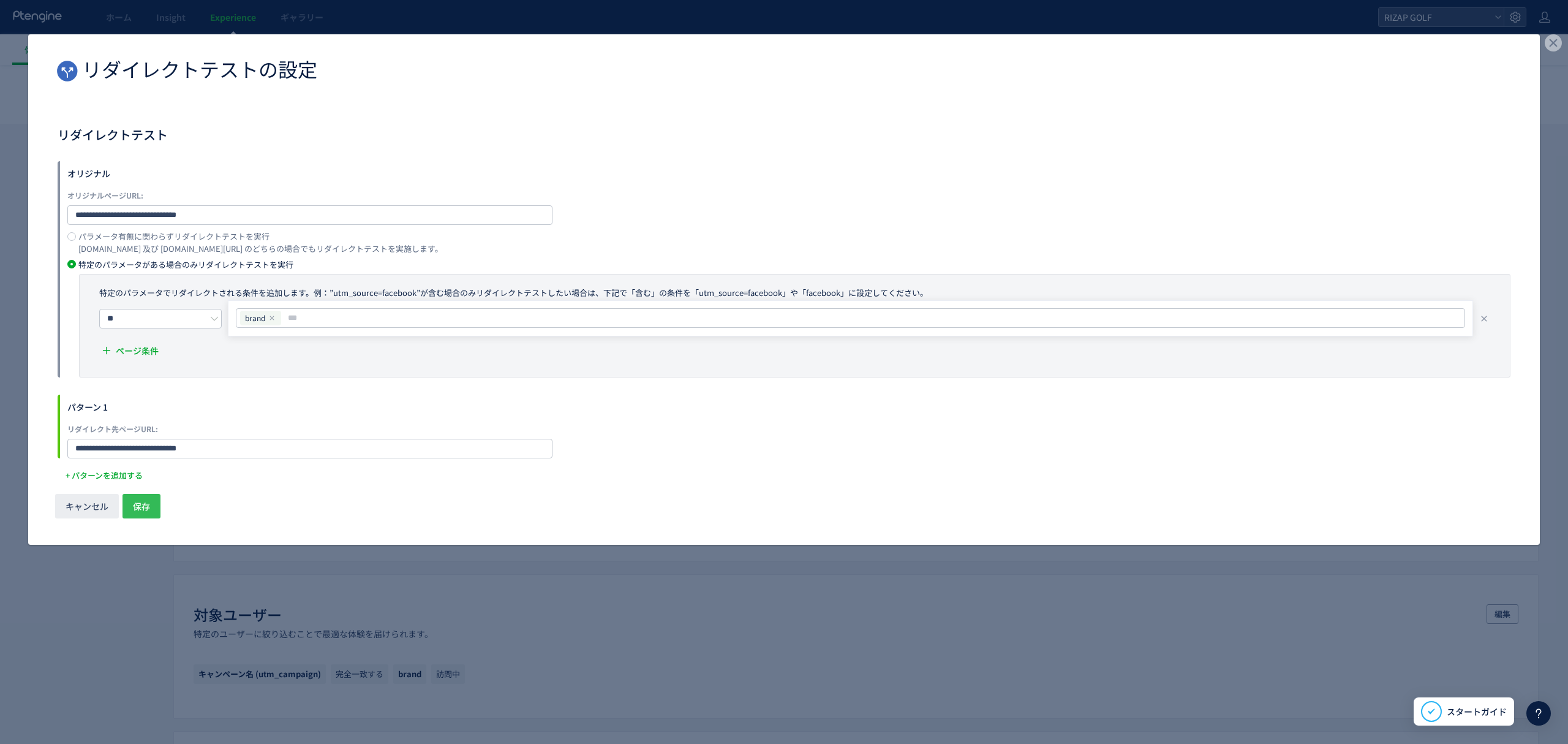
click at [138, 505] on span "保存" at bounding box center [141, 506] width 17 height 24
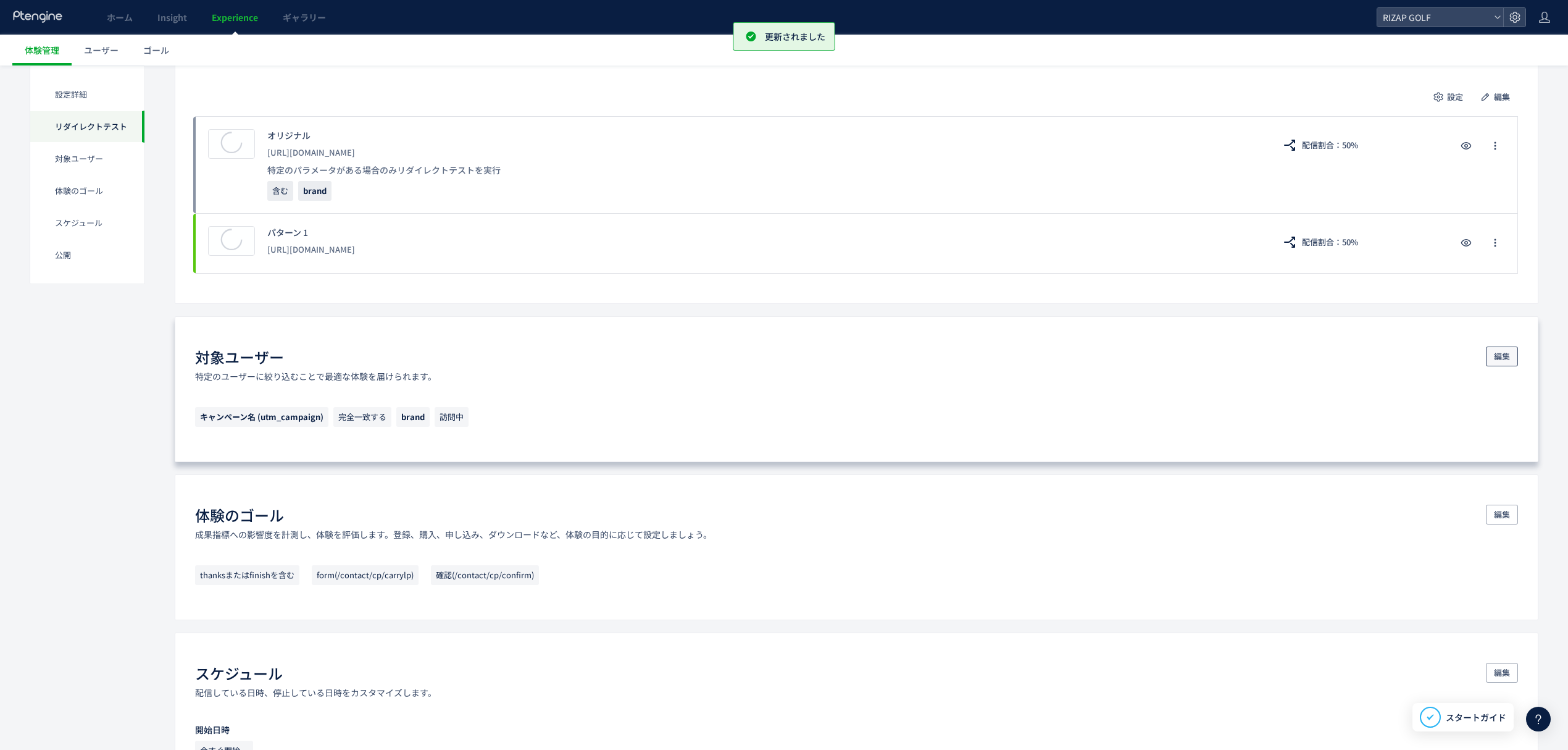
scroll to position [300, 0]
click at [1502, 359] on span "編集" at bounding box center [1502, 356] width 16 height 20
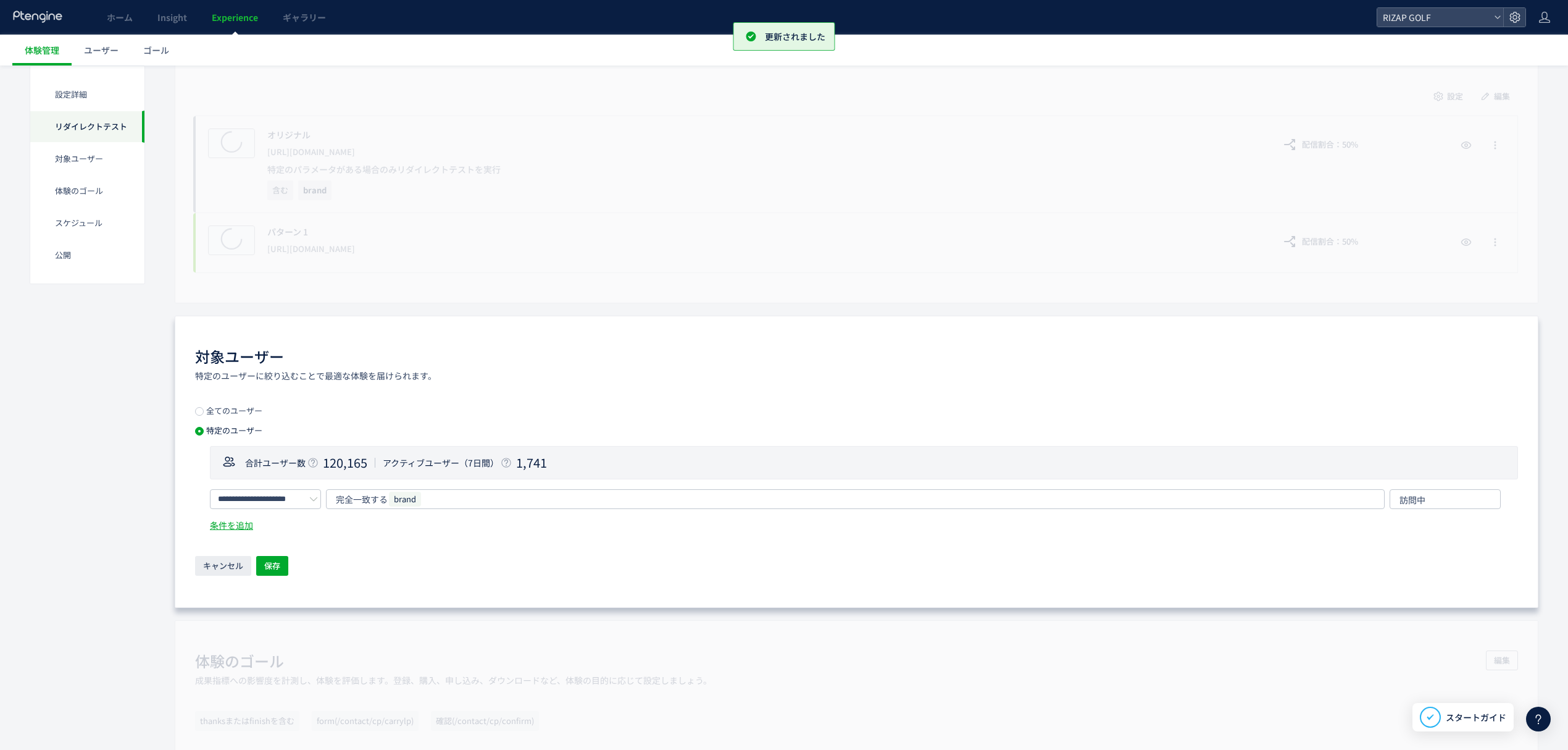
click at [224, 416] on span "全てのユーザー" at bounding box center [233, 410] width 59 height 12
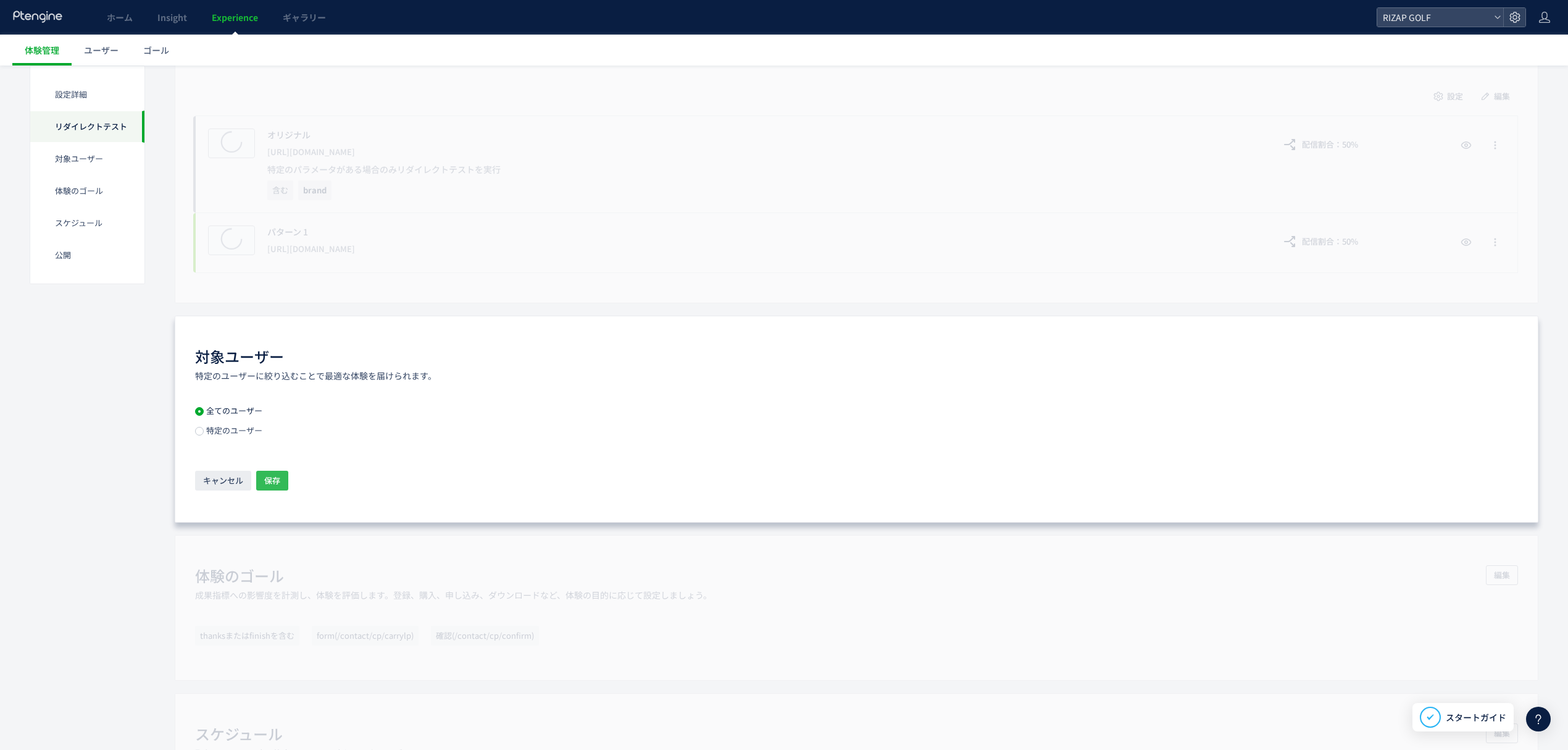
click at [279, 489] on span "保存" at bounding box center [272, 481] width 16 height 20
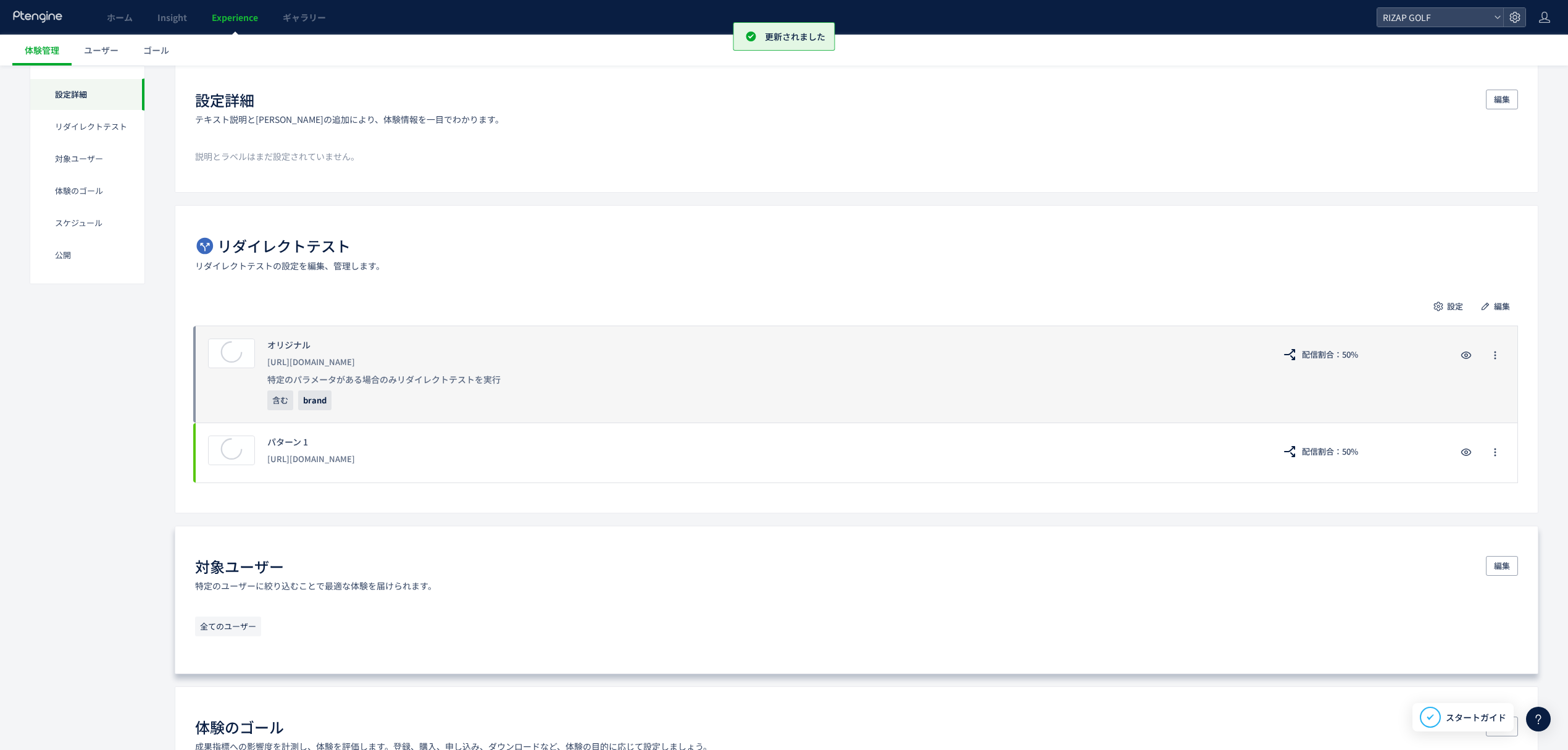
scroll to position [0, 0]
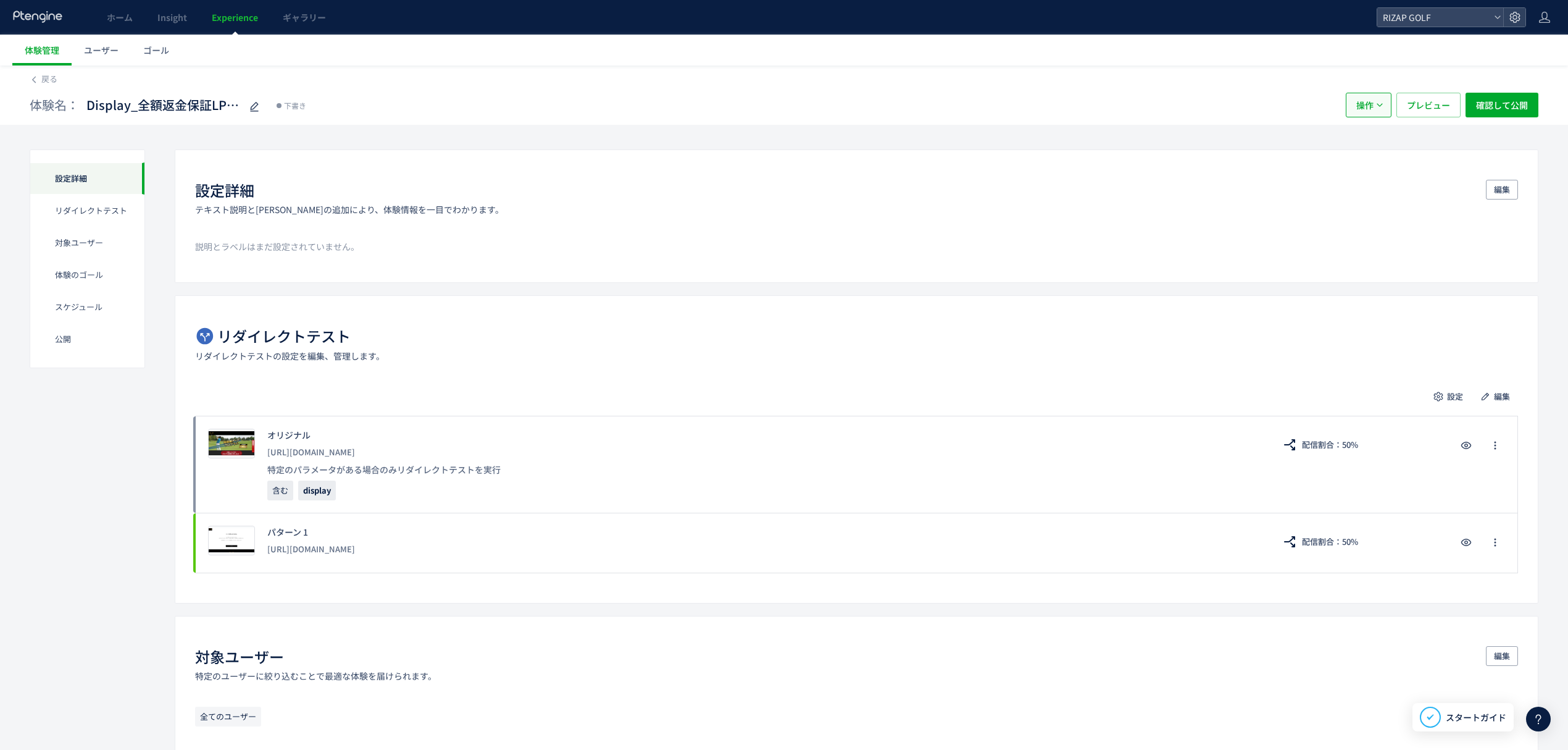
click at [1364, 107] on span "操作" at bounding box center [1364, 104] width 17 height 24
click at [1364, 139] on li "複製" at bounding box center [1367, 143] width 42 height 23
click at [200, 100] on span "Display_全額返金保証LP vs /r-16(copy)" at bounding box center [163, 105] width 154 height 18
type input "**********"
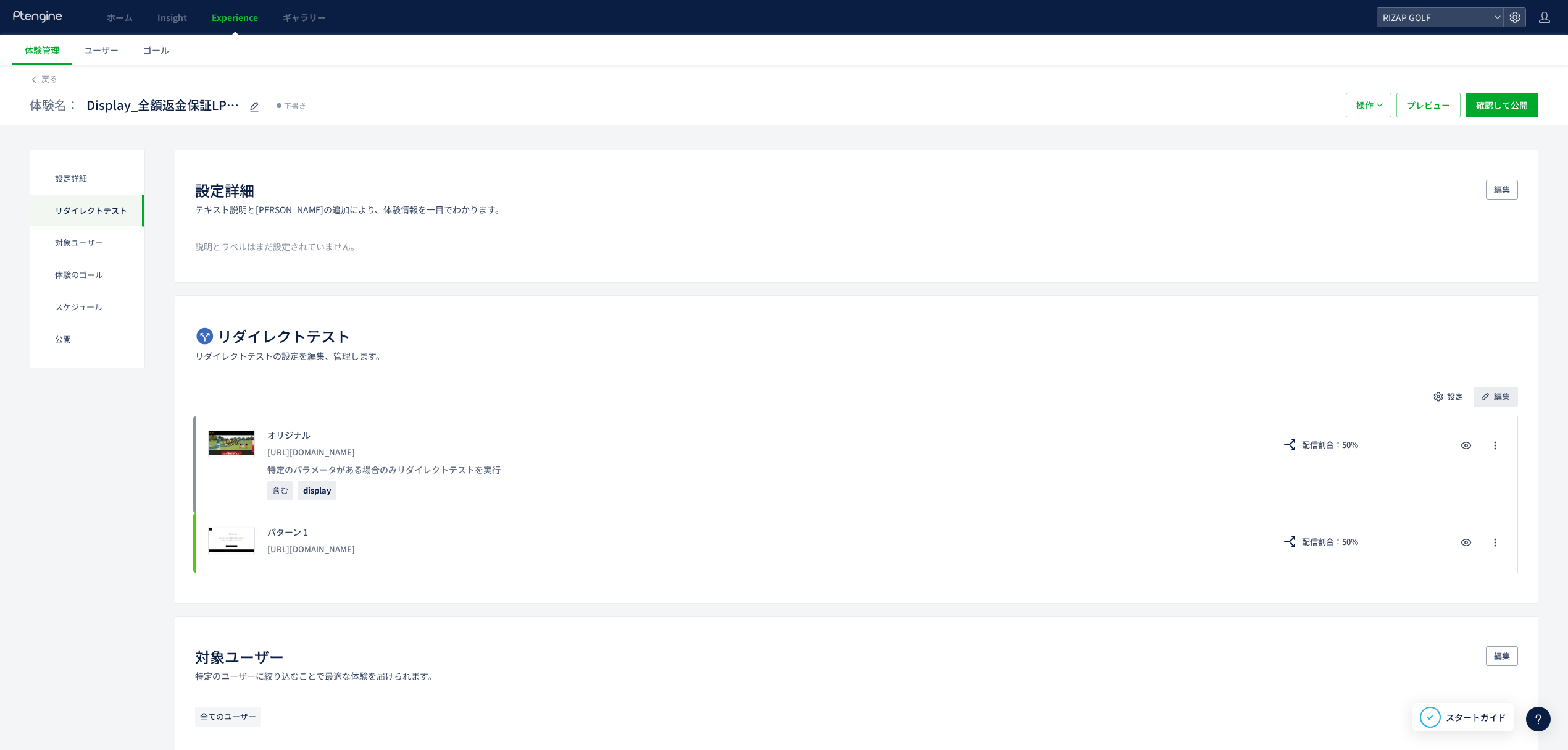
click at [1490, 402] on icon "button" at bounding box center [1486, 396] width 13 height 13
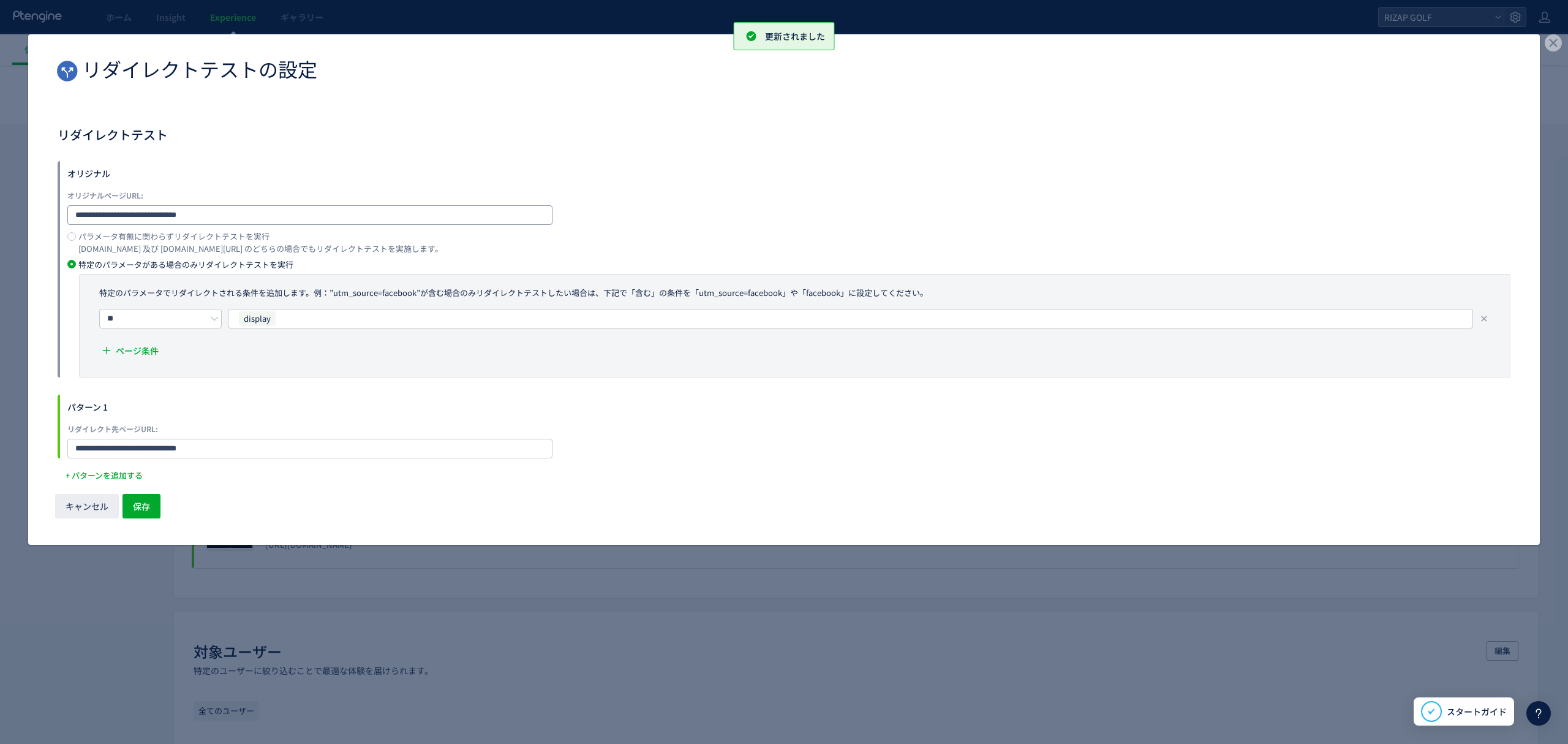
click at [253, 205] on input "**********" at bounding box center [309, 215] width 485 height 20
type input "**********"
click at [141, 510] on span "保存" at bounding box center [141, 506] width 17 height 24
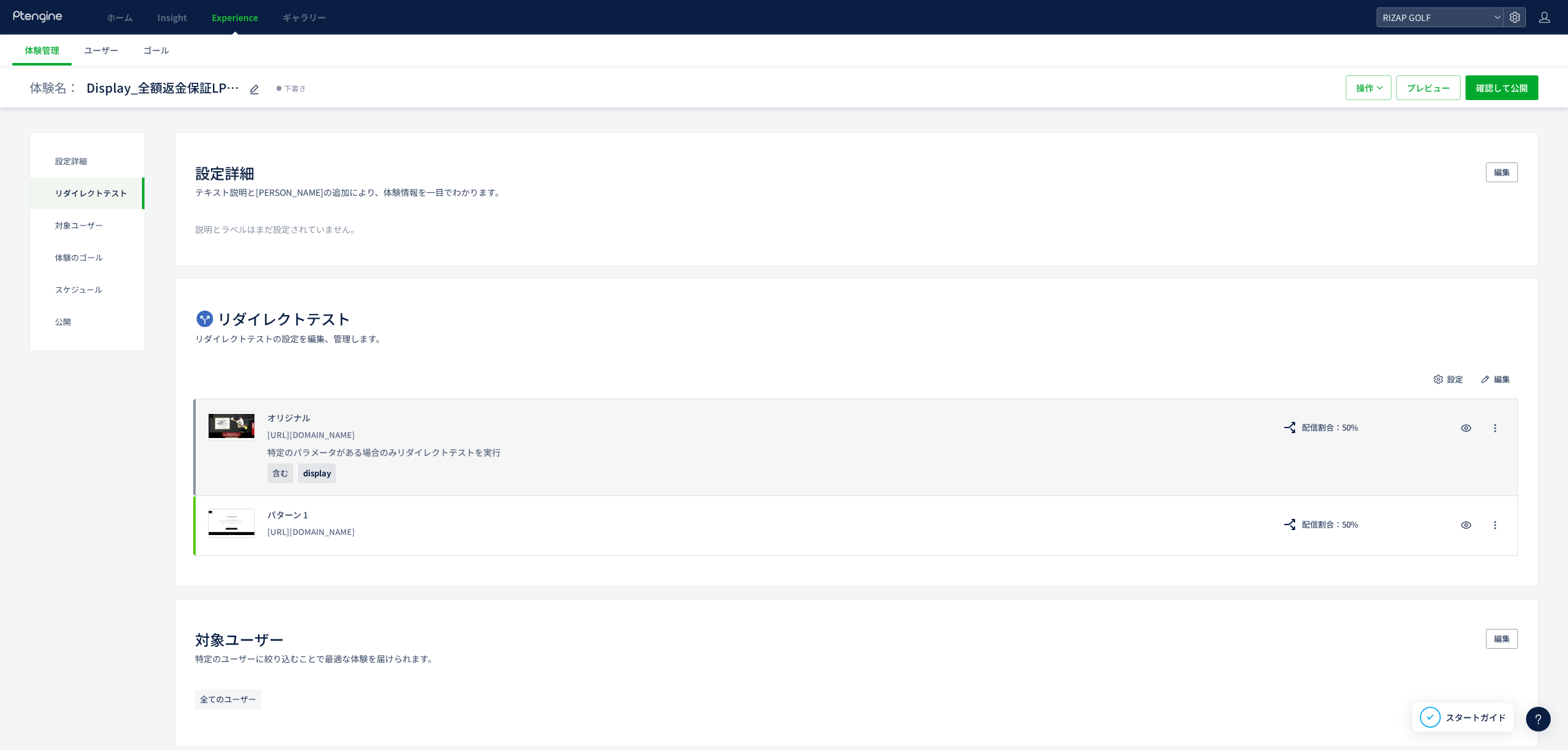
scroll to position [0, 0]
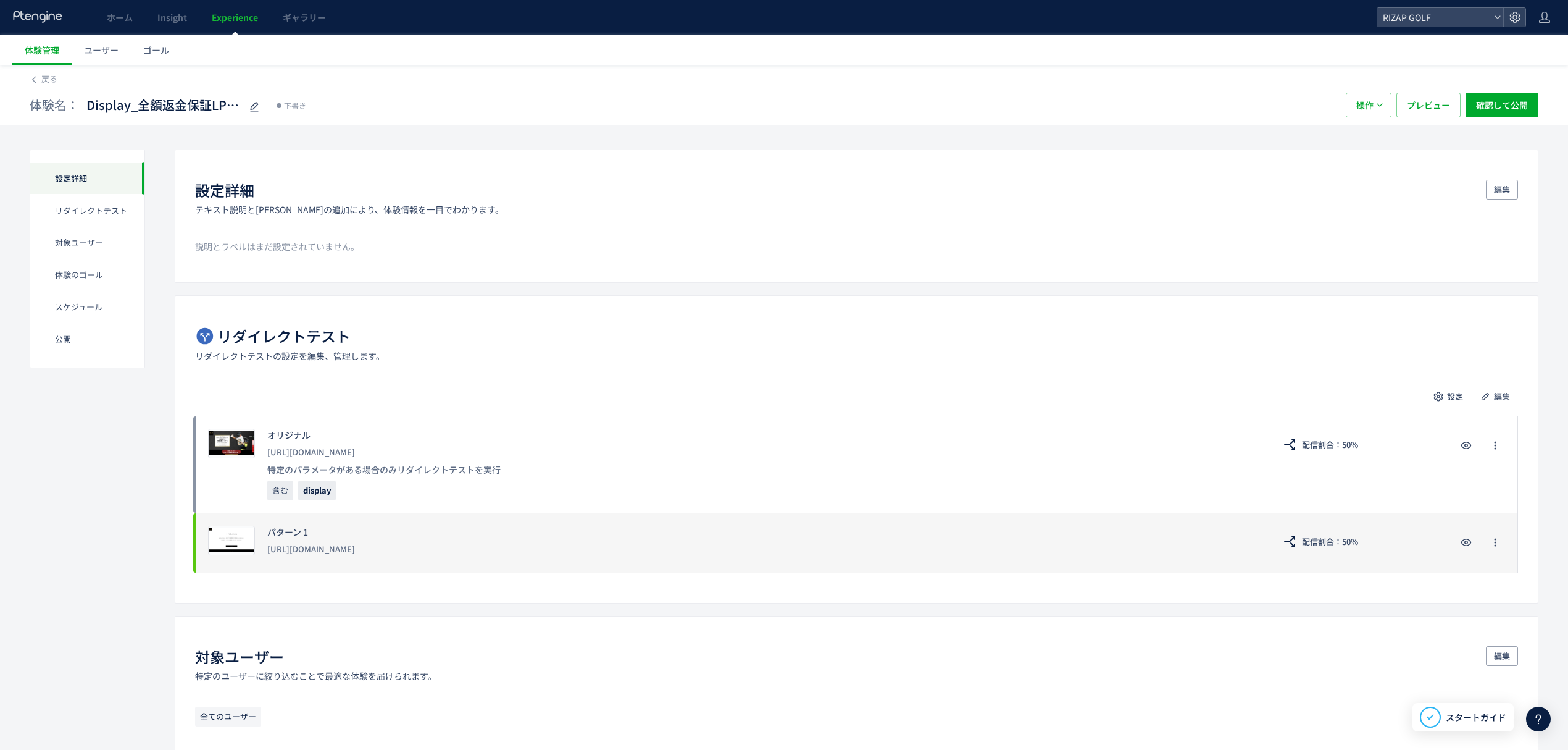
drag, startPoint x: 415, startPoint y: 549, endPoint x: 266, endPoint y: 555, distance: 149.1
click at [266, 555] on div "プレビュー パターン 1 https://www.rizap-golf.jp/lp/r-01 配信割合：50%" at bounding box center [856, 542] width 1322 height 61
copy div "https://www.rizap-golf.jp/lp/r-01"
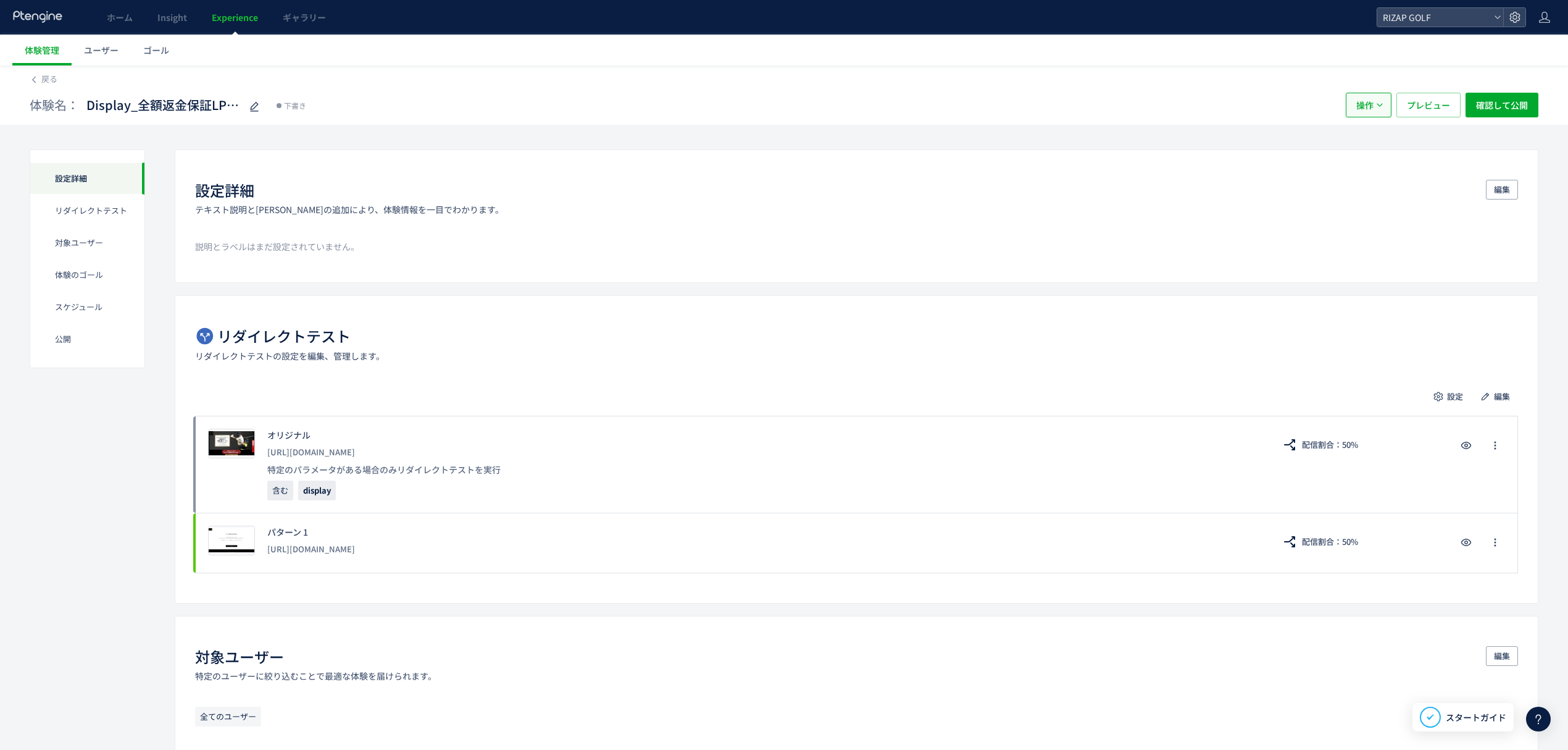
click at [1361, 103] on span "操作" at bounding box center [1364, 104] width 17 height 24
click at [1363, 137] on li "複製" at bounding box center [1367, 143] width 42 height 23
click at [1379, 110] on button "操作" at bounding box center [1368, 104] width 45 height 24
click at [215, 96] on span "Display_全額返金保証LP vs /r-15(copy)" at bounding box center [163, 105] width 154 height 18
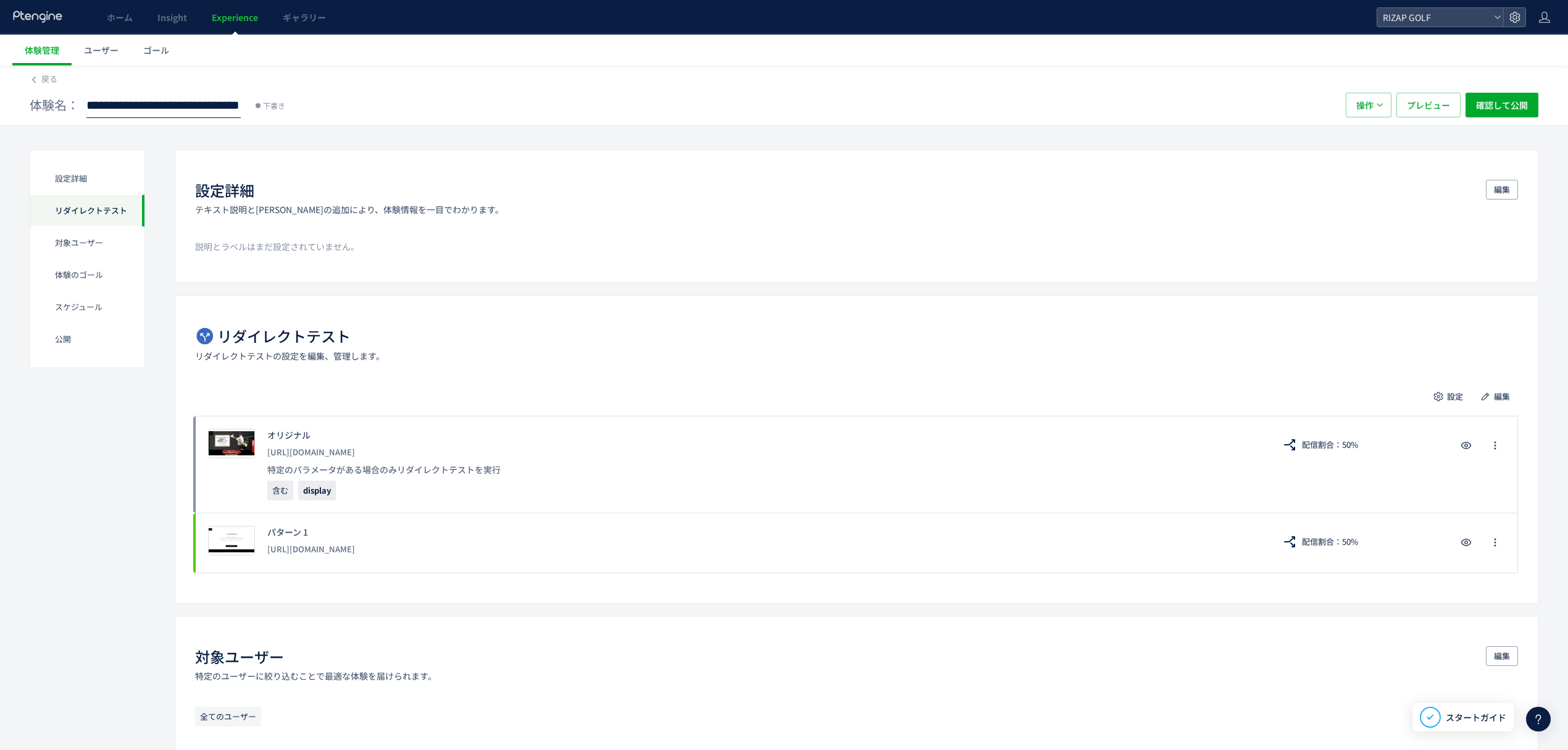
click at [650, 102] on div "**********" at bounding box center [682, 104] width 1303 height 24
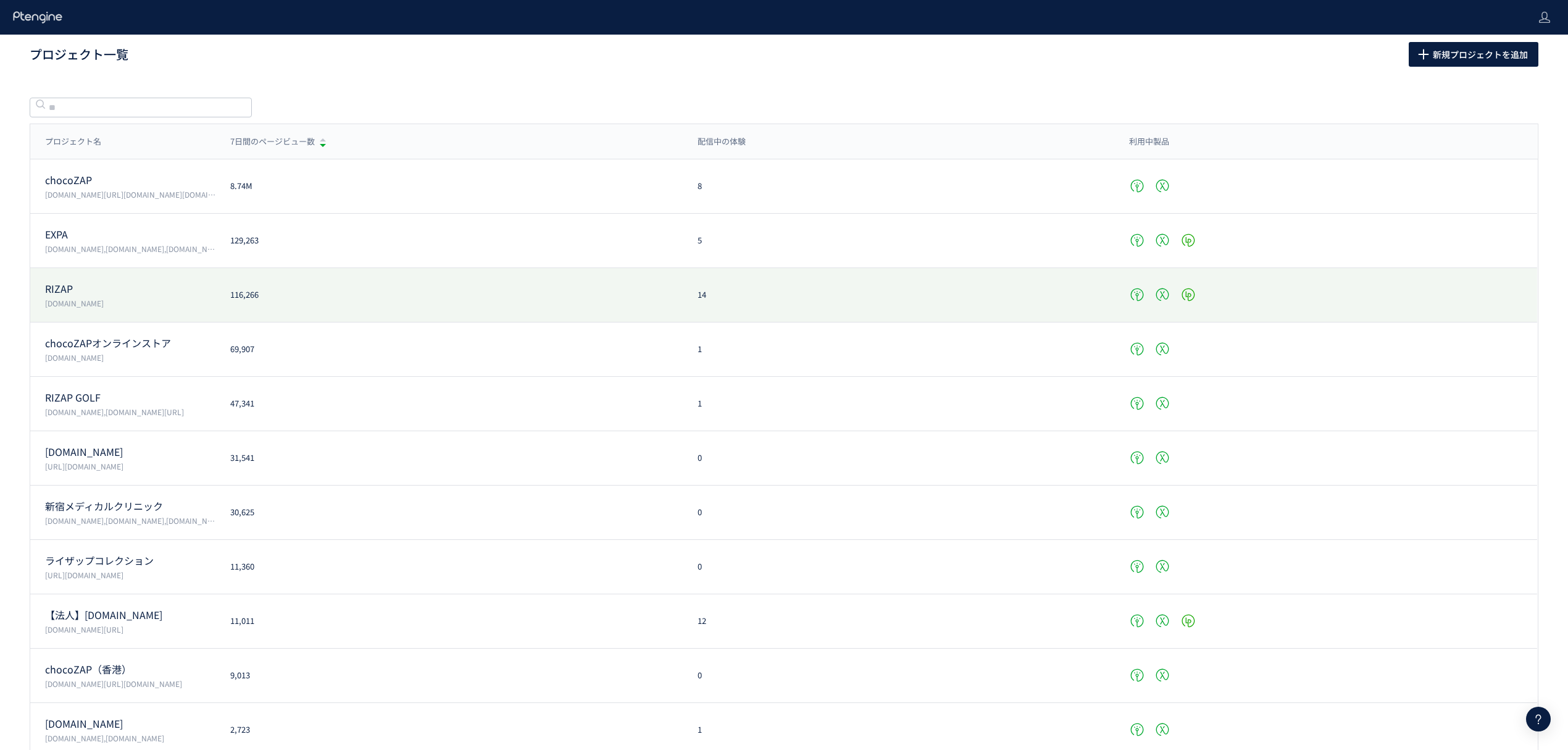
click at [61, 289] on p "RIZAP" at bounding box center [131, 289] width 170 height 15
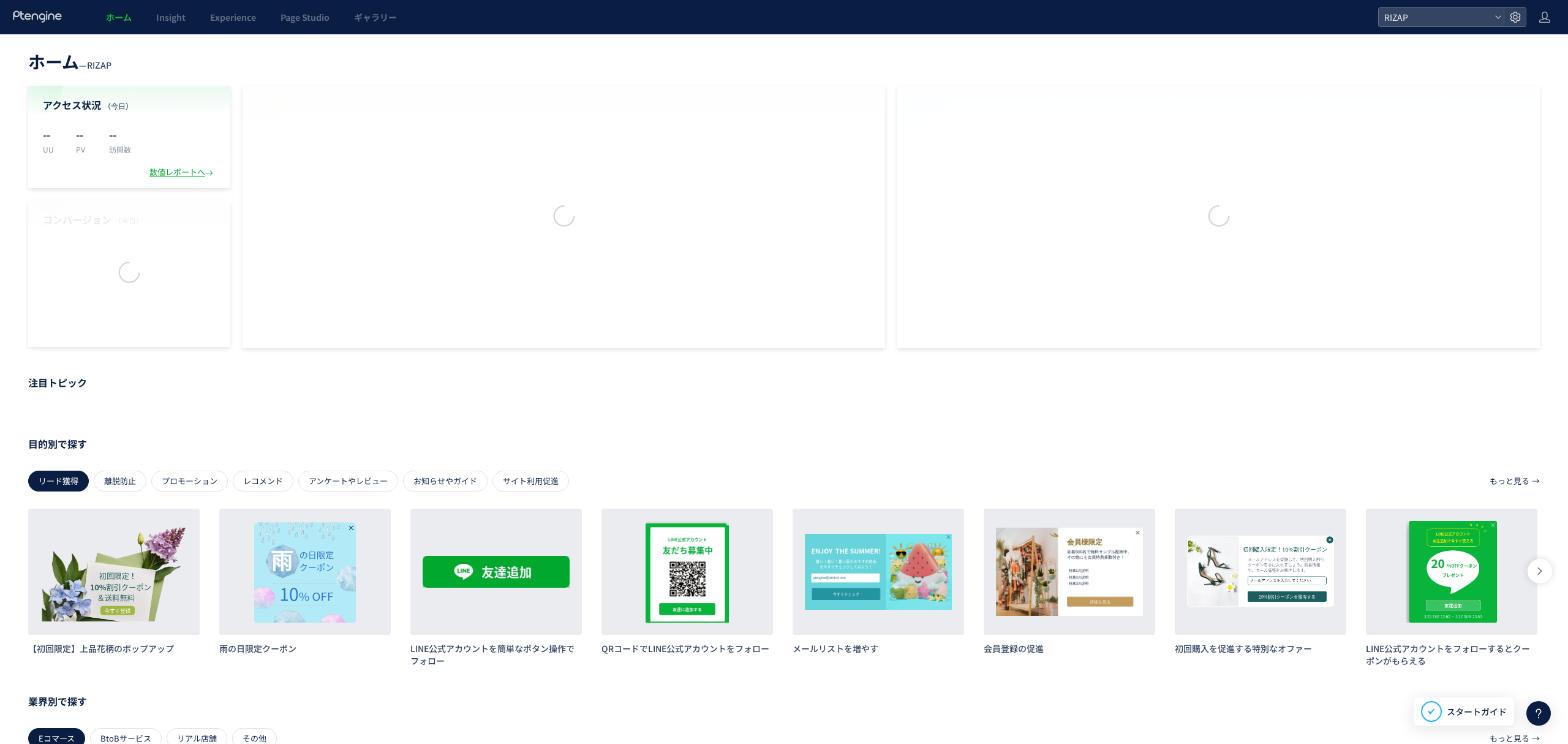
click at [230, 11] on div at bounding box center [784, 372] width 1568 height 744
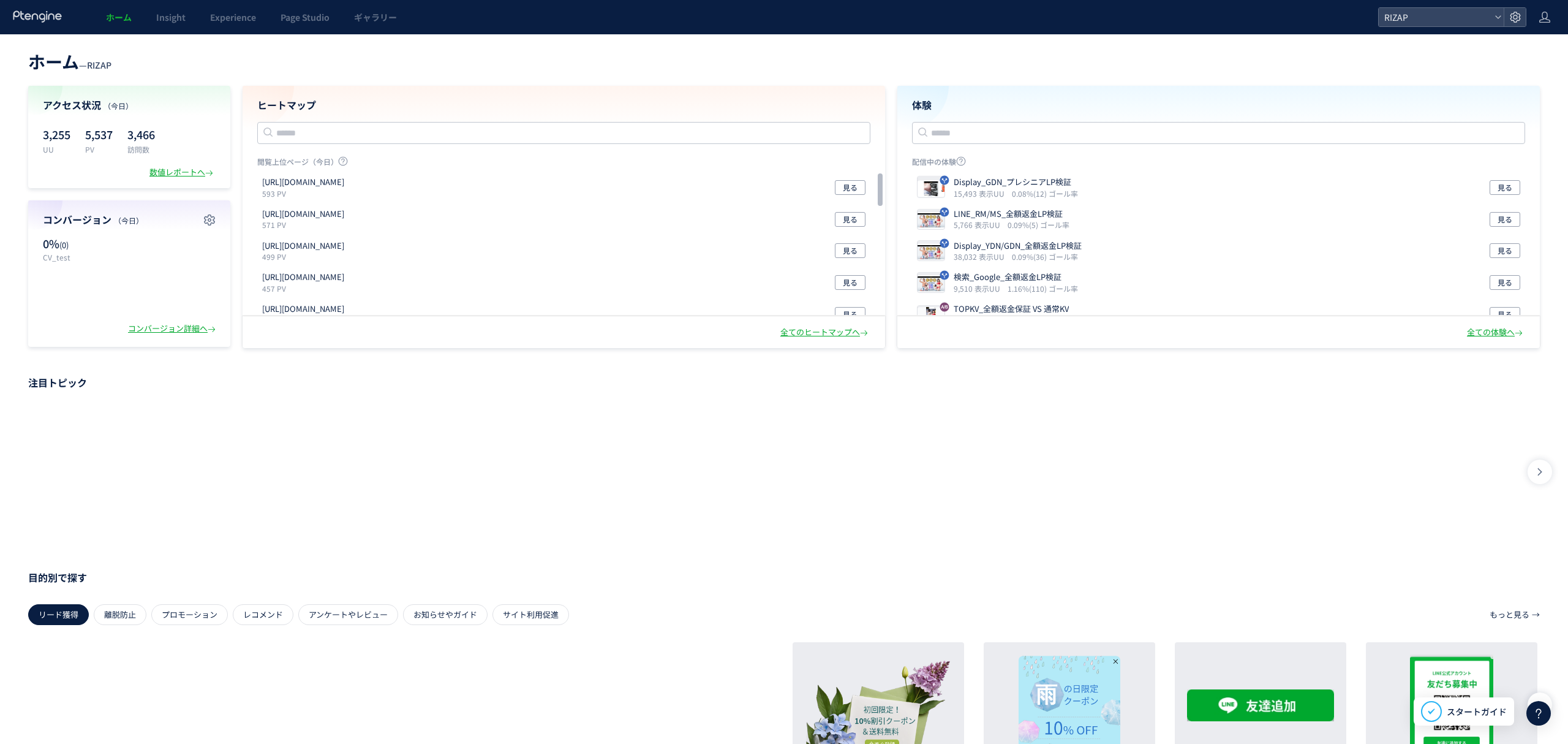
click at [230, 11] on span "Experience" at bounding box center [233, 17] width 46 height 13
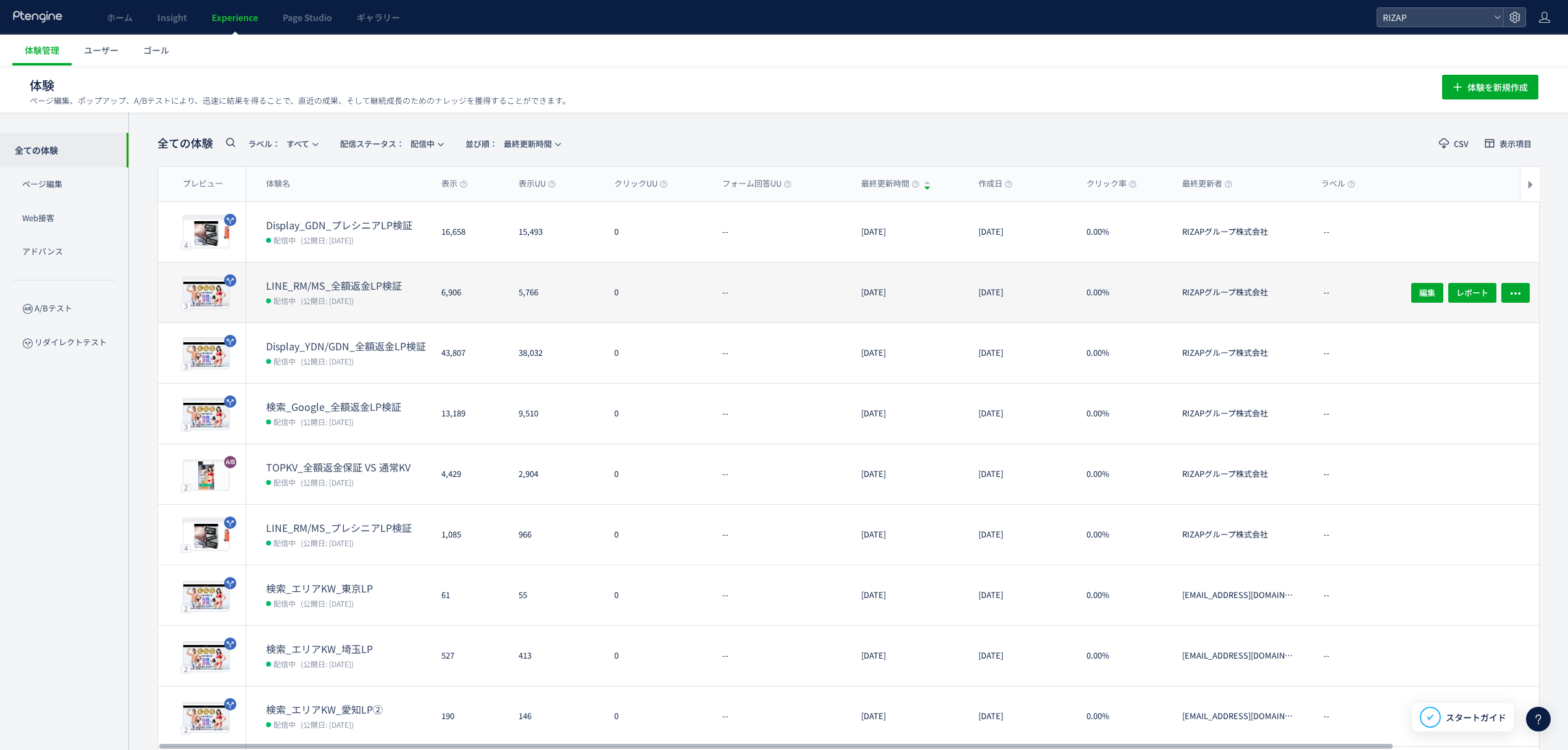
click at [321, 291] on dt "LINE_RM/MS_全額返金LP検証" at bounding box center [348, 286] width 165 height 15
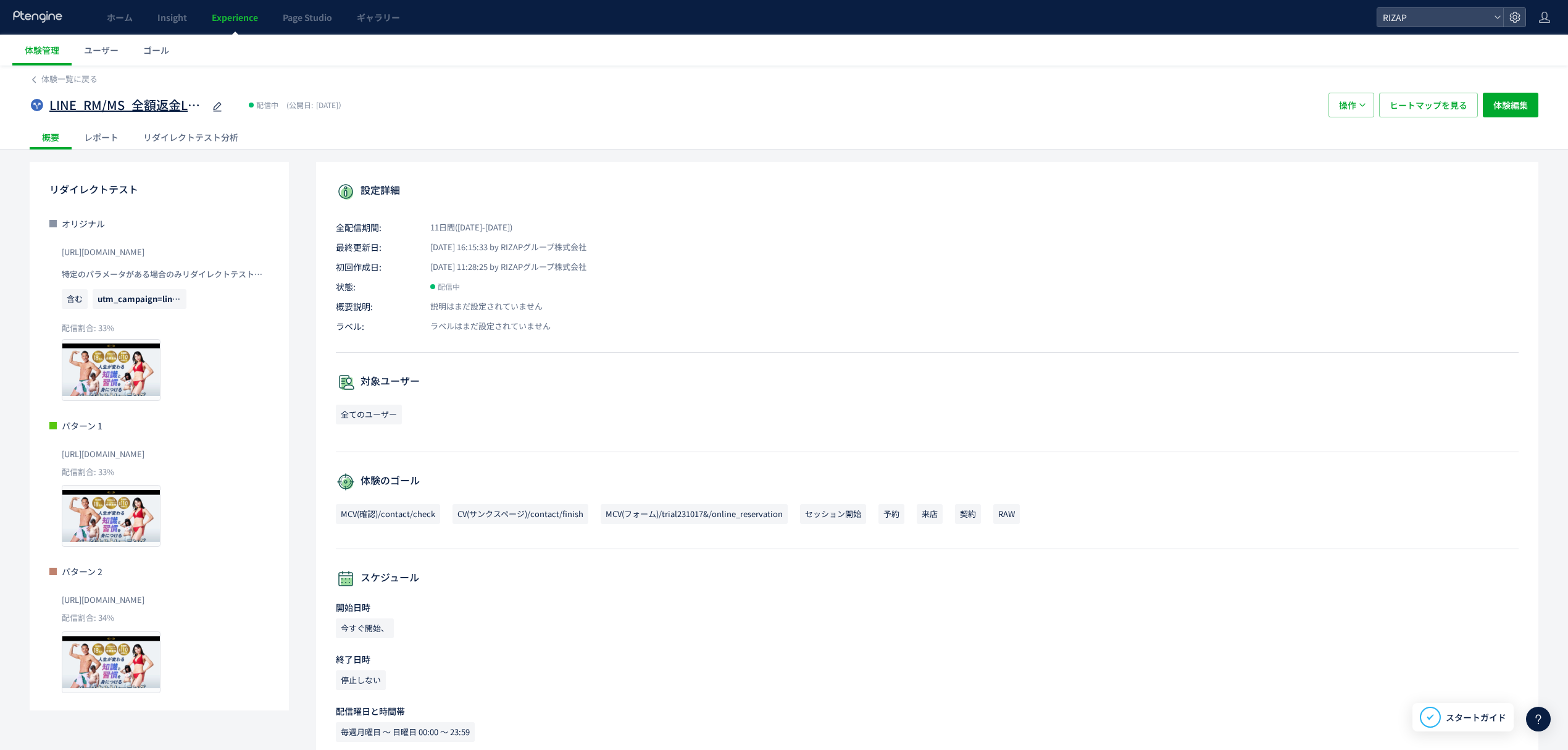
click at [119, 103] on span "LINE_RM/MS_全額返金LP検証" at bounding box center [126, 105] width 154 height 18
click at [119, 103] on input "**********" at bounding box center [126, 105] width 154 height 24
drag, startPoint x: 122, startPoint y: 102, endPoint x: 0, endPoint y: 104, distance: 122.0
click at [0, 104] on div "**********" at bounding box center [784, 107] width 1568 height 84
click at [131, 100] on span "LINE_RM/MS_全額返金LP検証" at bounding box center [126, 105] width 154 height 18
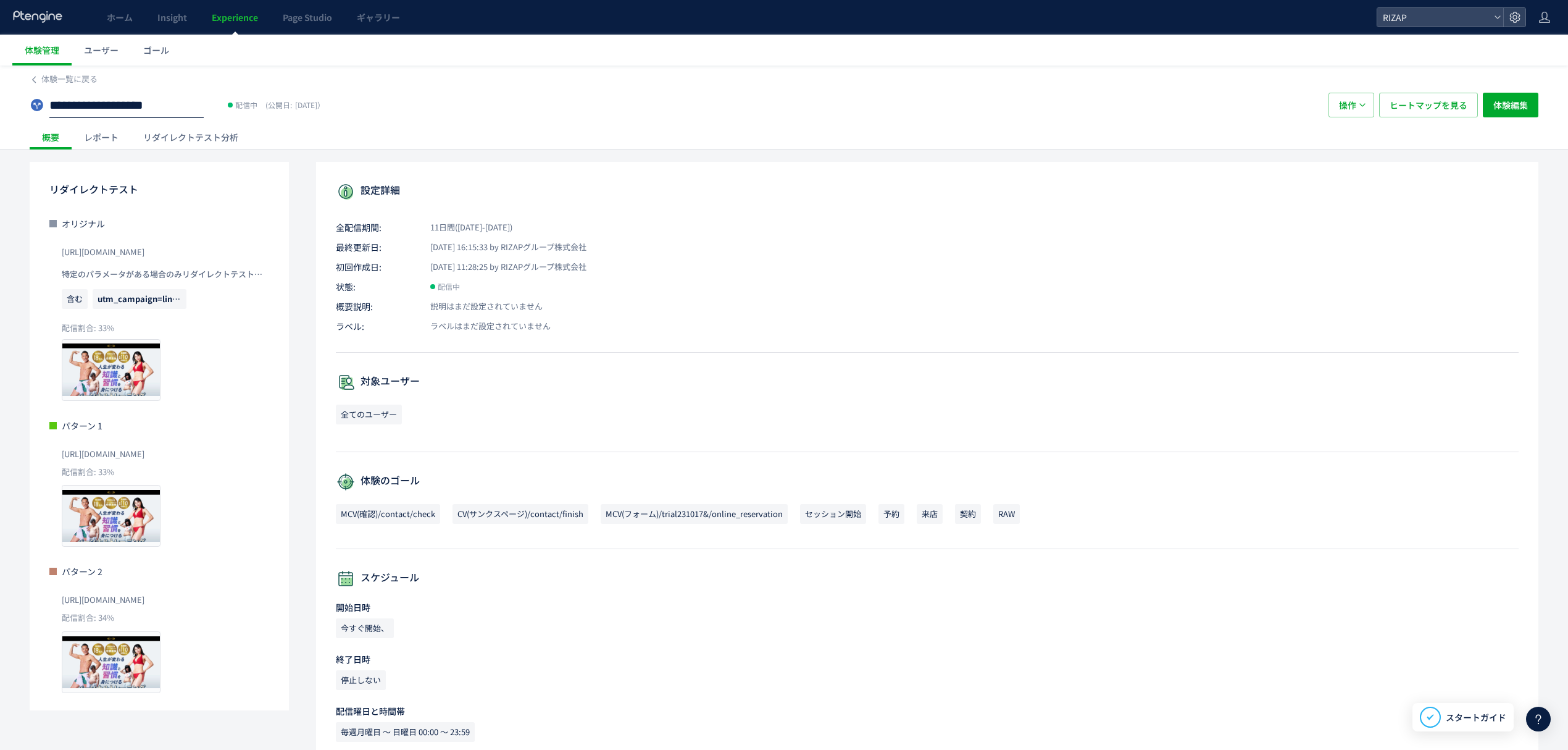
click at [122, 110] on input "**********" at bounding box center [126, 105] width 154 height 24
drag, startPoint x: 125, startPoint y: 107, endPoint x: 1, endPoint y: 103, distance: 124.1
click at [1, 103] on div "**********" at bounding box center [784, 107] width 1568 height 84
click at [169, 299] on span "utm_campaign=line_rm" at bounding box center [146, 298] width 96 height 12
click at [147, 299] on span "utm_campaign=line_rm" at bounding box center [146, 298] width 96 height 12
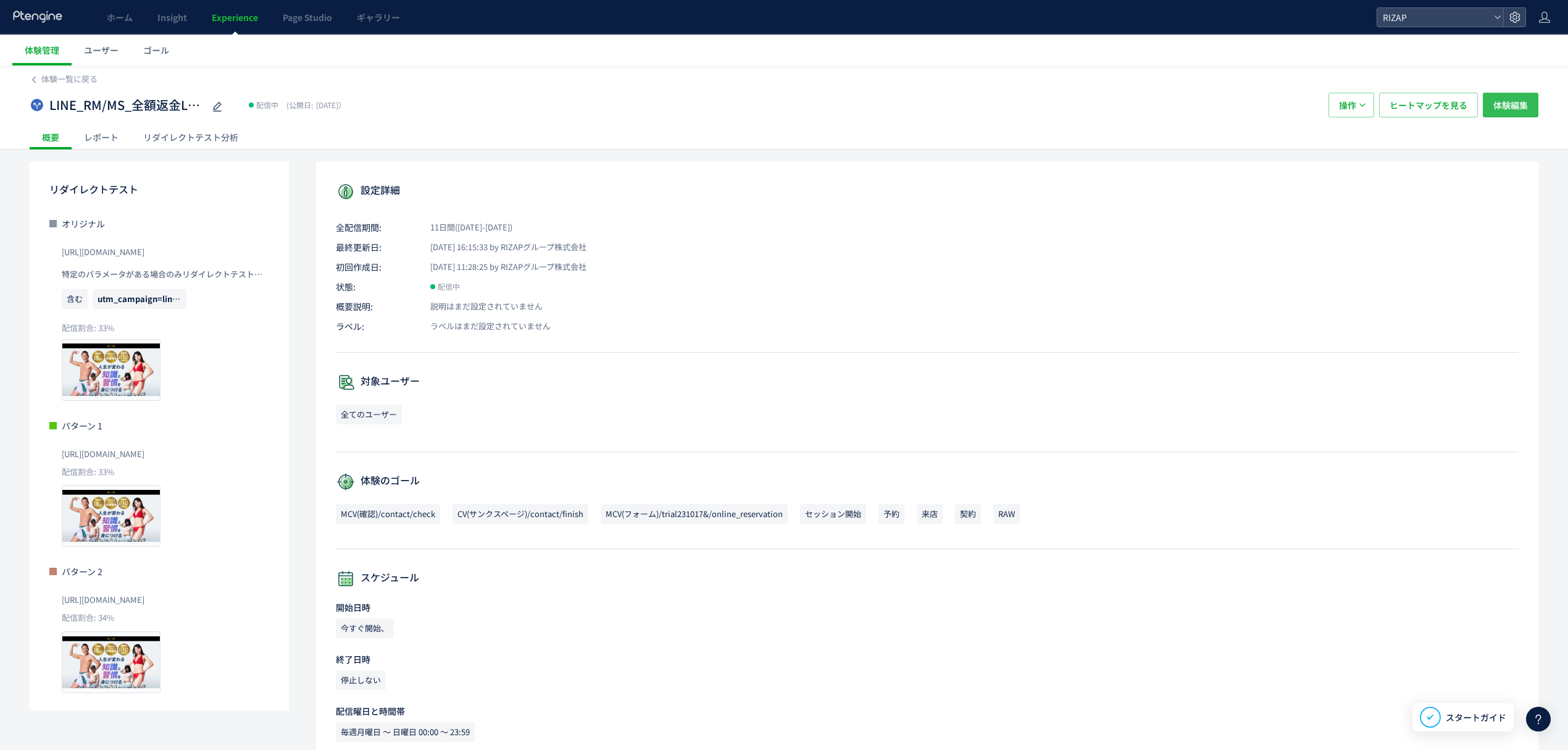
click at [1498, 105] on span "体験編集" at bounding box center [1510, 104] width 34 height 24
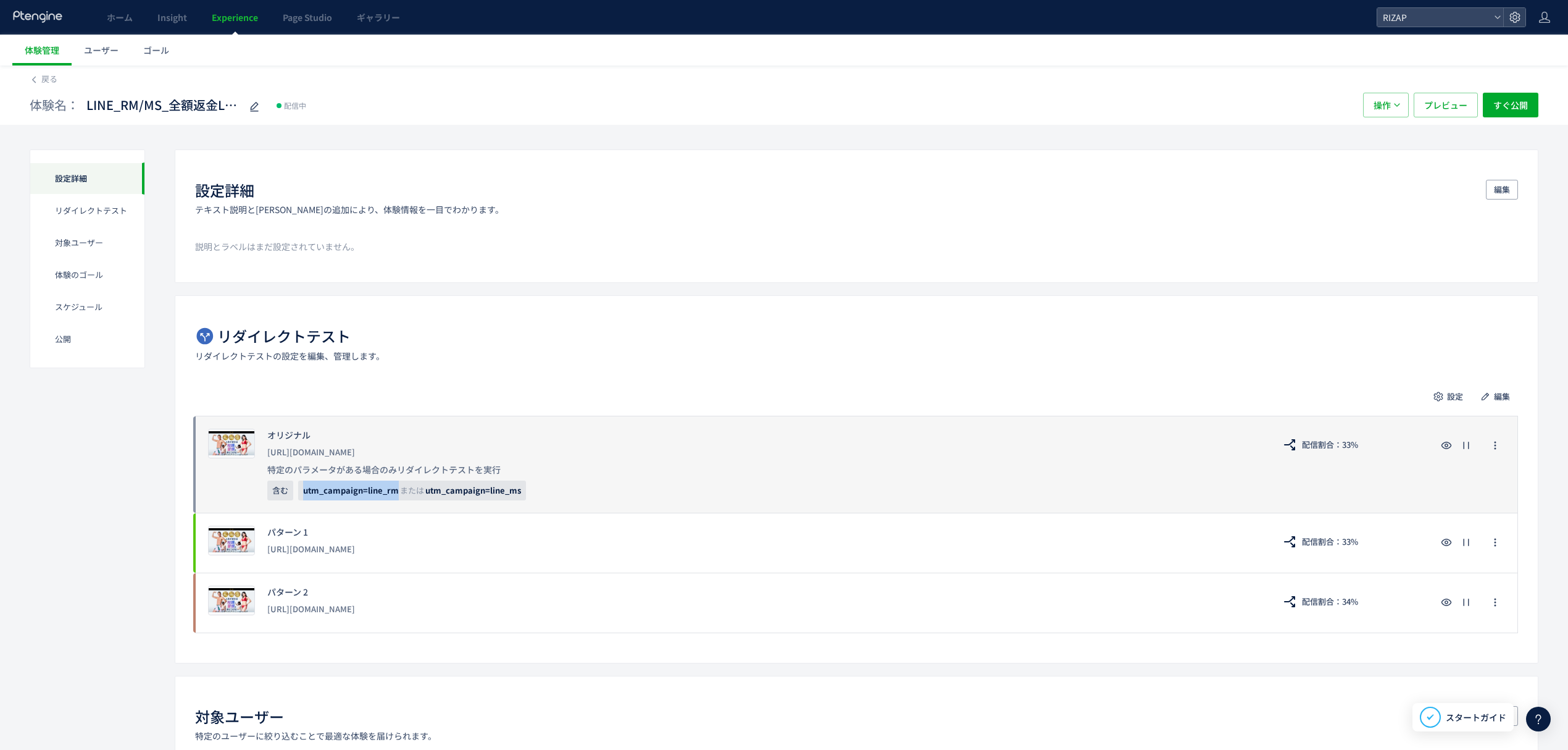
drag, startPoint x: 396, startPoint y: 492, endPoint x: 305, endPoint y: 492, distance: 91.0
click at [305, 492] on span "utm_campaign=line_rm" at bounding box center [351, 490] width 96 height 12
copy span "utm_campaign=line_rm"
drag, startPoint x: 524, startPoint y: 496, endPoint x: 426, endPoint y: 504, distance: 98.3
click at [426, 504] on div "プレビュー オリジナル https://lp.rizap.jp/lp/cmlink-241201/ 特定のパラメータがある場合のみリダイレクトテストを実行 含…" at bounding box center [856, 463] width 1322 height 97
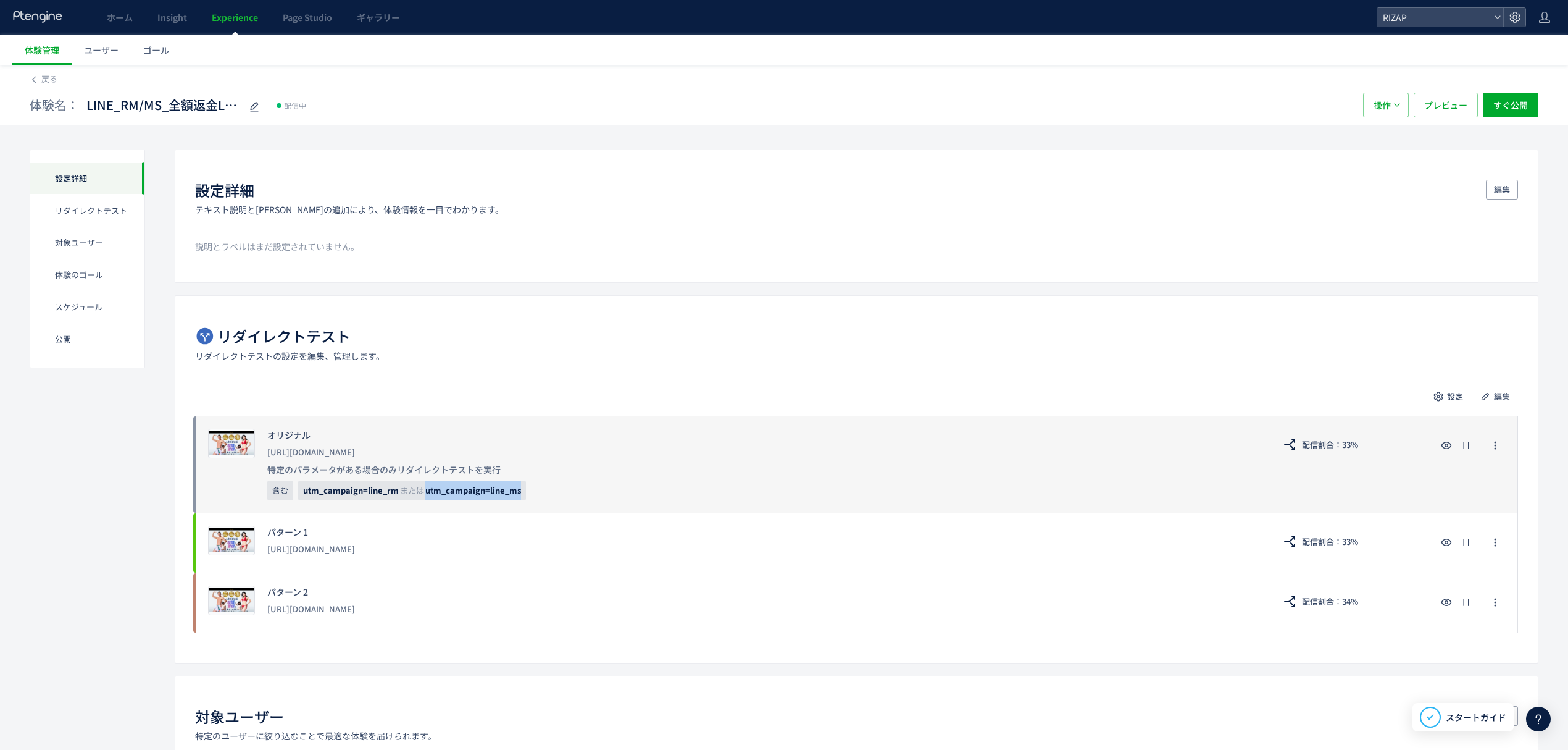
copy span "utm_campaign=line_ms"
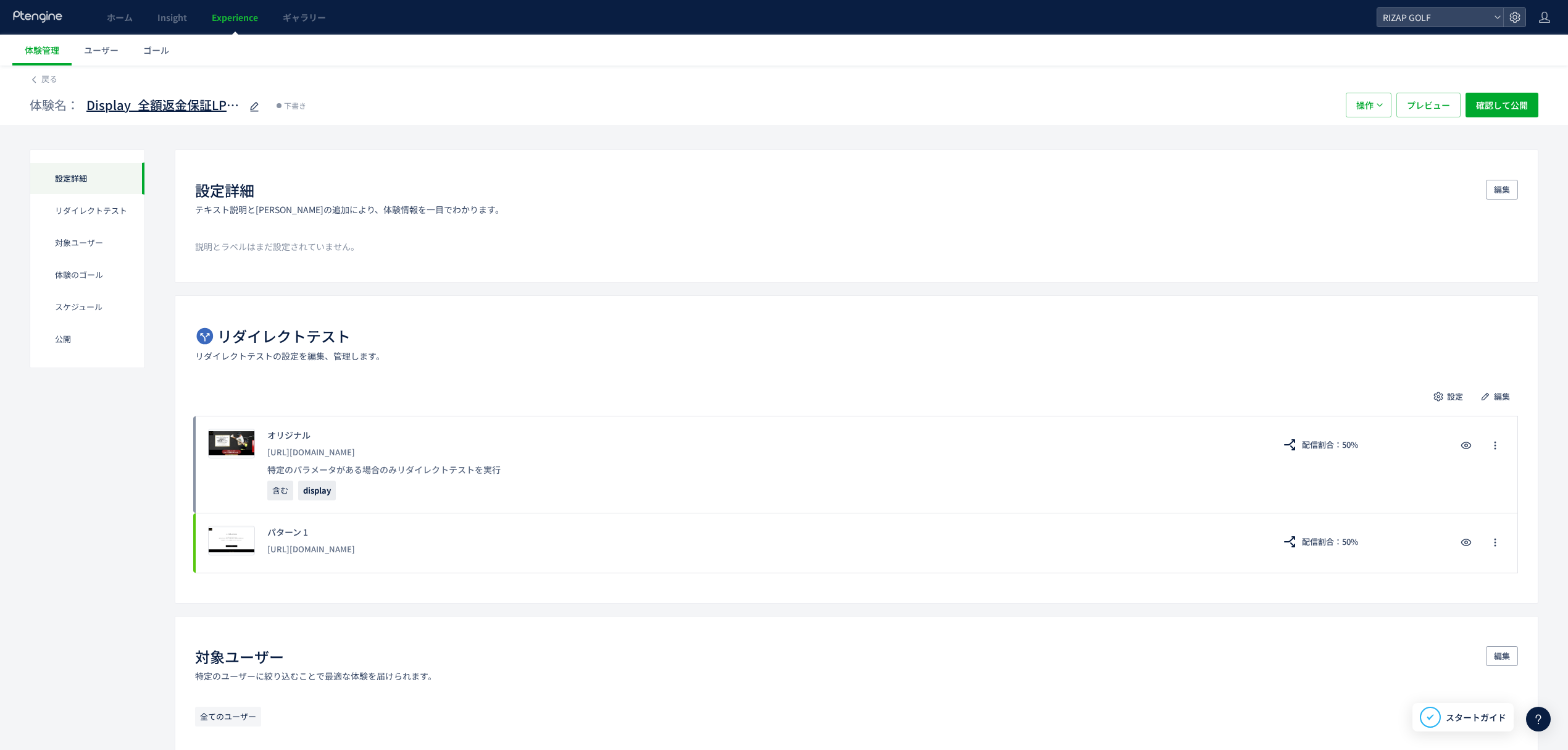
click at [189, 96] on span "Display_全額返金保証LP vs /r-15" at bounding box center [163, 105] width 154 height 18
click at [395, 112] on div "**********" at bounding box center [682, 104] width 1303 height 24
click at [57, 74] on span "戻る" at bounding box center [50, 78] width 16 height 12
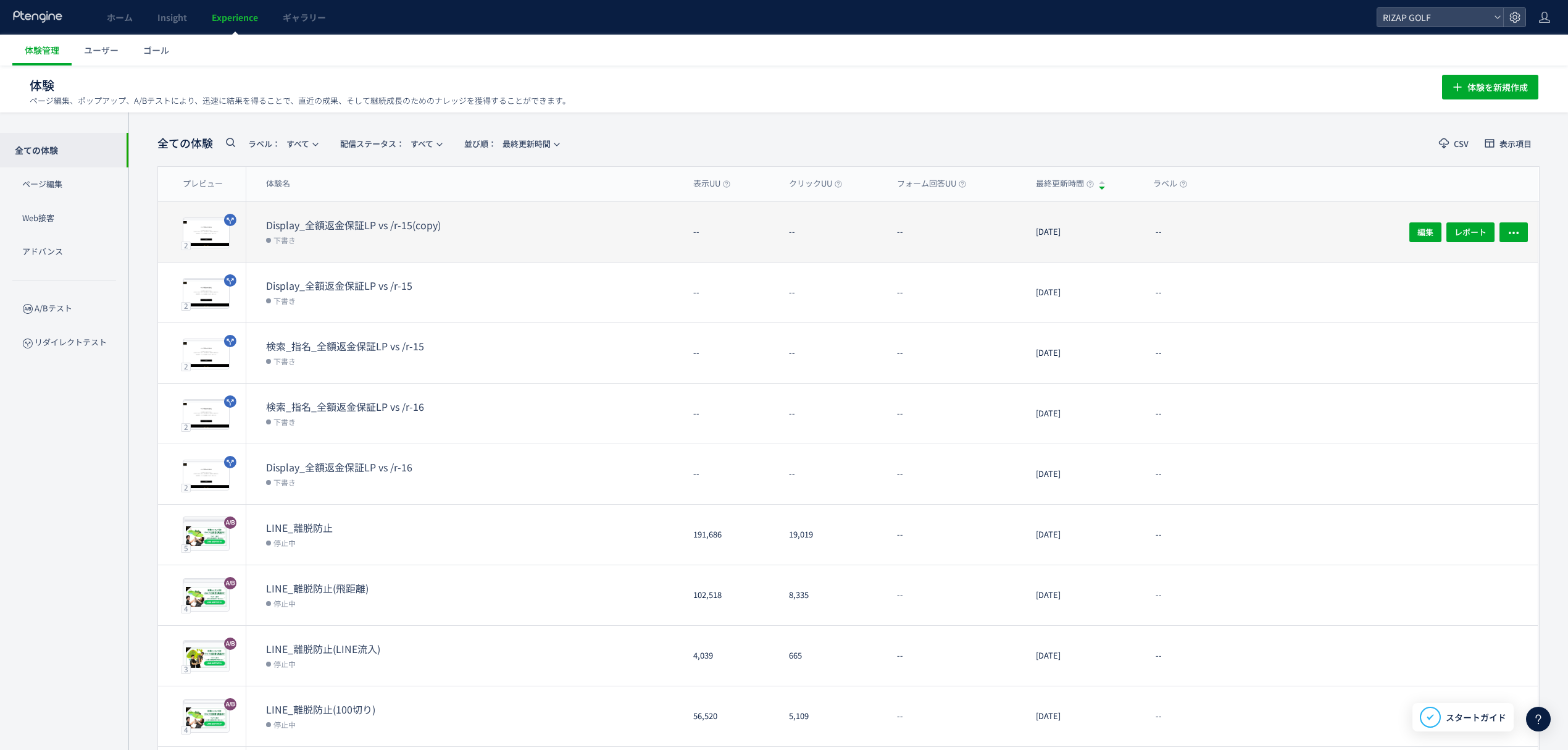
click at [371, 216] on div "Display_全額返金保証LP vs /r-15(copy) 下書き" at bounding box center [465, 232] width 437 height 60
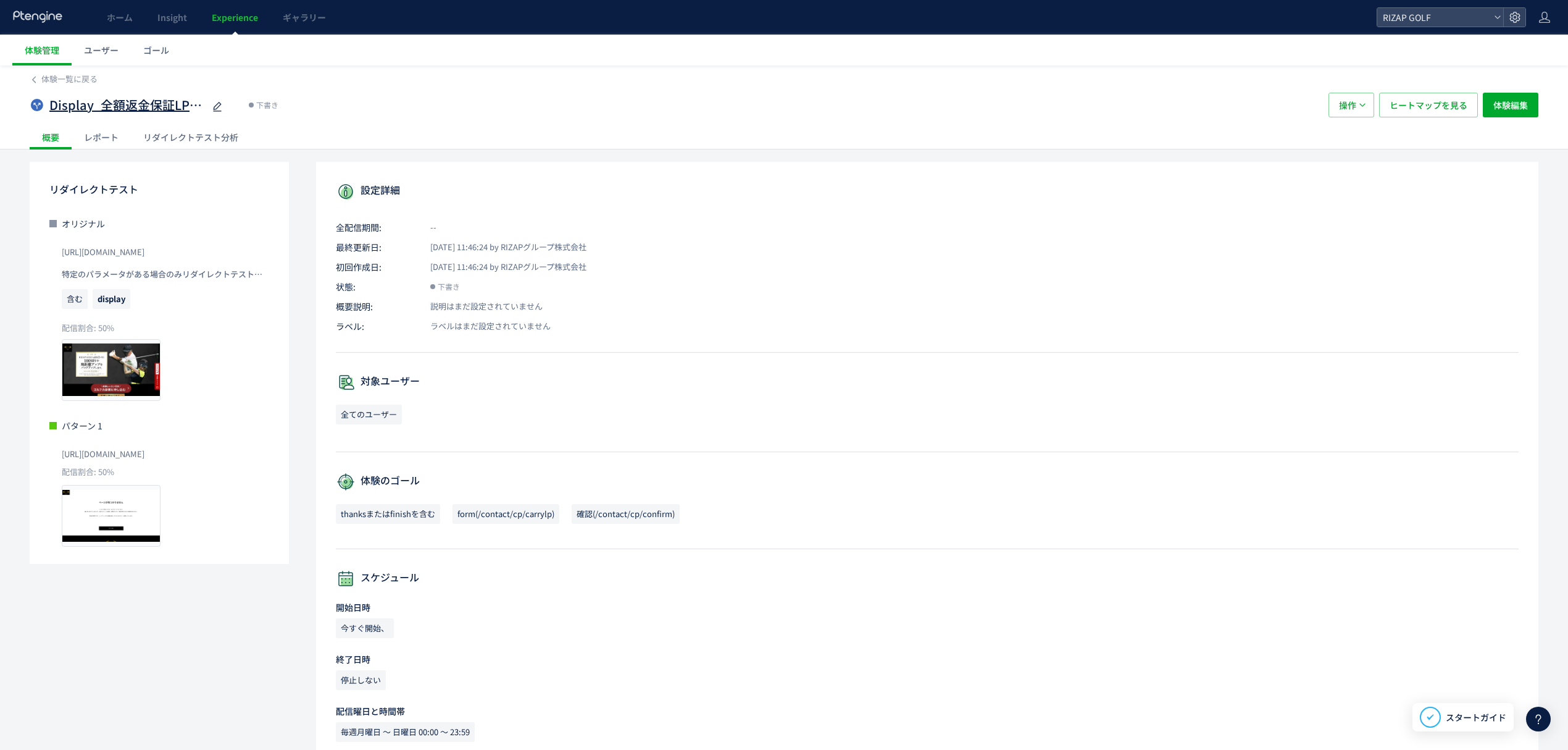
click at [134, 100] on span "Display_全額返金保証LP vs /r-15(copy)" at bounding box center [126, 105] width 154 height 18
click at [94, 115] on input "**********" at bounding box center [126, 105] width 154 height 24
drag, startPoint x: 92, startPoint y: 110, endPoint x: 26, endPoint y: 104, distance: 66.3
click at [27, 105] on div "**********" at bounding box center [784, 107] width 1568 height 84
type input "**********"
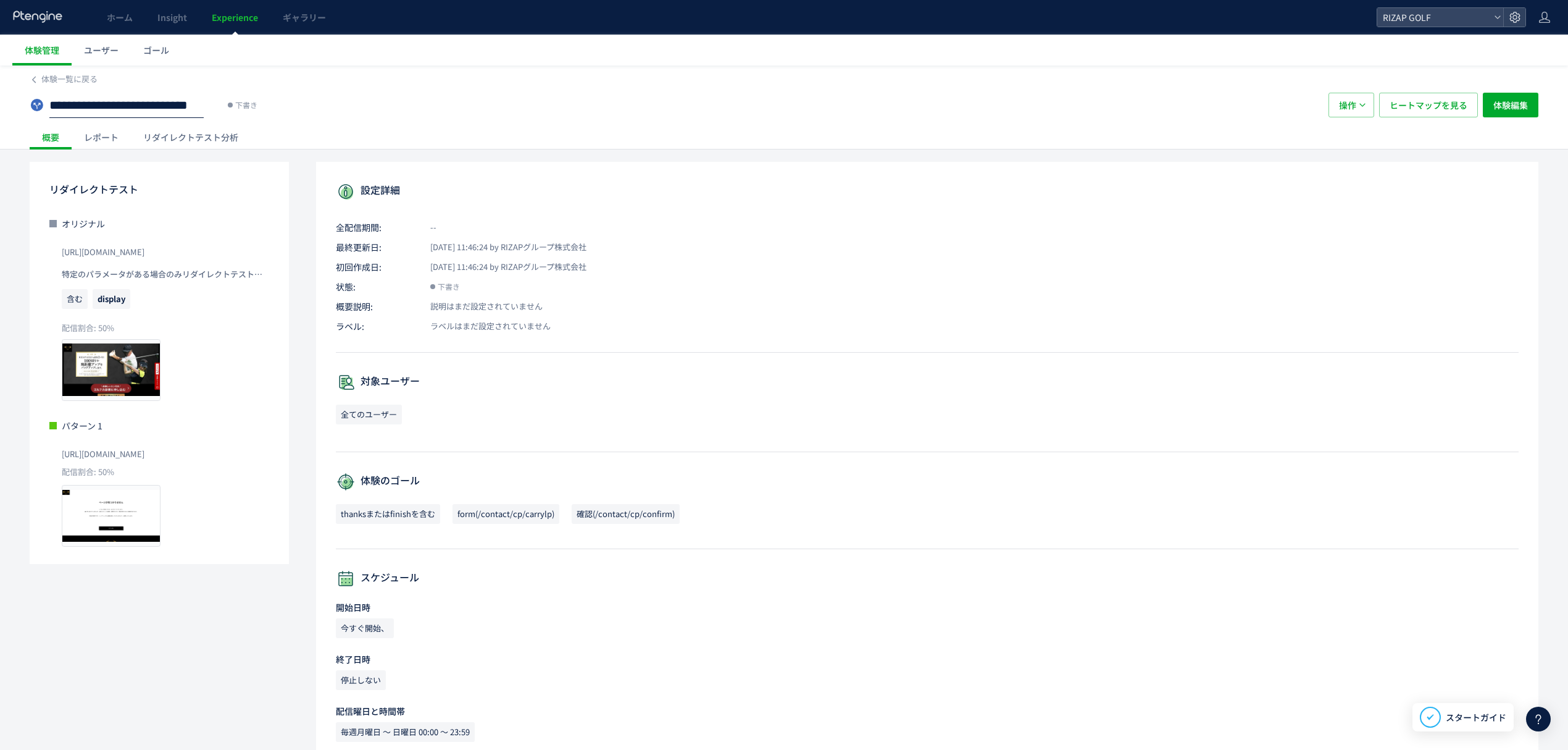
scroll to position [0, 63]
click at [1516, 98] on span "体験編集" at bounding box center [1510, 104] width 34 height 24
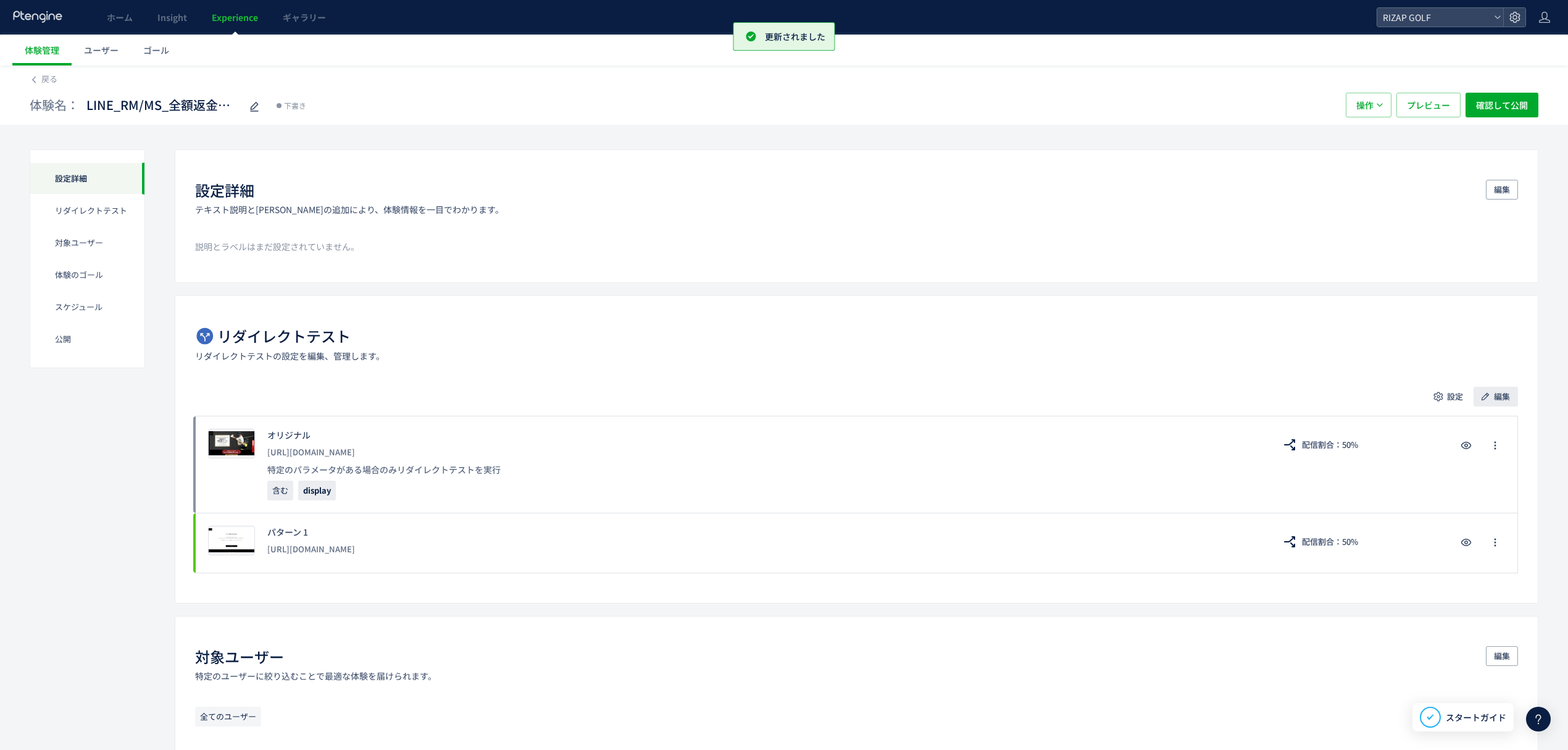
click at [1506, 394] on span "編集" at bounding box center [1502, 396] width 16 height 20
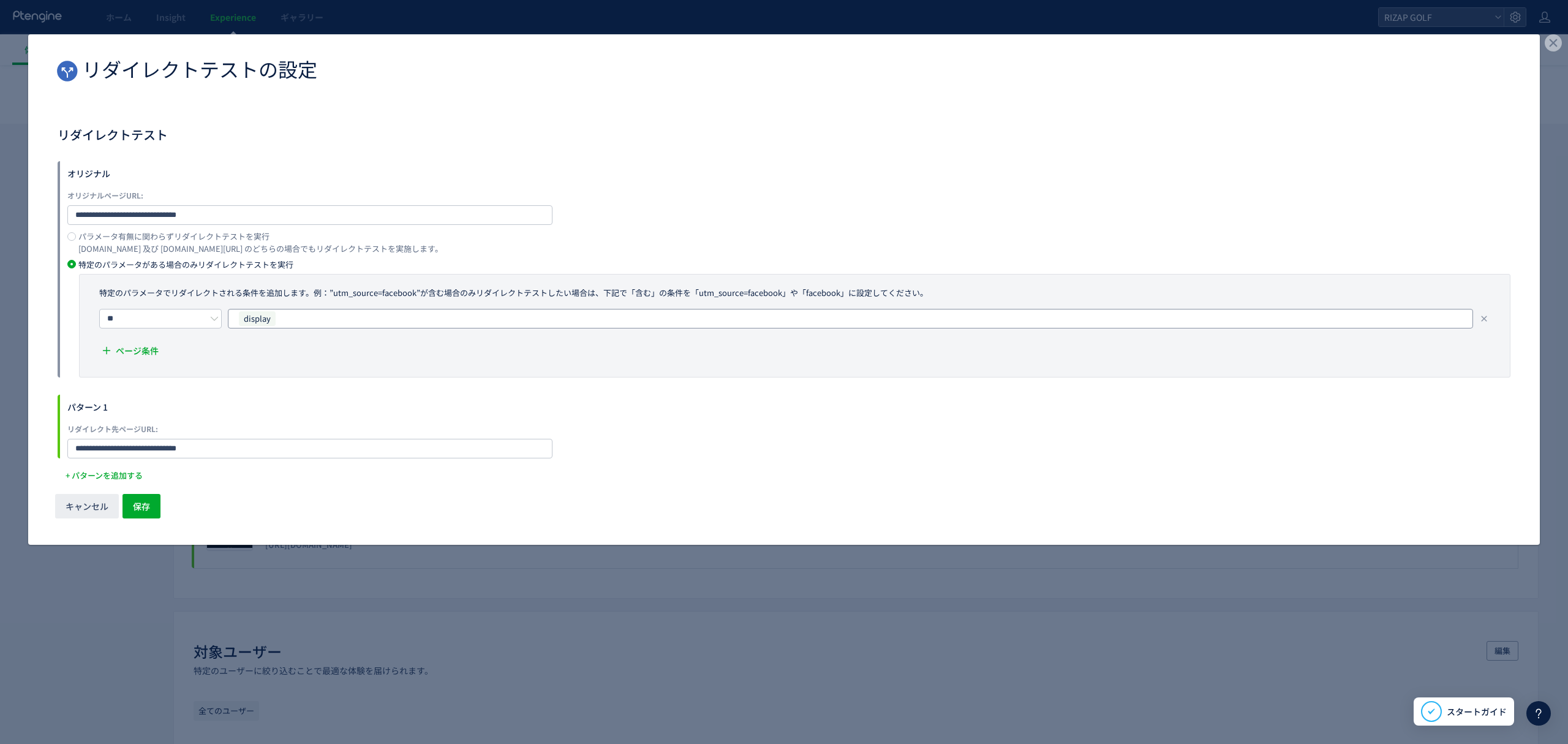
click at [297, 312] on div "display" at bounding box center [846, 318] width 1216 height 18
click at [280, 314] on icon "dialog" at bounding box center [275, 318] width 7 height 7
click at [287, 319] on input "dialog" at bounding box center [852, 318] width 1220 height 14
paste input "**********"
type input "**********"
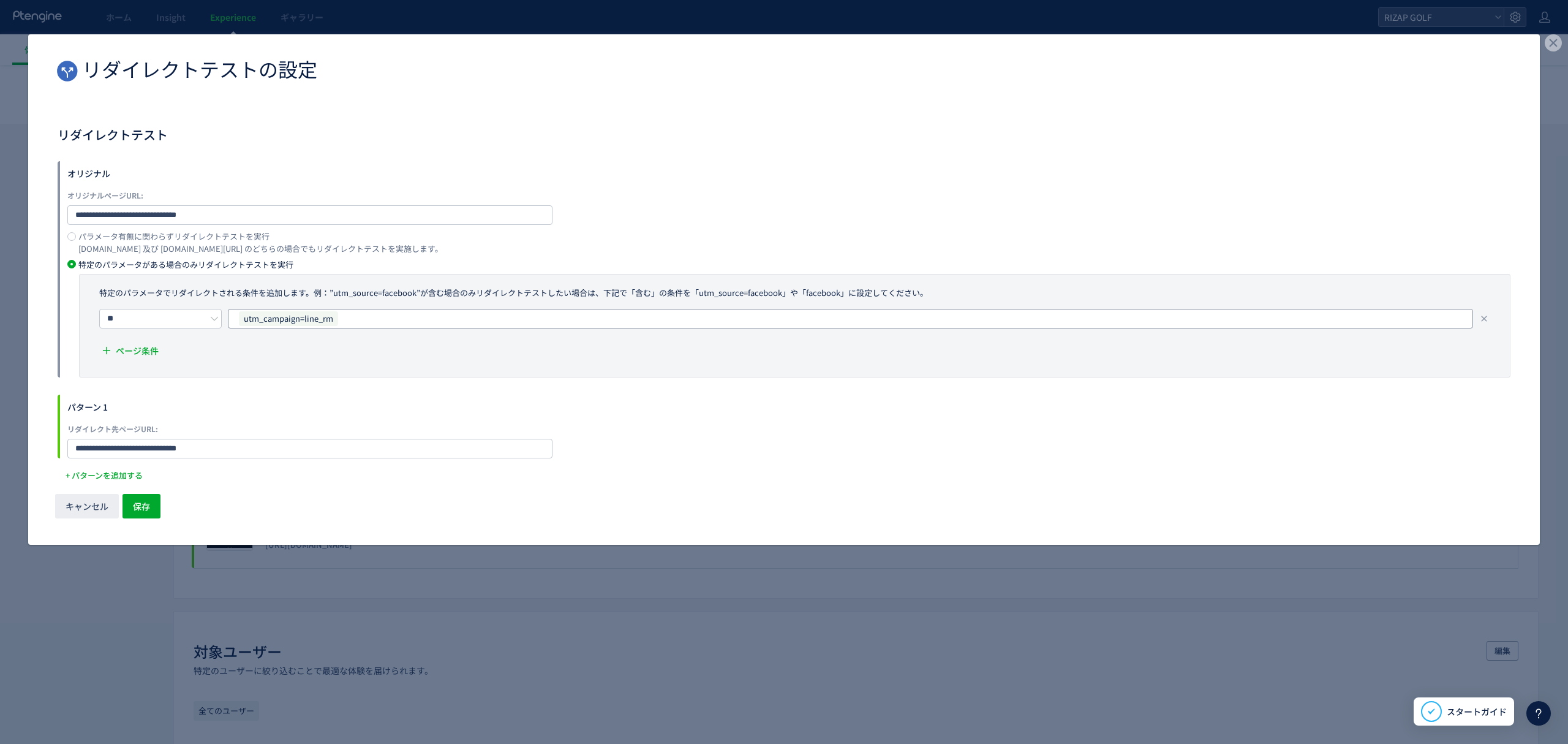
click at [521, 318] on div "utm_campaign=line_rm" at bounding box center [846, 318] width 1216 height 18
type input "**********"
click at [148, 514] on span "保存" at bounding box center [141, 506] width 17 height 24
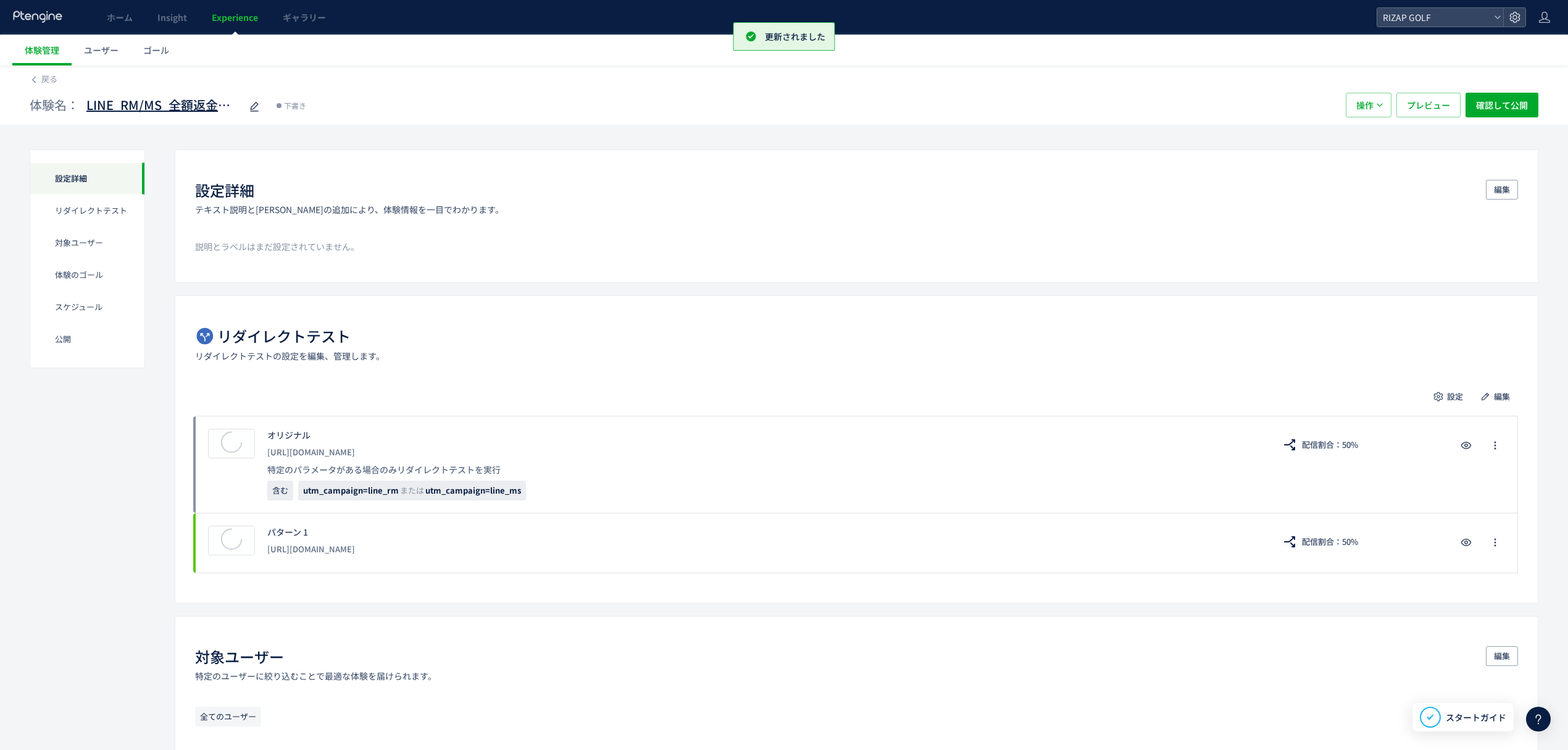
click at [206, 99] on span "LINE_RM/MS_全額返金保証LP vs /r-15" at bounding box center [163, 105] width 154 height 18
click at [1358, 99] on span "操作" at bounding box center [1364, 104] width 17 height 24
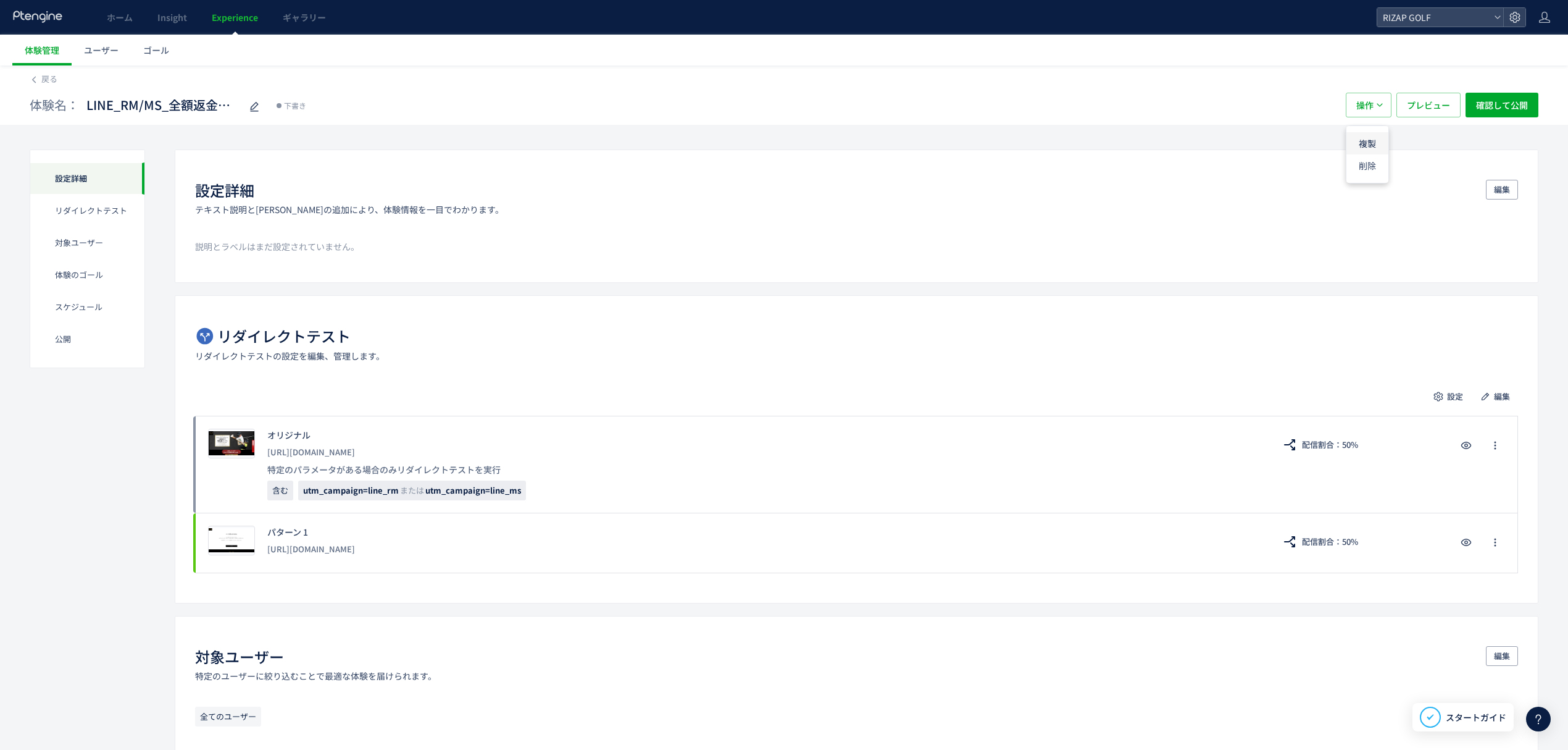
click at [1358, 146] on li "複製" at bounding box center [1367, 143] width 42 height 23
click at [1494, 398] on span "編集" at bounding box center [1502, 396] width 16 height 20
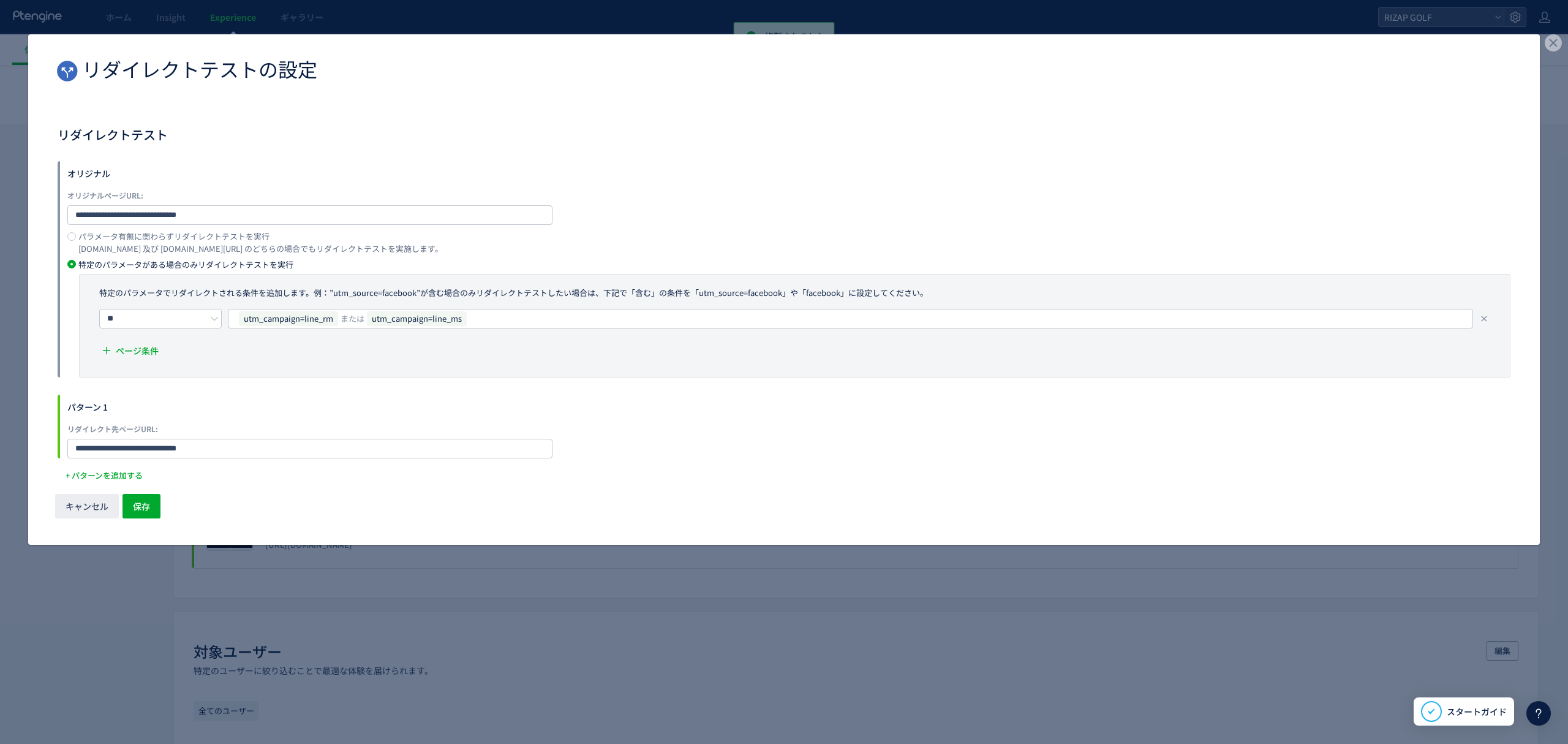
drag, startPoint x: 233, startPoint y: 196, endPoint x: 229, endPoint y: 202, distance: 7.2
click at [231, 200] on label "オリジナルページURL:" at bounding box center [309, 195] width 485 height 13
click at [220, 213] on input "**********" at bounding box center [309, 215] width 485 height 20
type input "**********"
click at [143, 498] on span "保存" at bounding box center [141, 506] width 17 height 24
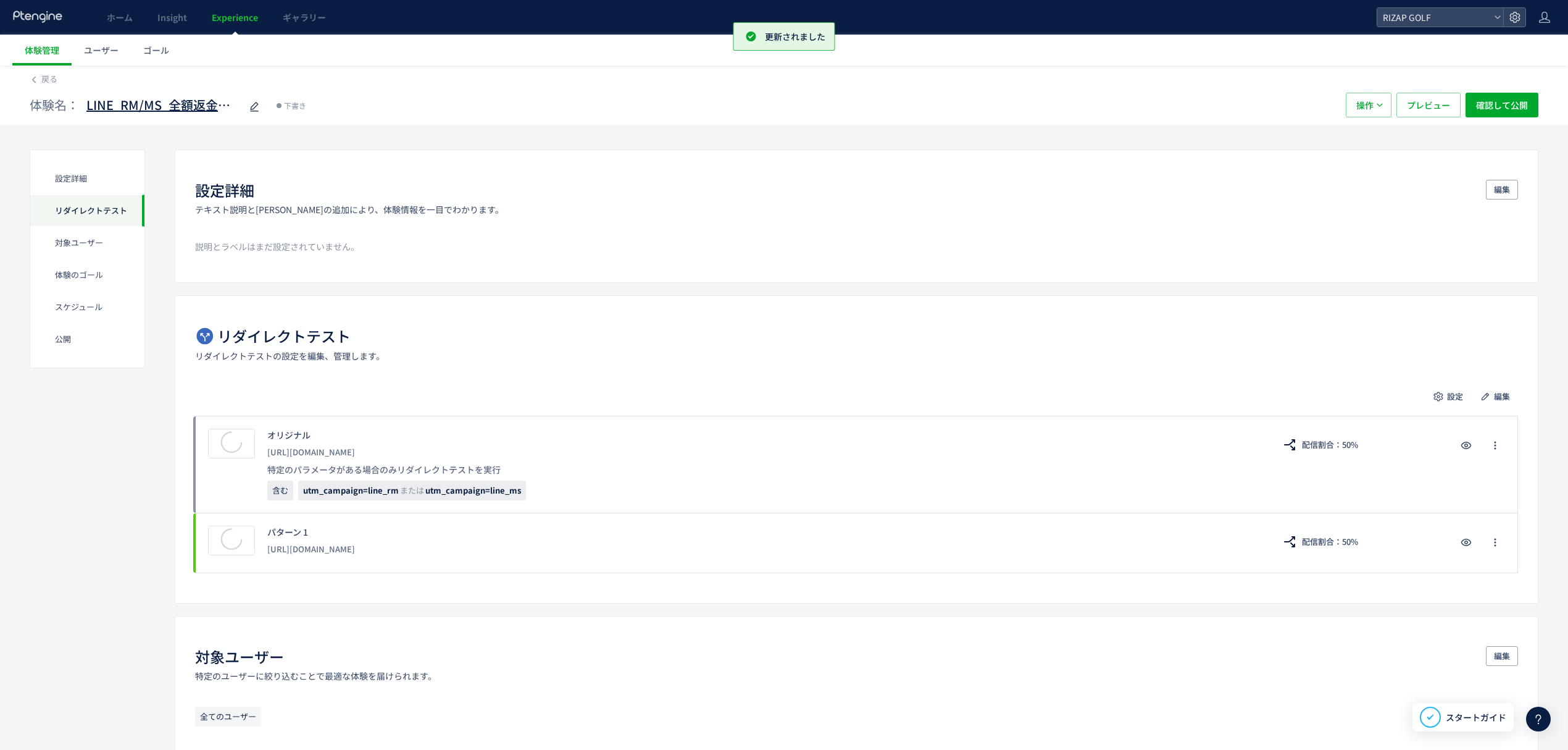
click at [179, 112] on span "LINE_RM/MS_全額返金保証LP vs /r-15(copy)" at bounding box center [163, 105] width 154 height 18
type input "**********"
click at [1350, 102] on button "操作" at bounding box center [1368, 104] width 45 height 24
click at [1359, 134] on li "複製" at bounding box center [1367, 143] width 42 height 23
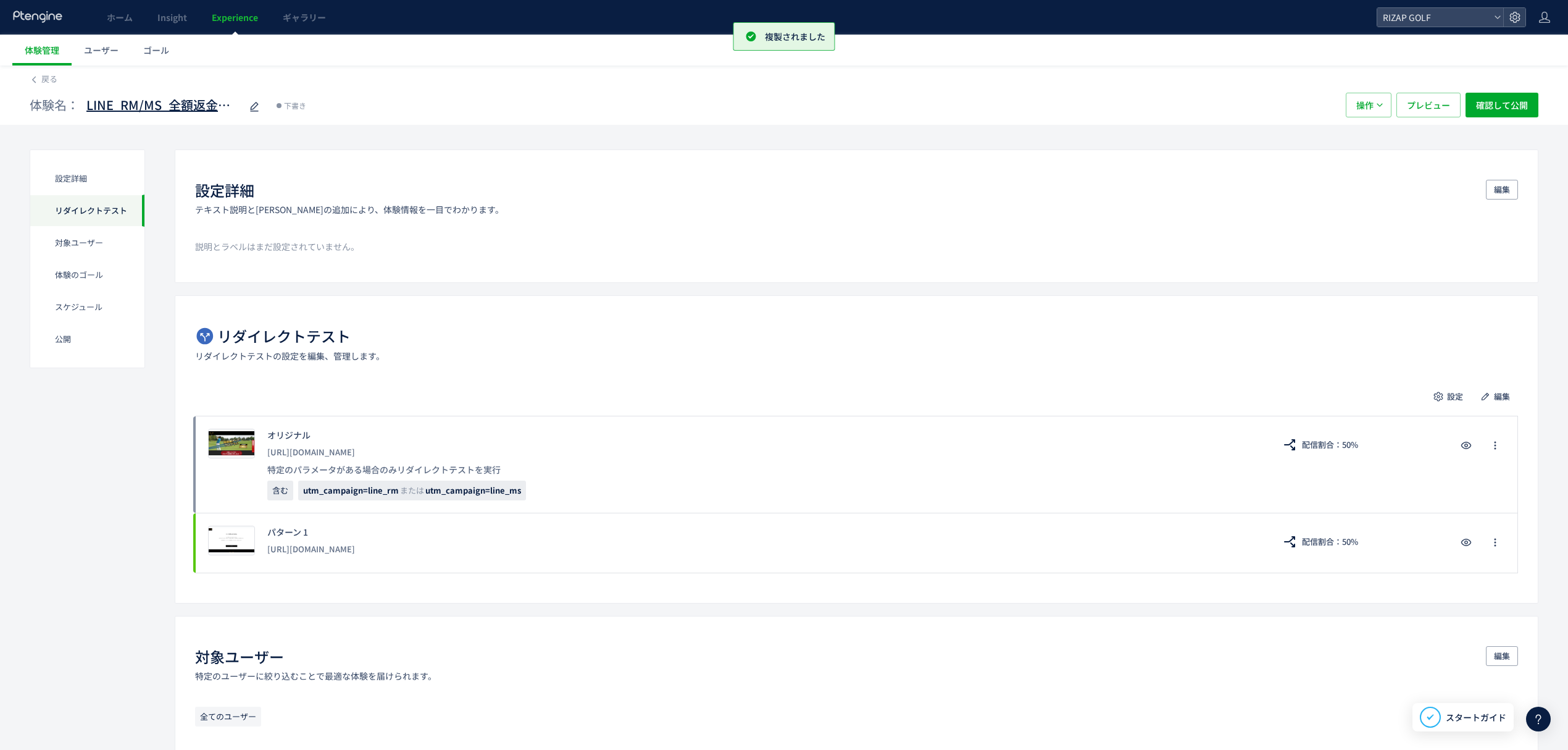
click at [188, 102] on span "LINE_RM/MS_全額返金保証LP vs /r-16(copy)" at bounding box center [163, 105] width 154 height 18
type input "**********"
click at [1498, 393] on span "編集" at bounding box center [1502, 396] width 16 height 20
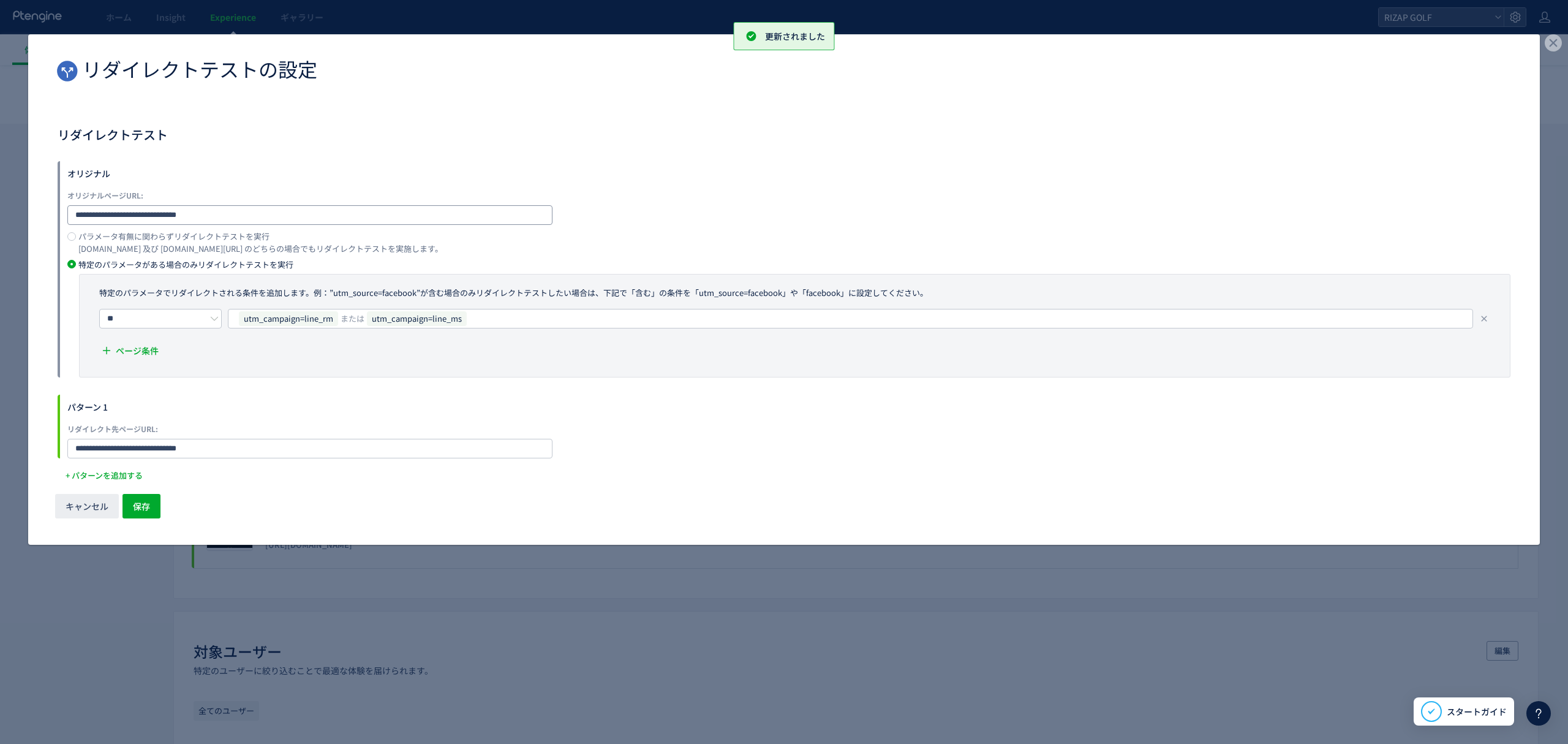
click at [289, 210] on input "**********" at bounding box center [309, 215] width 485 height 20
type input "**********"
click at [128, 498] on button "保存" at bounding box center [141, 506] width 38 height 24
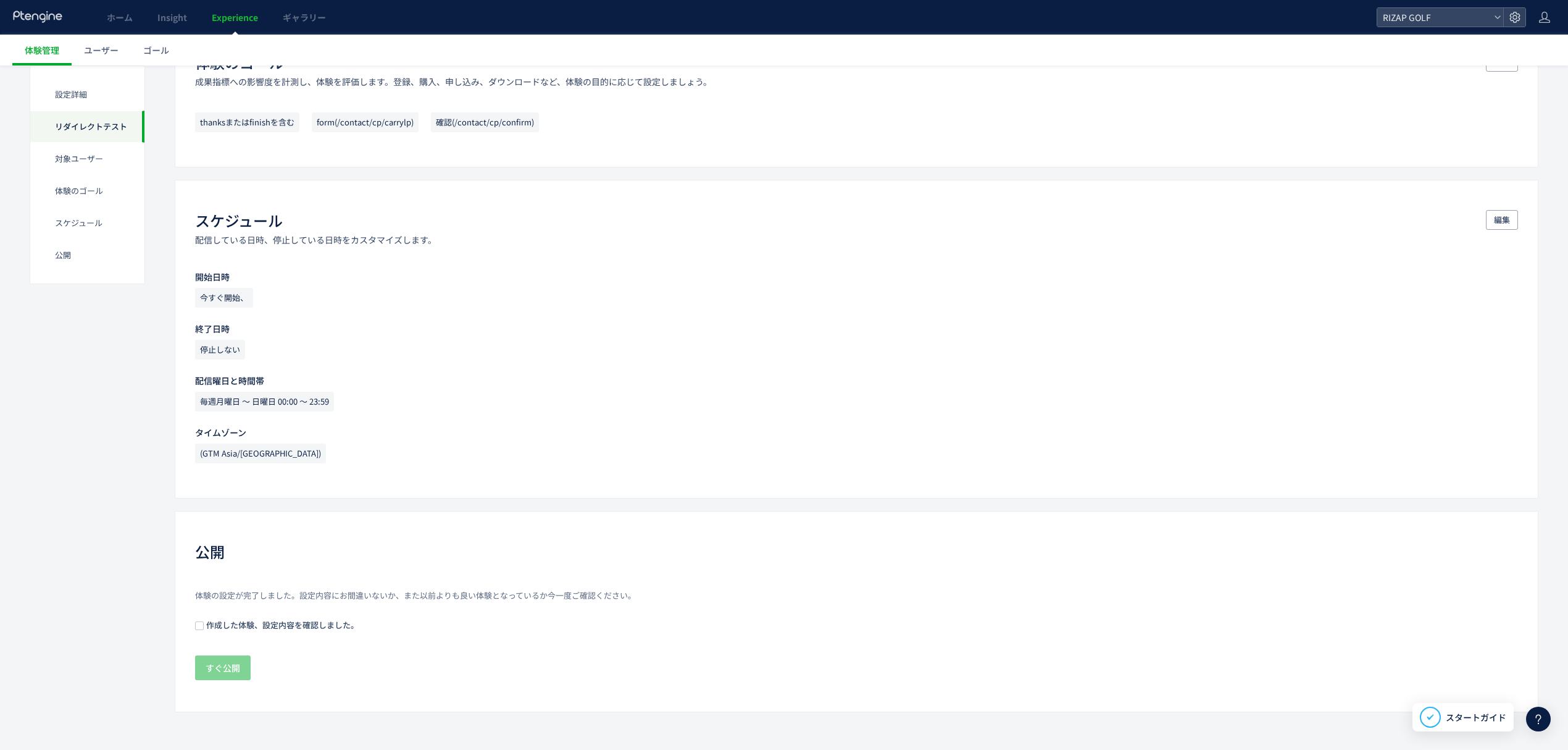
scroll to position [0, 0]
